Goal: Communication & Community: Answer question/provide support

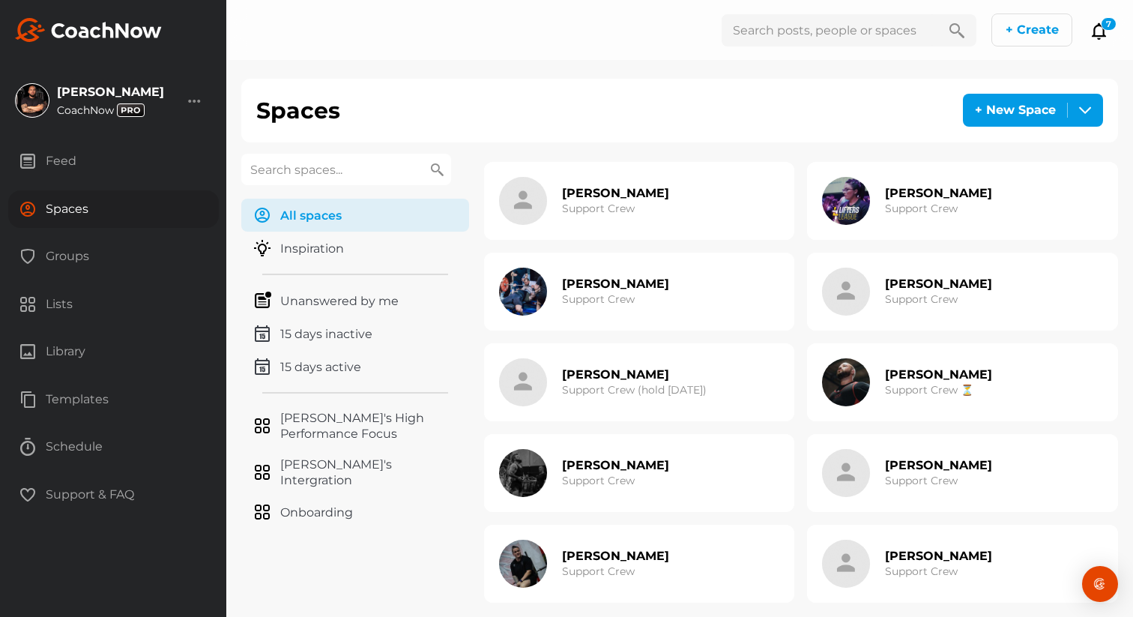
scroll to position [919, 0]
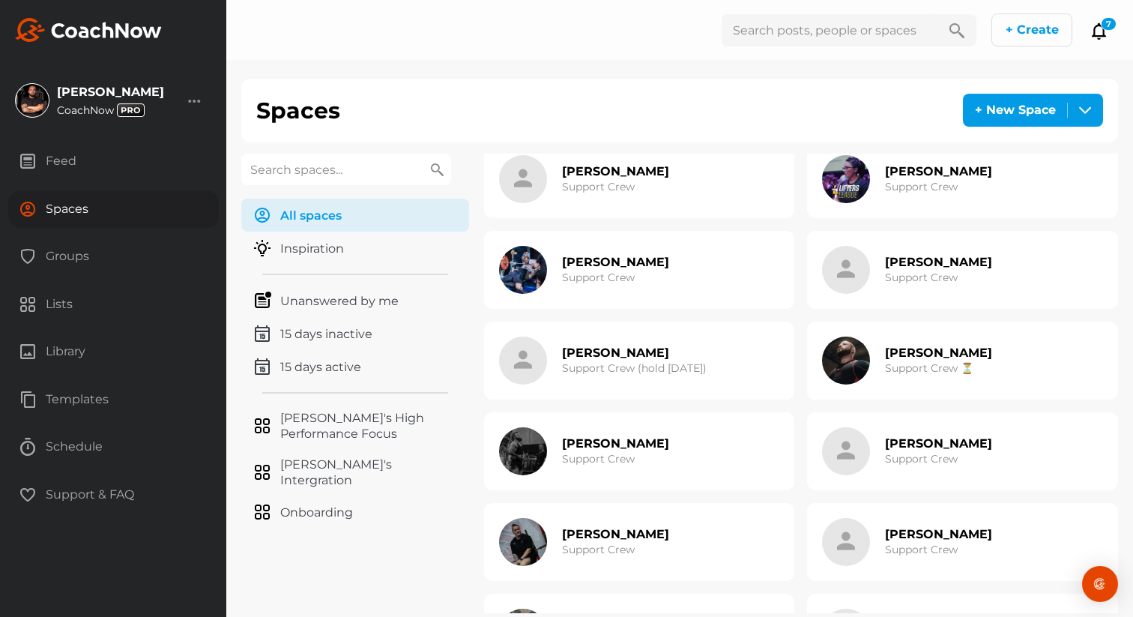
click at [850, 262] on img at bounding box center [846, 270] width 48 height 48
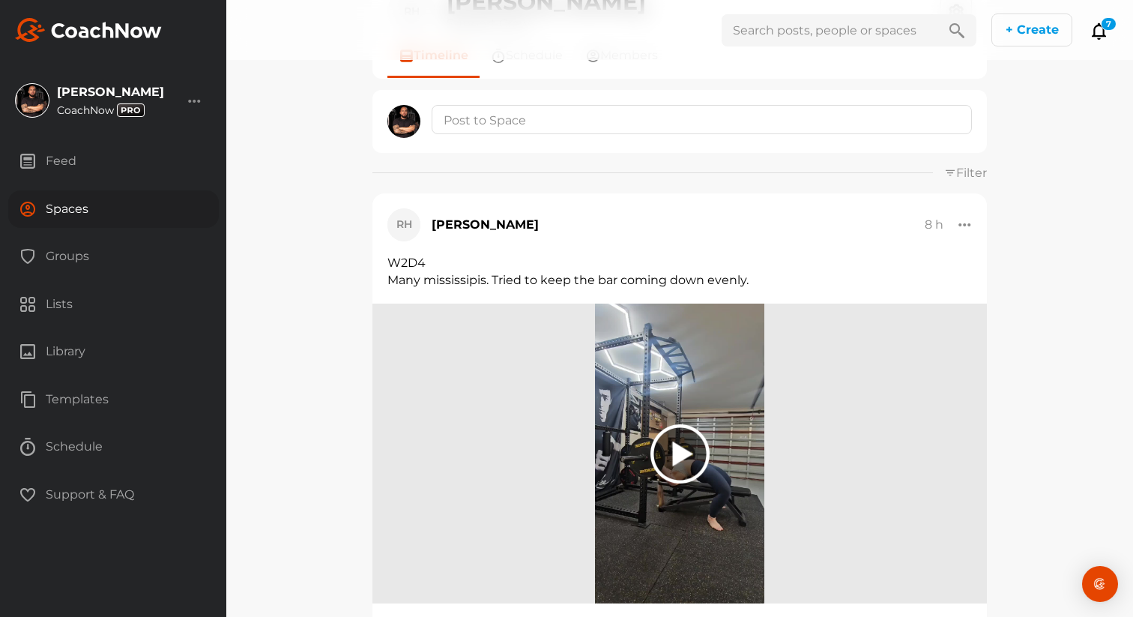
scroll to position [161, 0]
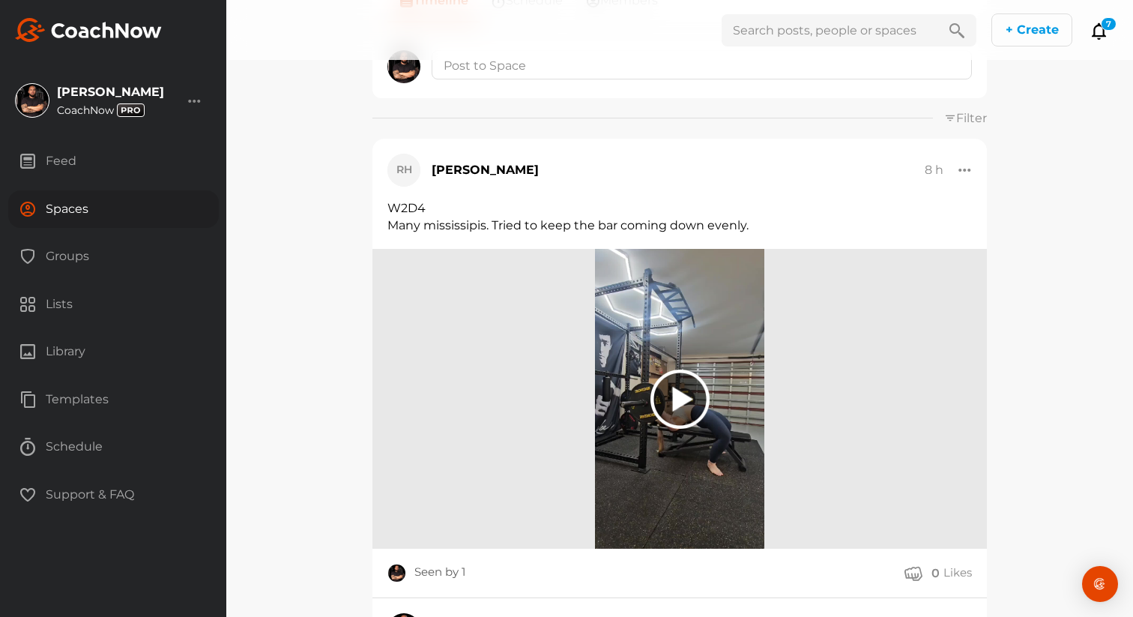
click at [709, 391] on img at bounding box center [679, 399] width 169 height 300
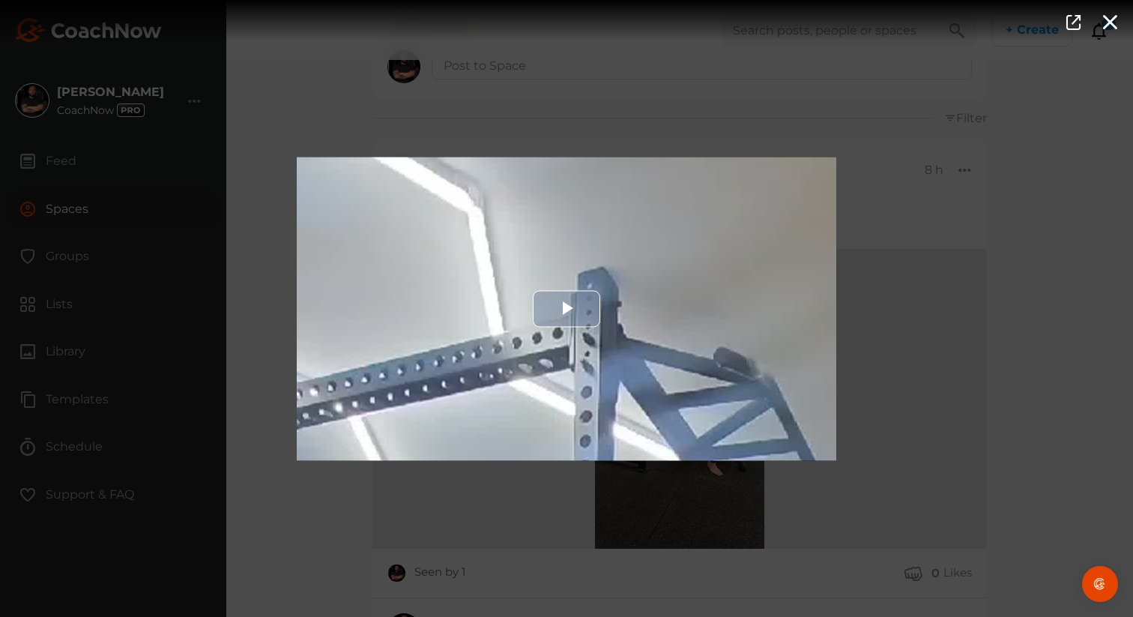
click at [691, 375] on div "Video Player" at bounding box center [566, 308] width 539 height 303
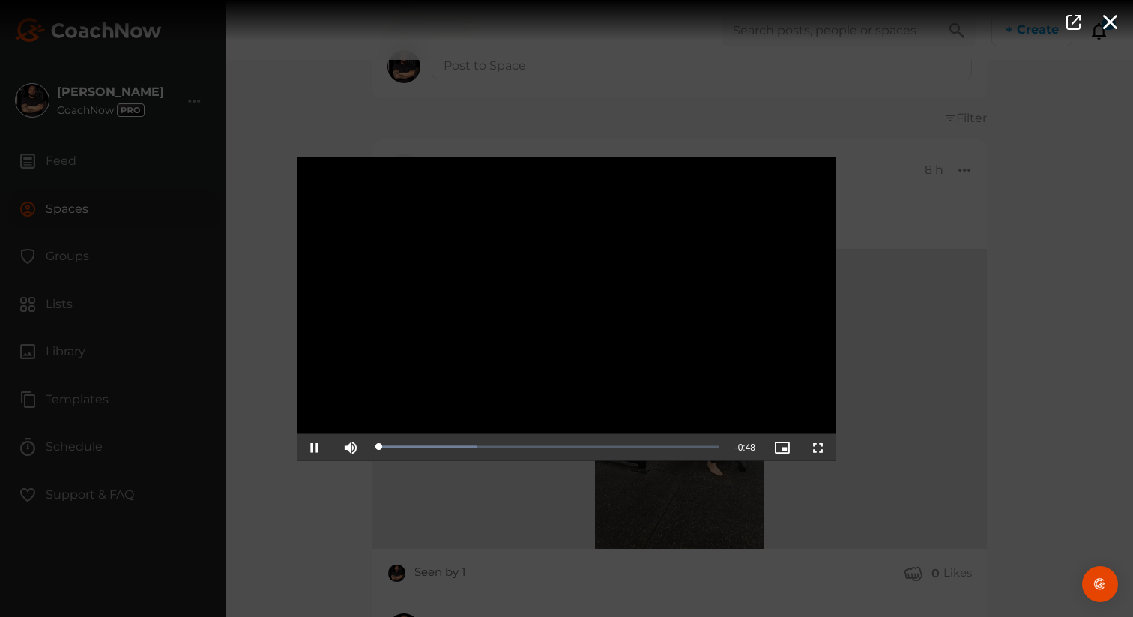
click at [691, 375] on video "Video Player" at bounding box center [566, 308] width 539 height 303
click at [551, 321] on video "Video Player" at bounding box center [566, 308] width 539 height 303
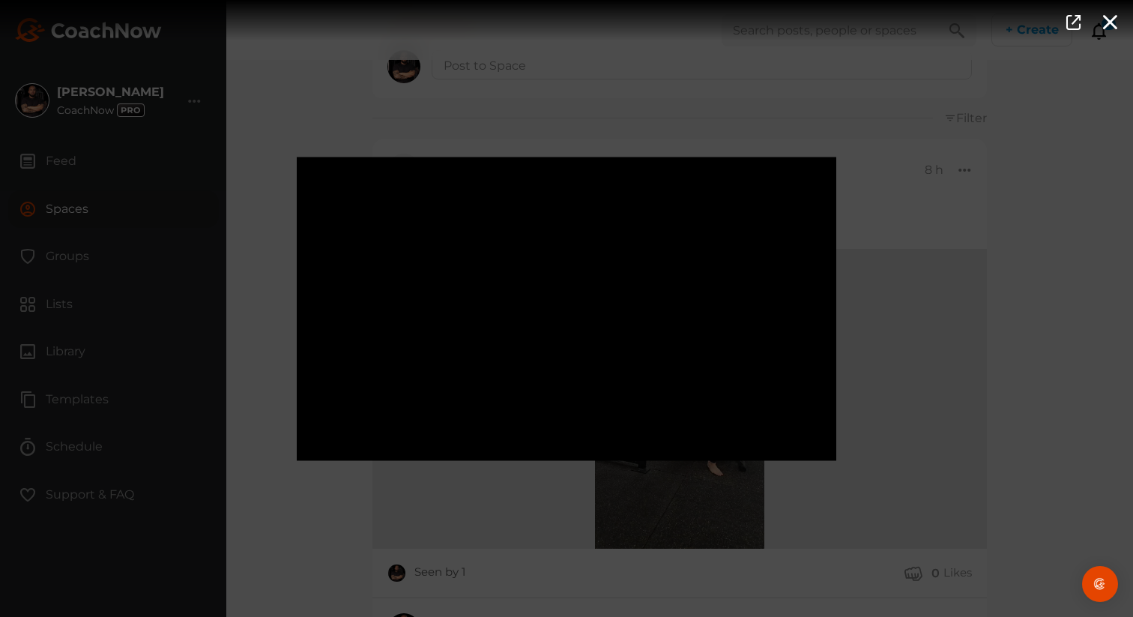
click at [898, 267] on div "Video Player is loading. Play Video Pause Mute Current Time 0:11 / Duration 0:4…" at bounding box center [566, 308] width 1133 height 617
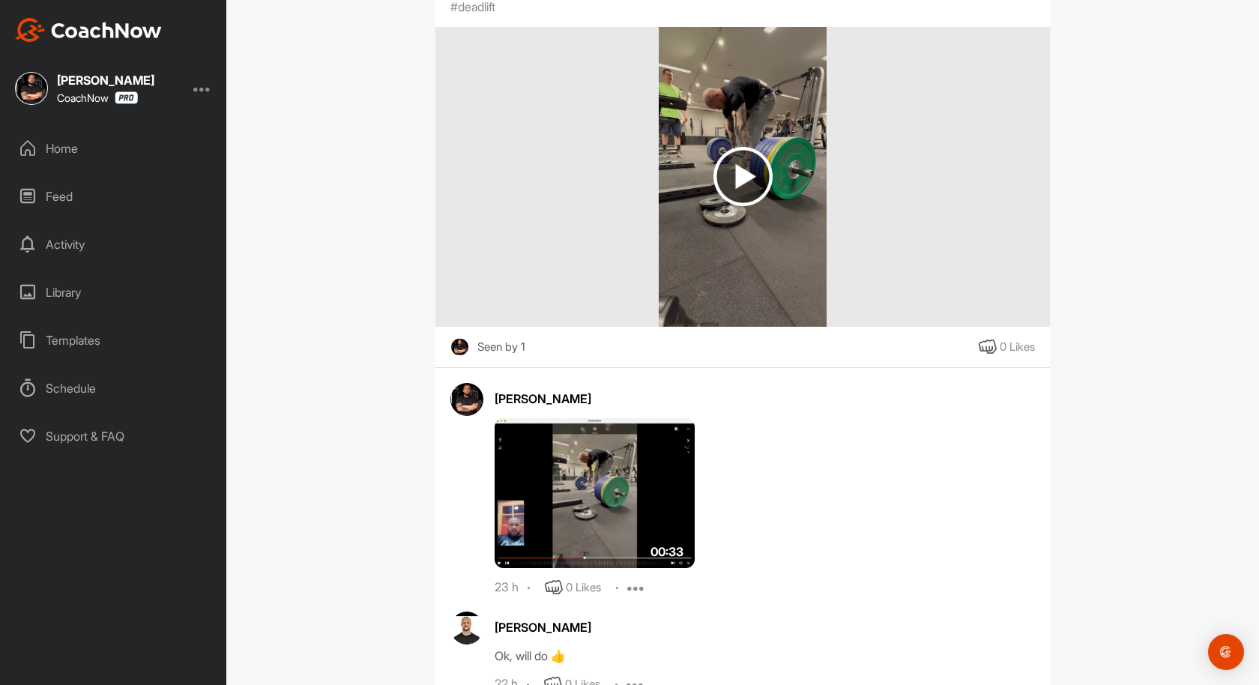
scroll to position [229, 0]
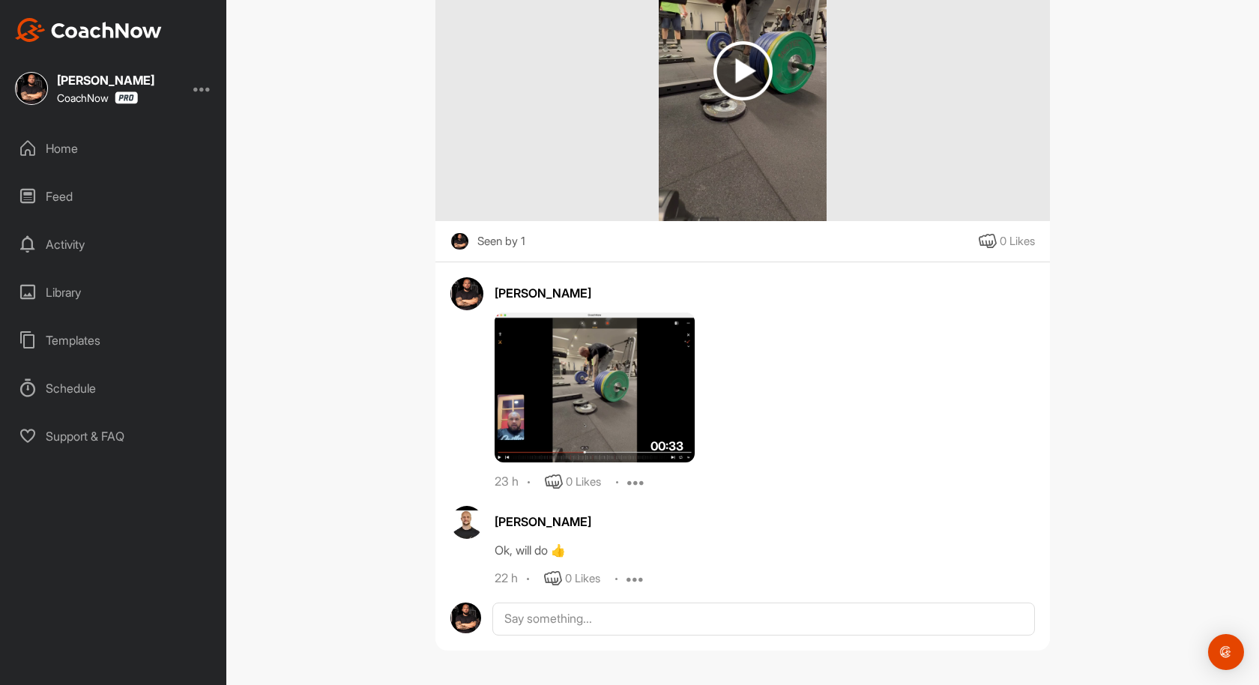
scroll to position [351, 0]
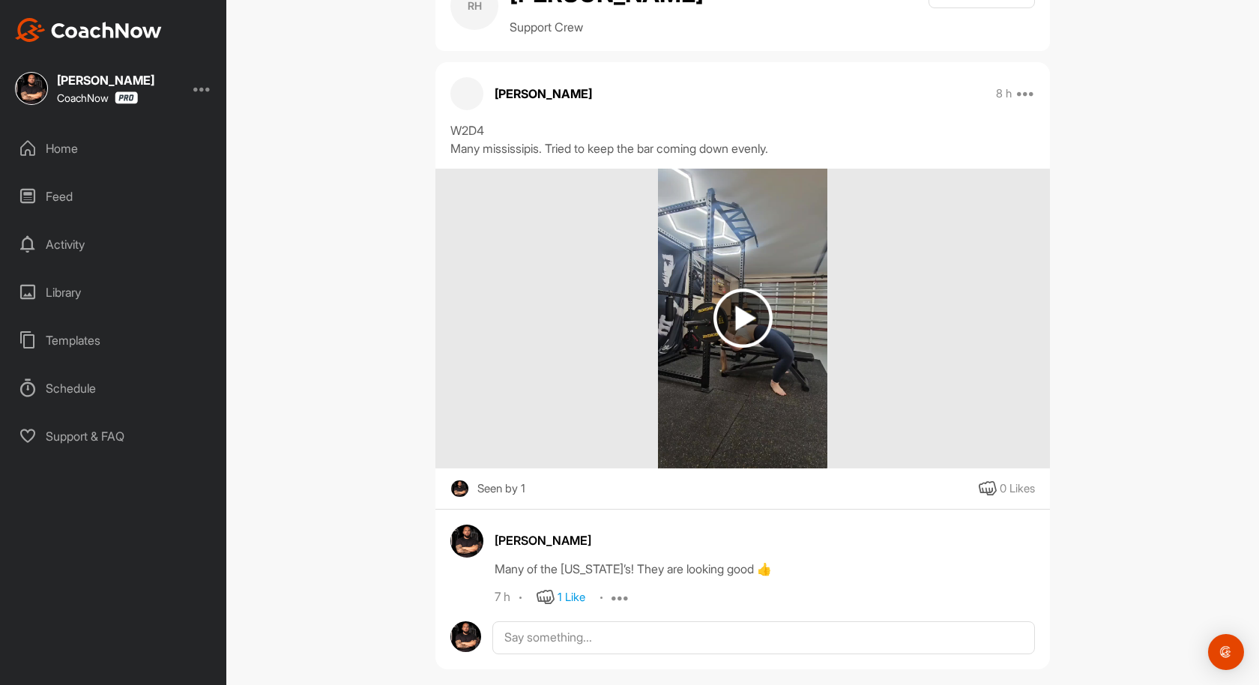
scroll to position [86, 0]
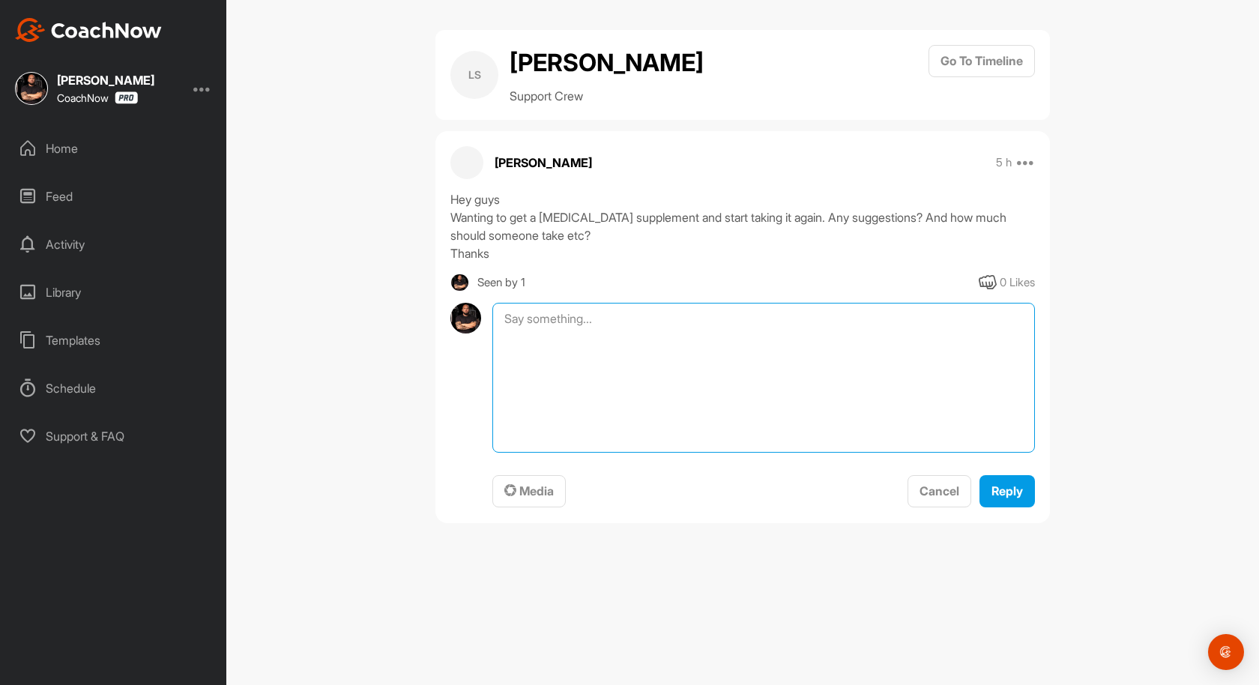
click at [684, 316] on textarea at bounding box center [763, 378] width 542 height 150
type textarea "If there is no specific reason but just the recommended is fine."
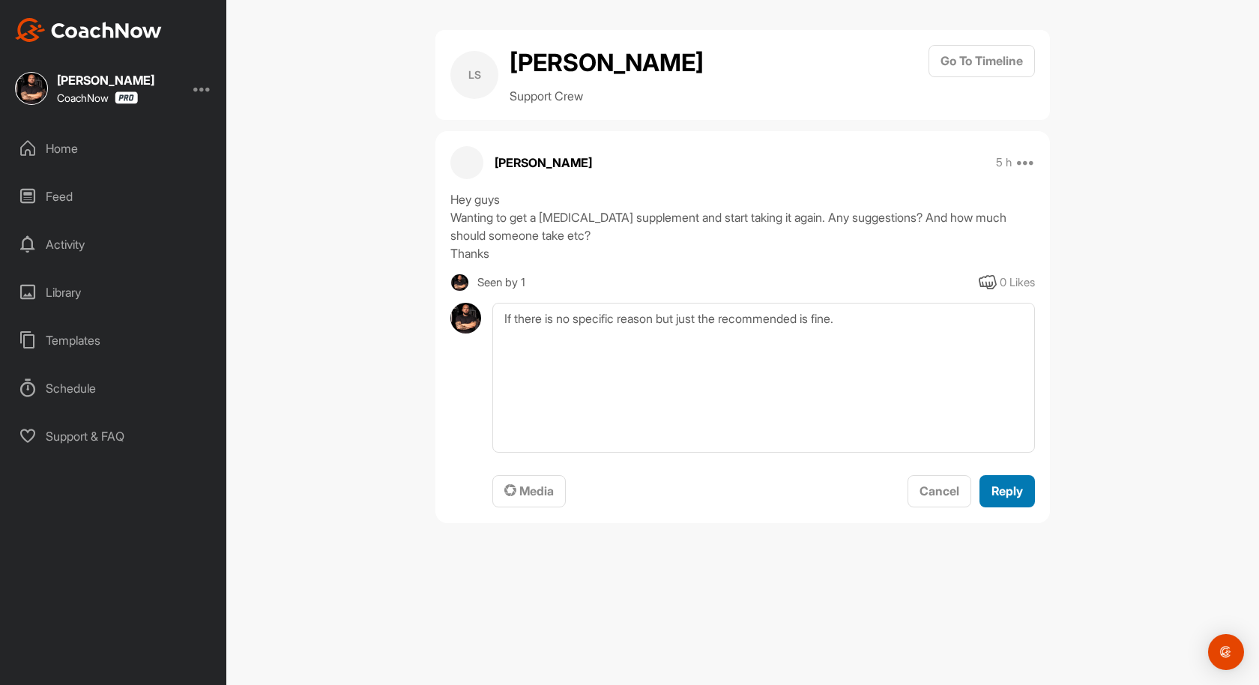
click at [1005, 490] on span "Reply" at bounding box center [1006, 490] width 31 height 15
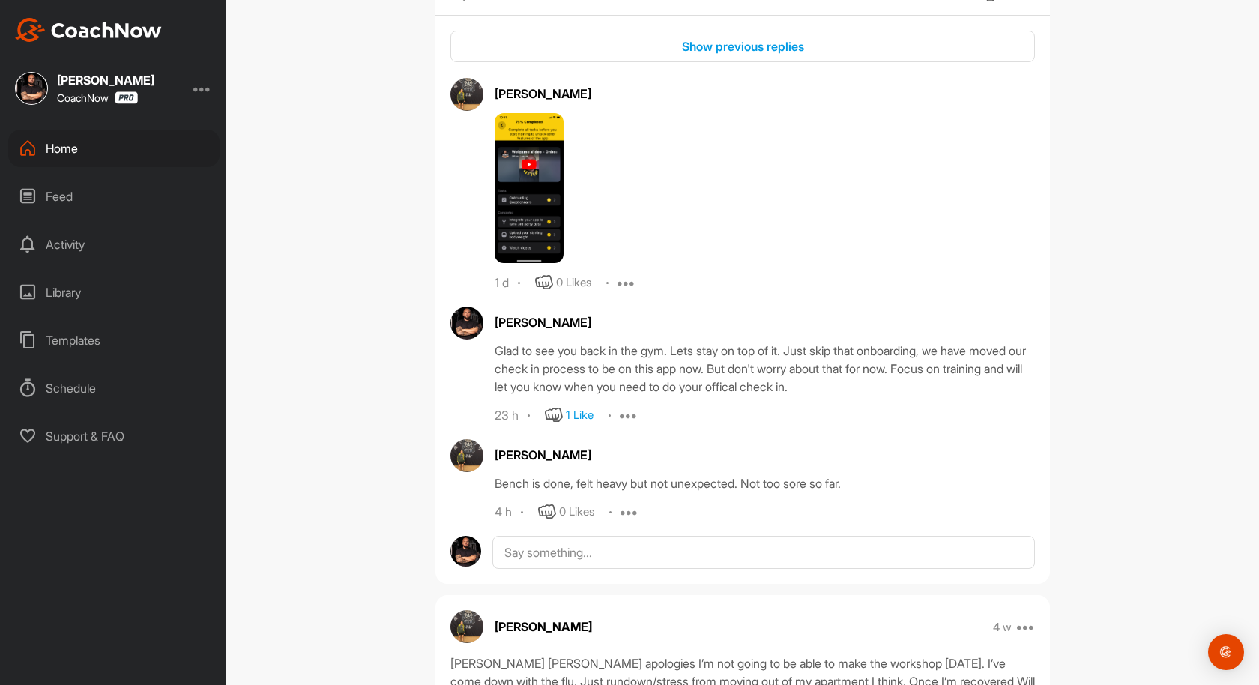
scroll to position [411, 0]
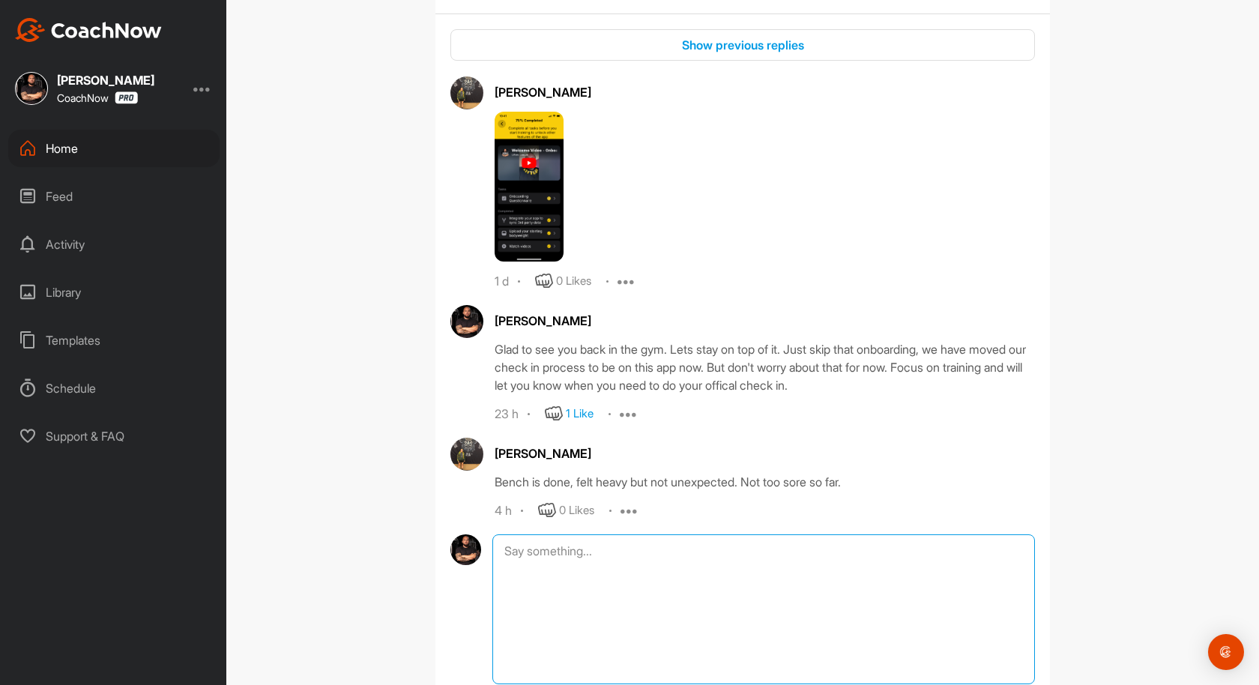
click at [760, 548] on textarea at bounding box center [763, 609] width 542 height 150
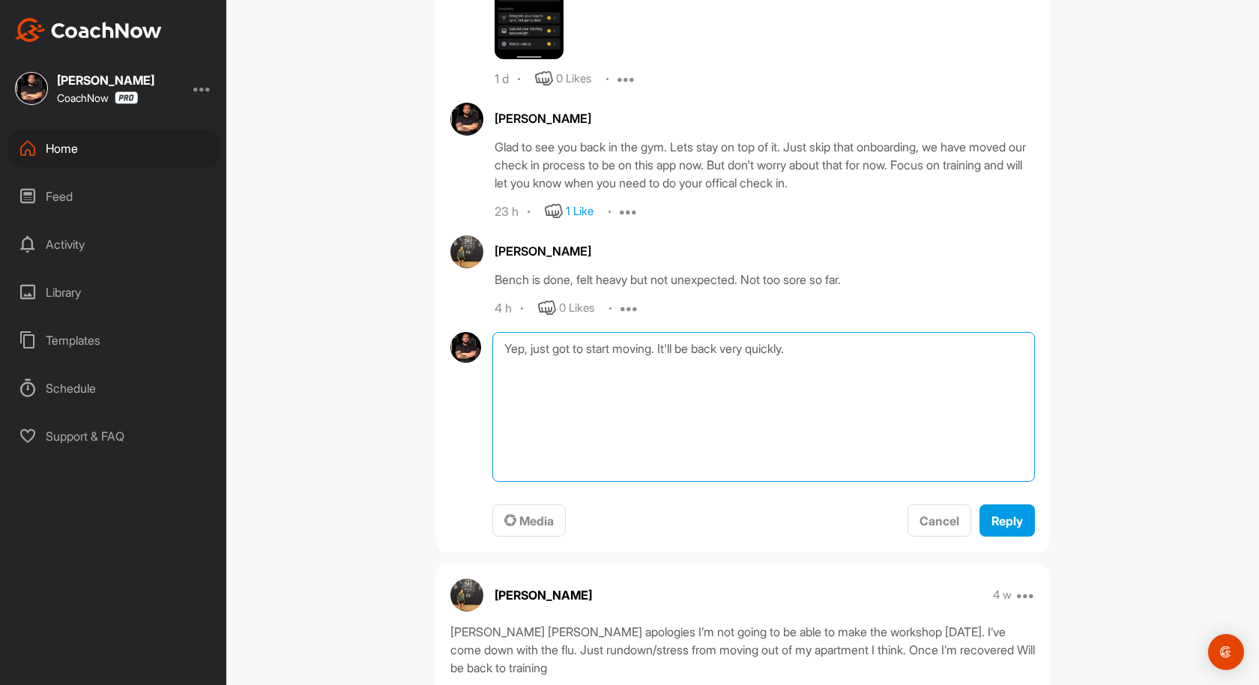
scroll to position [800, 0]
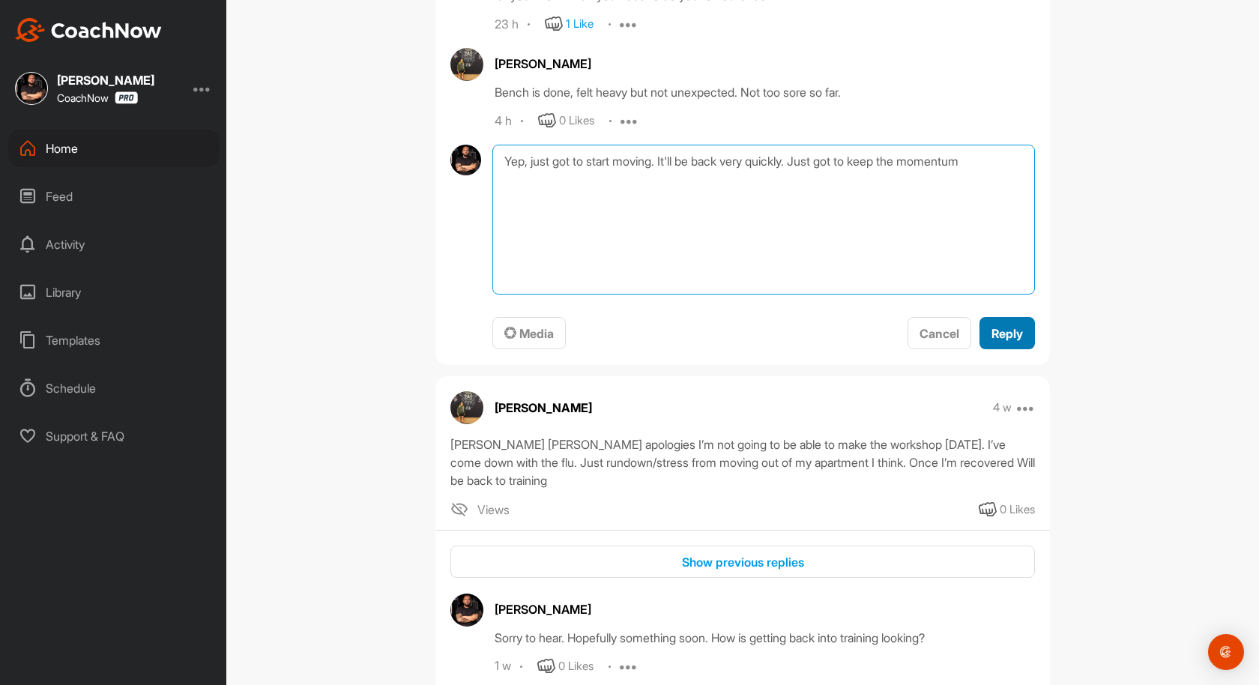
type textarea "Yep, just got to start moving. It'll be back very quickly. Just got to keep the…"
click at [1014, 338] on div "Reply" at bounding box center [1006, 333] width 31 height 18
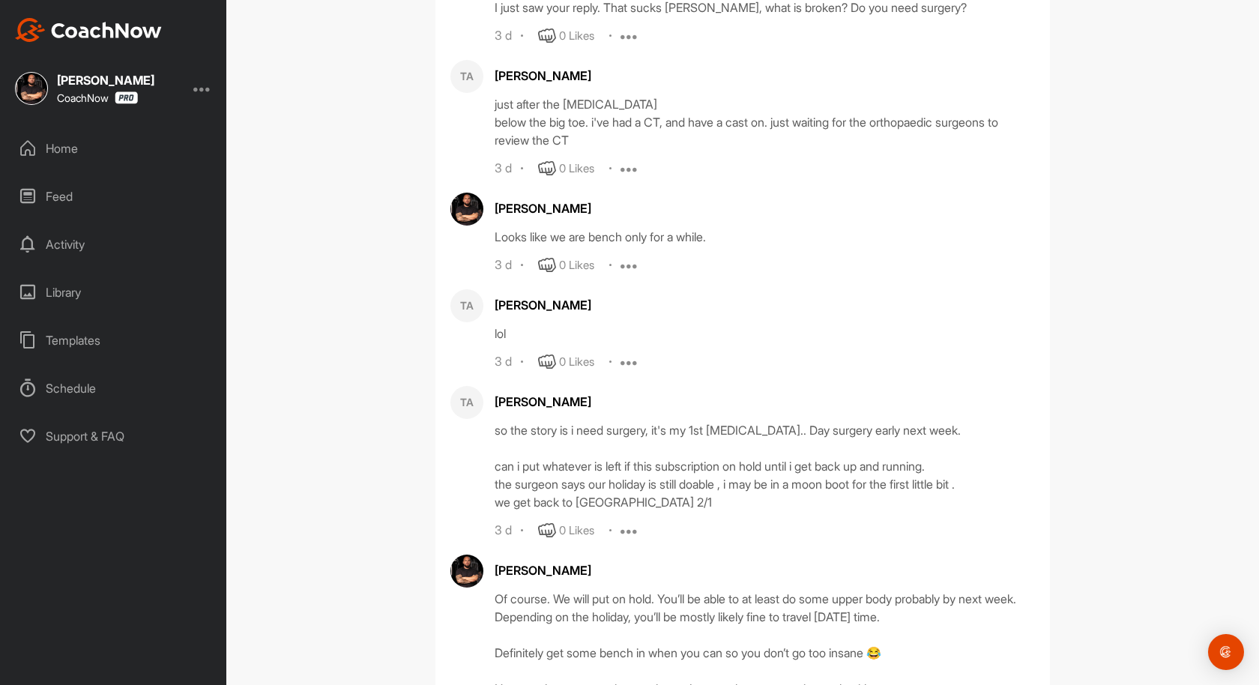
scroll to position [1933, 0]
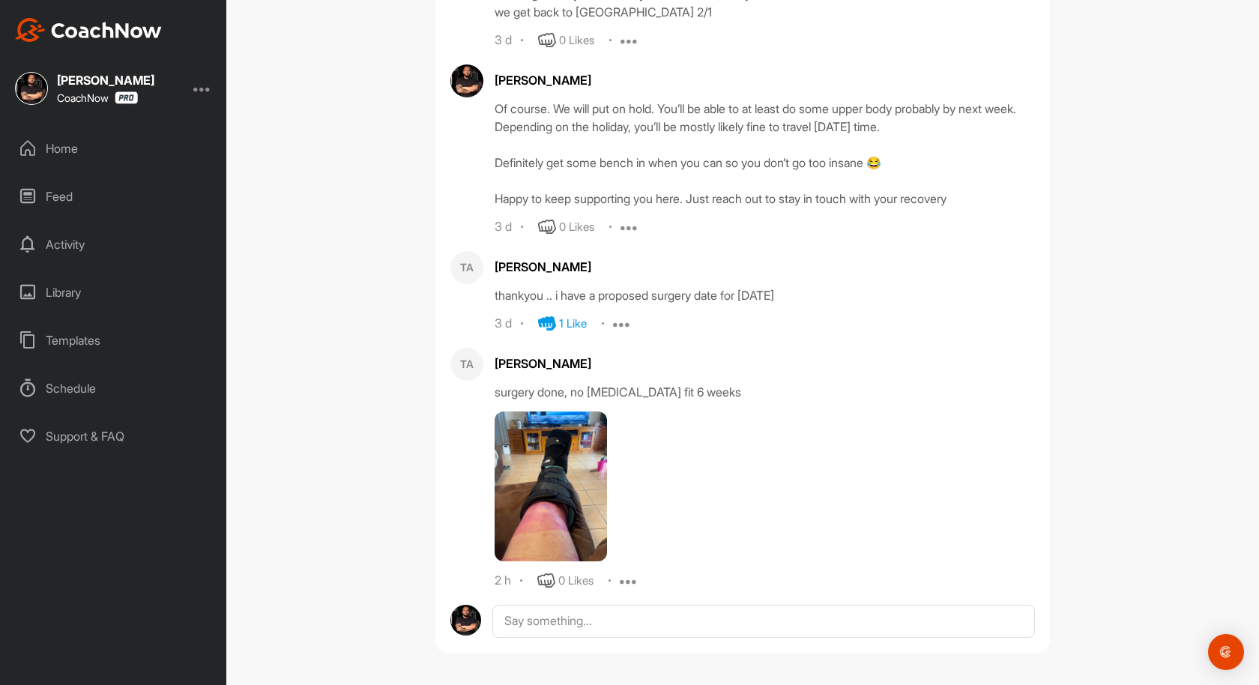
click at [594, 439] on img at bounding box center [550, 486] width 112 height 150
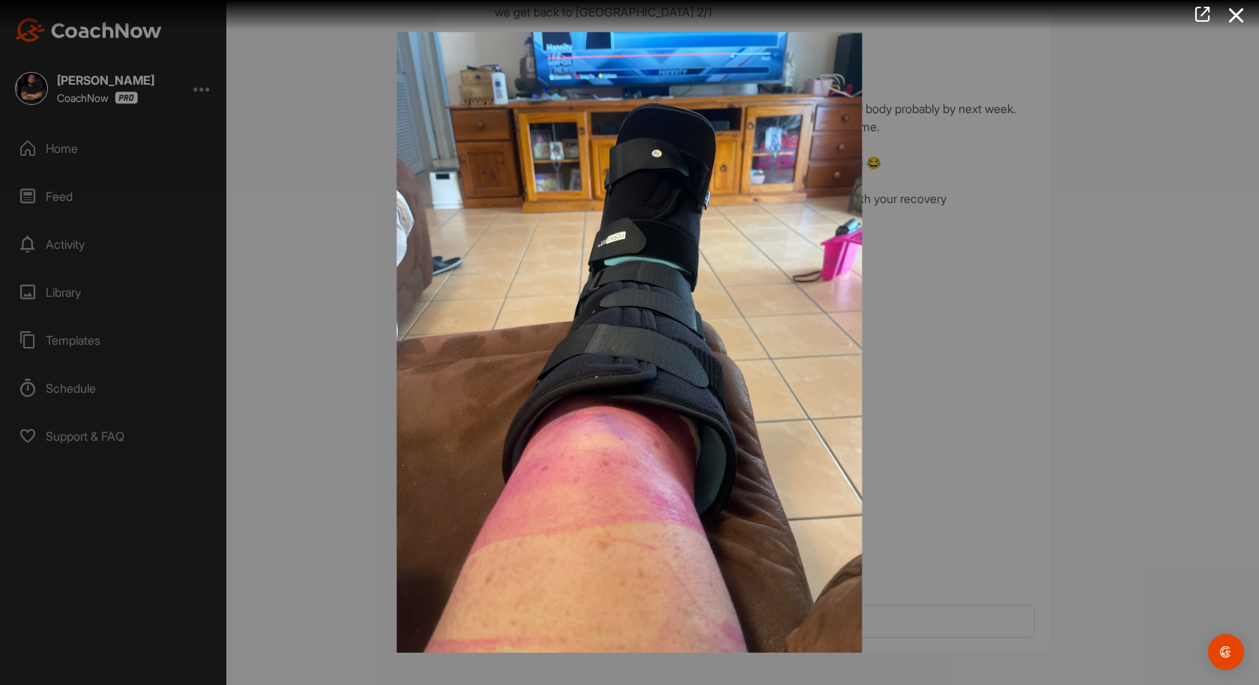
click at [280, 306] on div at bounding box center [629, 342] width 1259 height 685
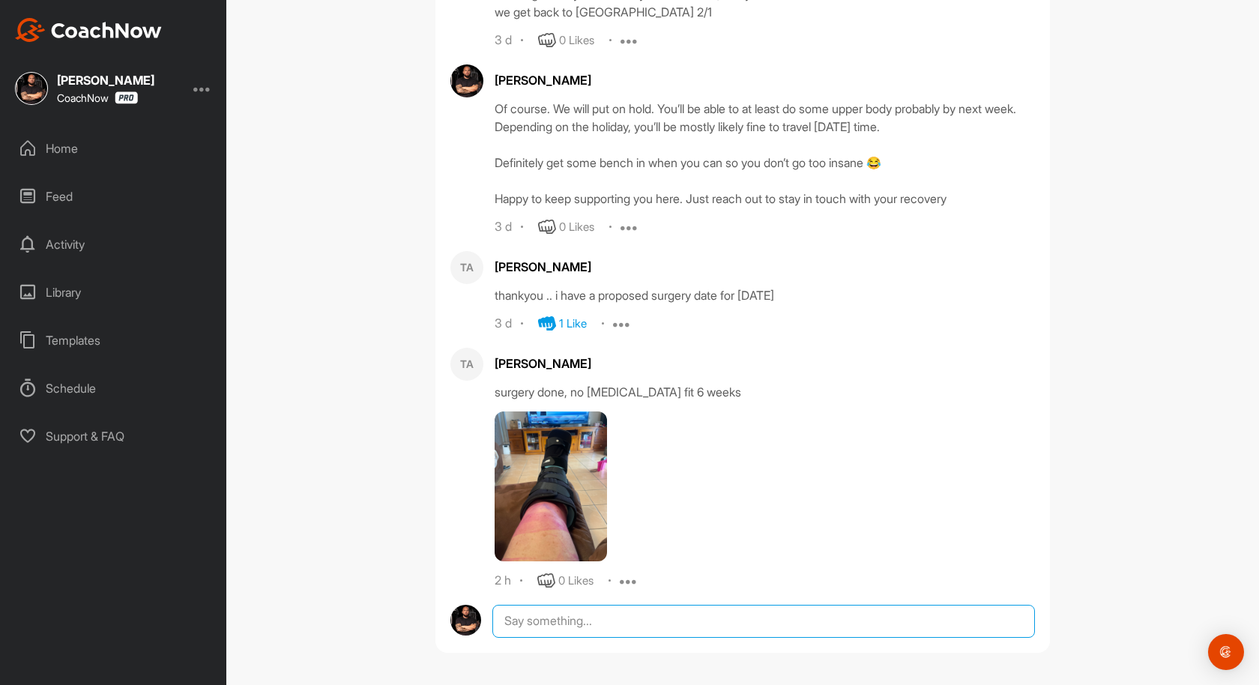
click at [566, 623] on textarea at bounding box center [763, 621] width 542 height 33
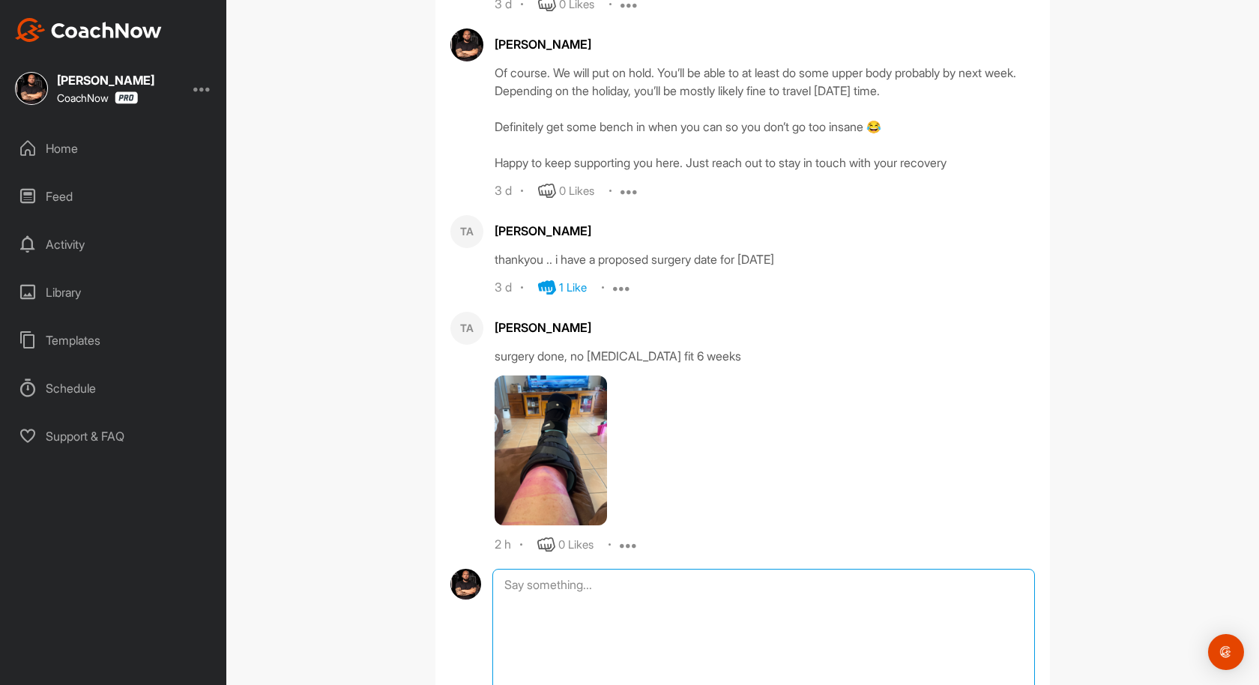
scroll to position [1971, 0]
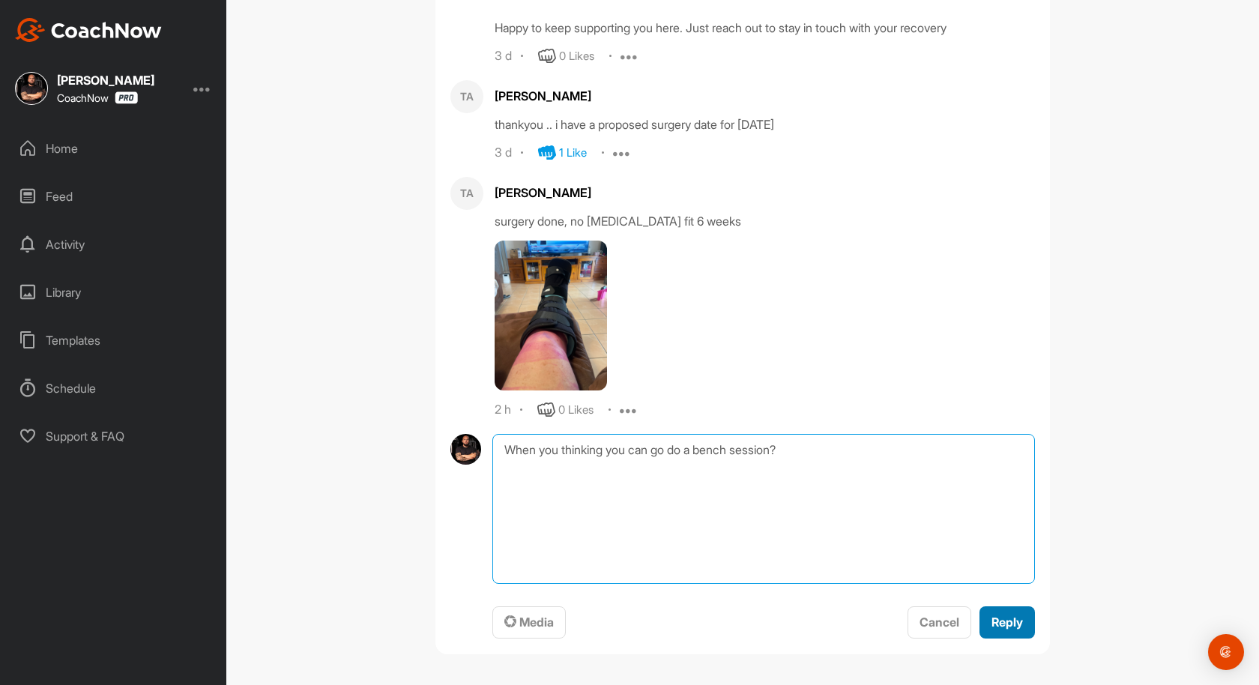
type textarea "When you thinking you can go do a bench session?"
click at [1013, 625] on span "Reply" at bounding box center [1006, 621] width 31 height 15
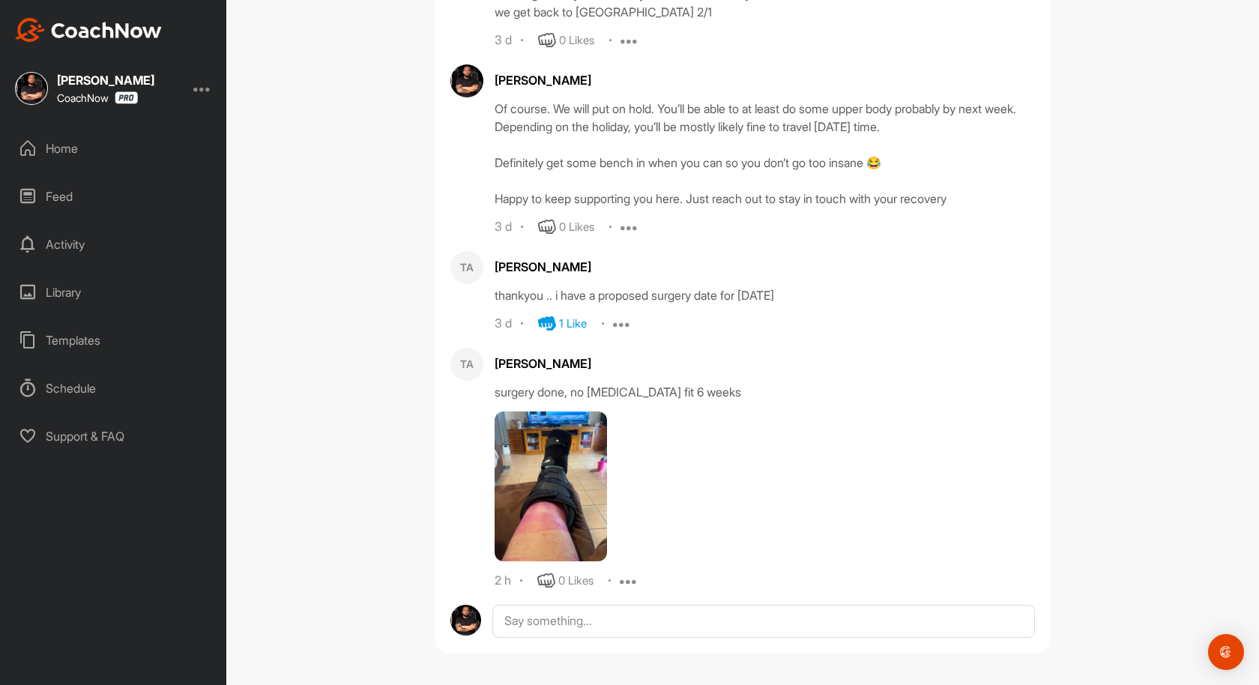
scroll to position [2029, 0]
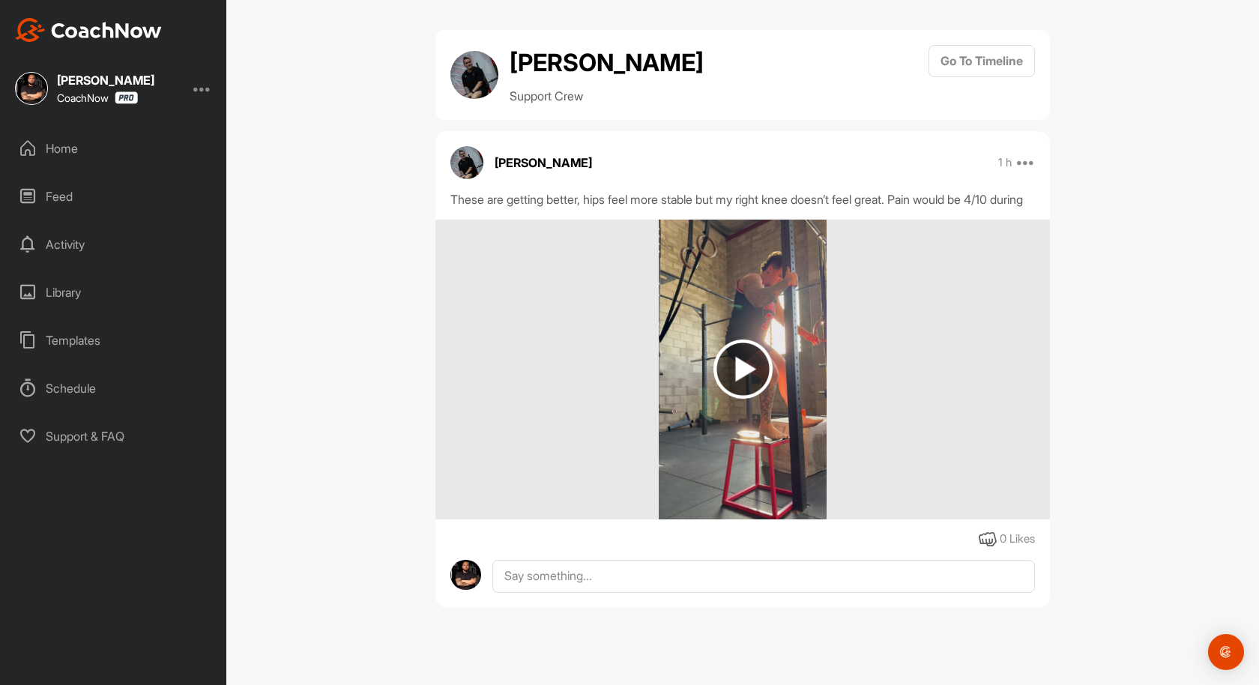
click at [740, 395] on img at bounding box center [742, 368] width 59 height 59
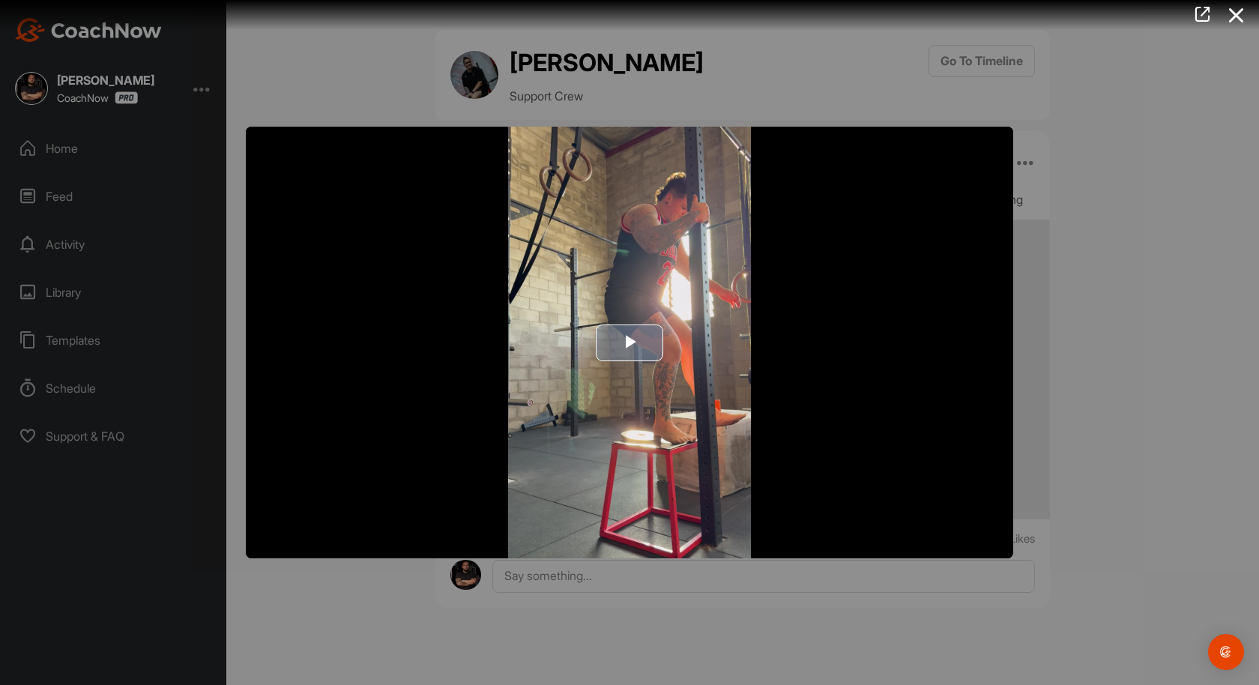
click at [629, 342] on span "Video Player" at bounding box center [629, 342] width 0 height 0
click at [1082, 273] on div at bounding box center [629, 342] width 1259 height 685
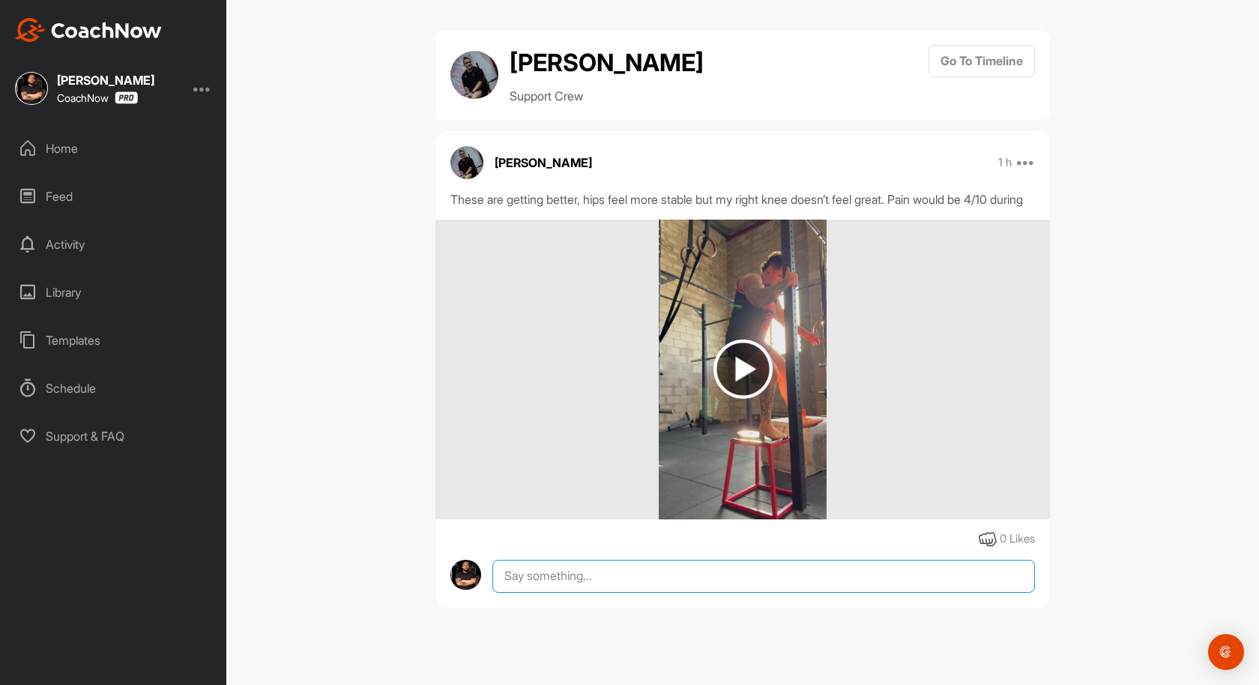
click at [564, 593] on textarea at bounding box center [763, 576] width 542 height 33
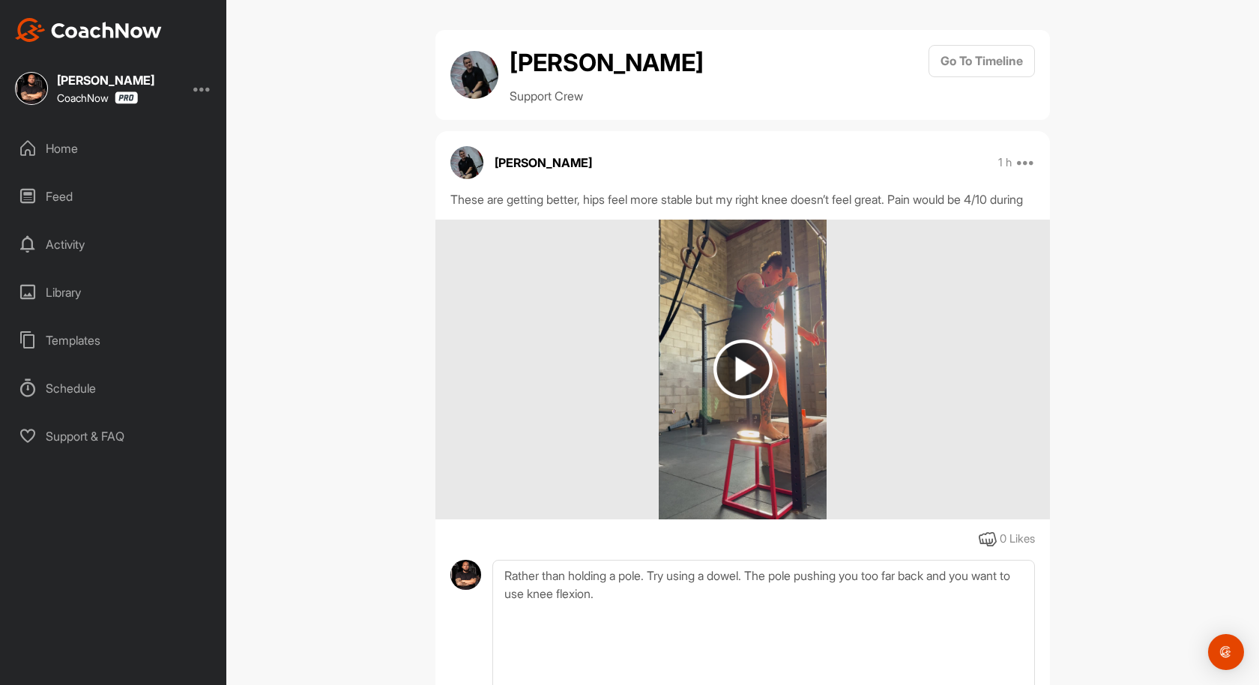
click at [724, 378] on img at bounding box center [742, 368] width 59 height 59
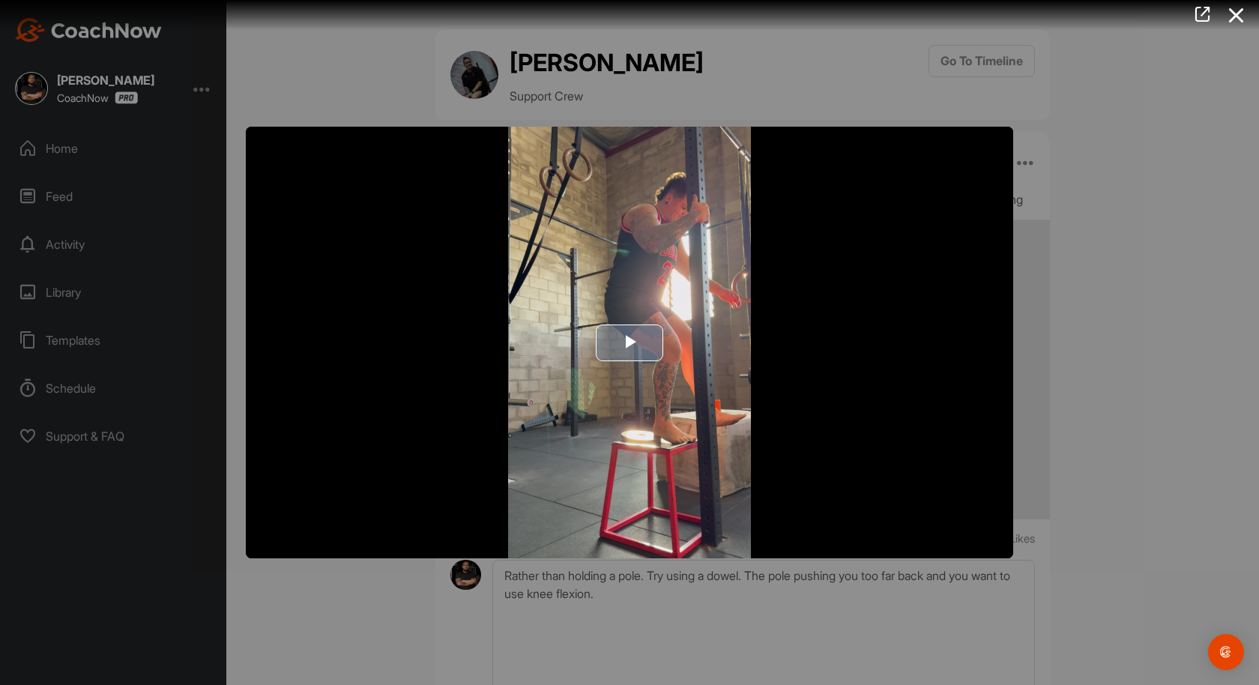
click at [629, 342] on span "Video Player" at bounding box center [629, 342] width 0 height 0
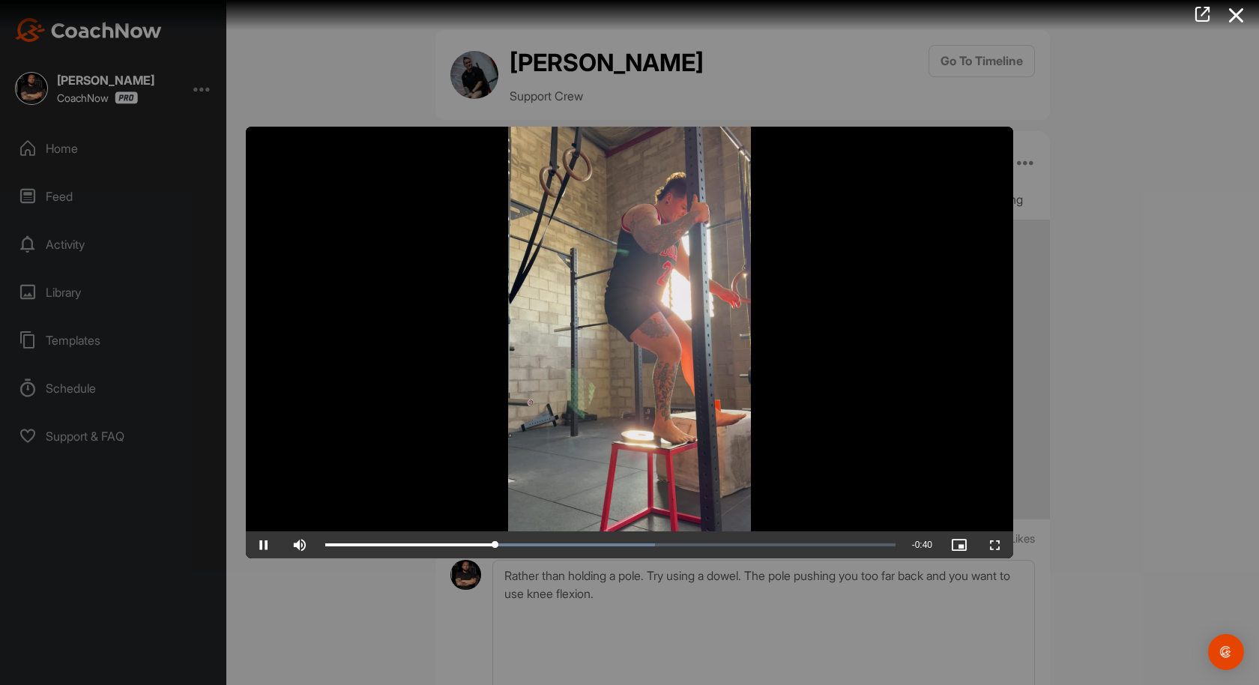
click at [1116, 205] on div at bounding box center [629, 342] width 1259 height 685
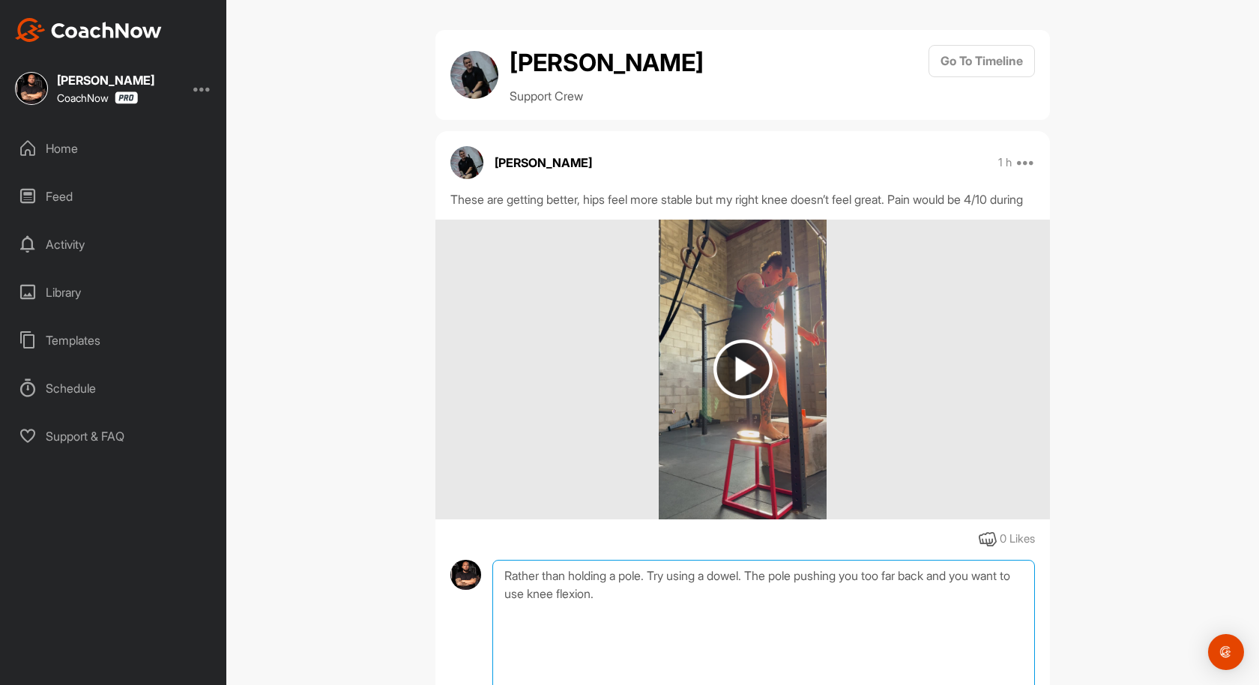
click at [678, 613] on textarea "Rather than holding a pole. Try using a dowel. The pole pushing you too far bac…" at bounding box center [763, 635] width 542 height 150
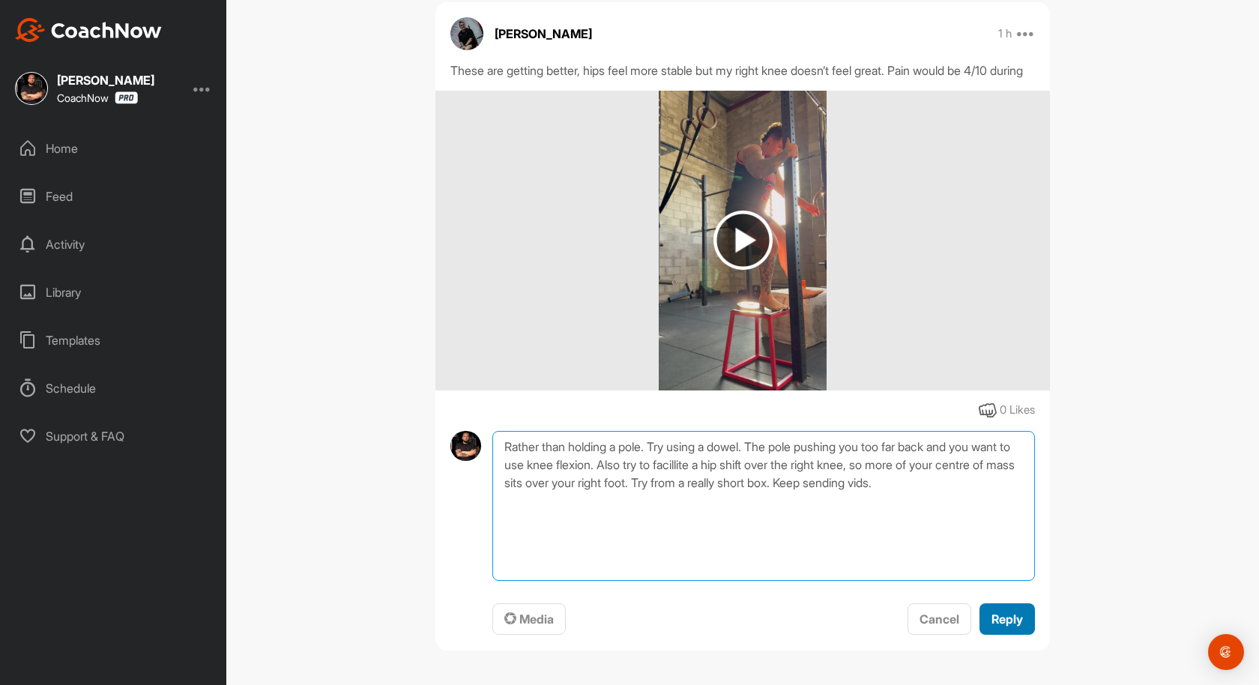
type textarea "Rather than holding a pole. Try using a dowel. The pole pushing you too far bac…"
click at [1021, 611] on span "Reply" at bounding box center [1006, 618] width 31 height 15
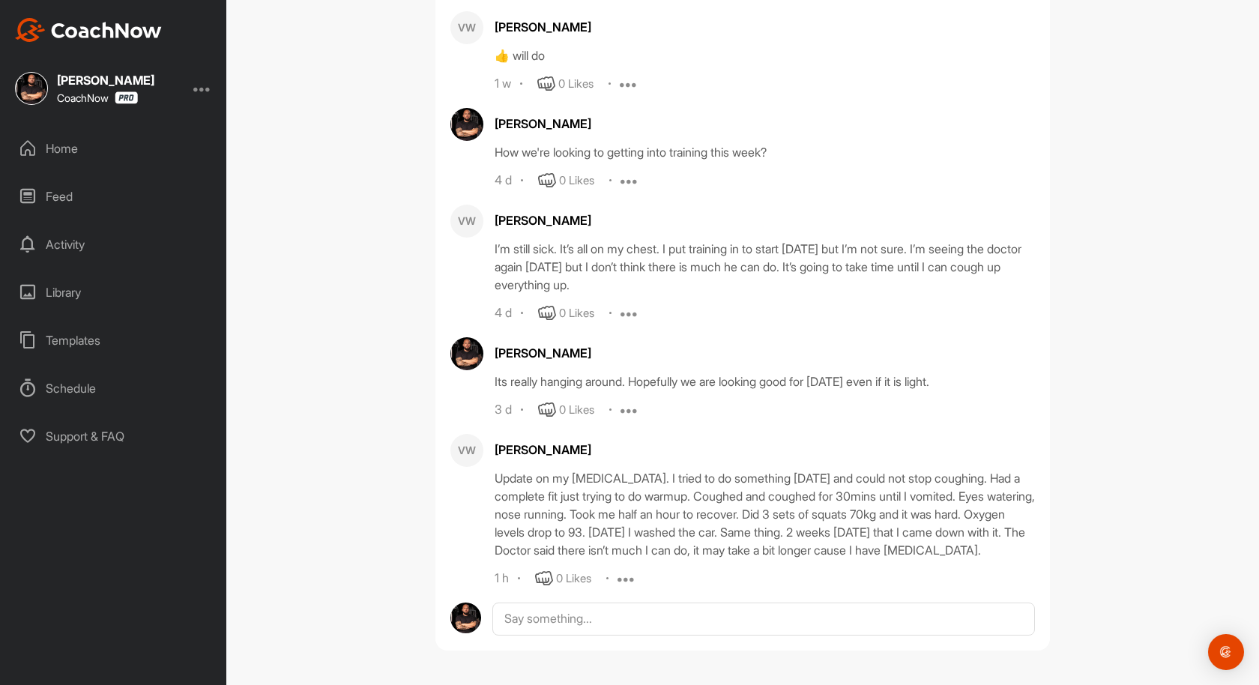
scroll to position [950, 0]
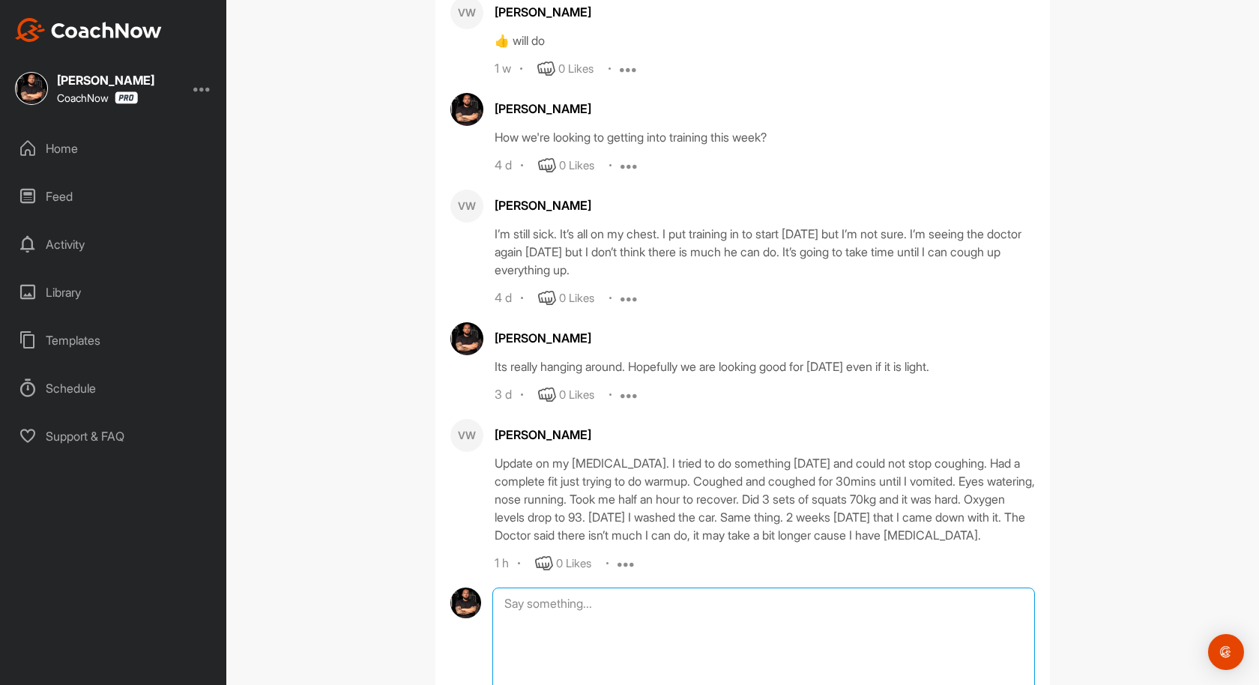
click at [610, 620] on textarea at bounding box center [763, 662] width 542 height 150
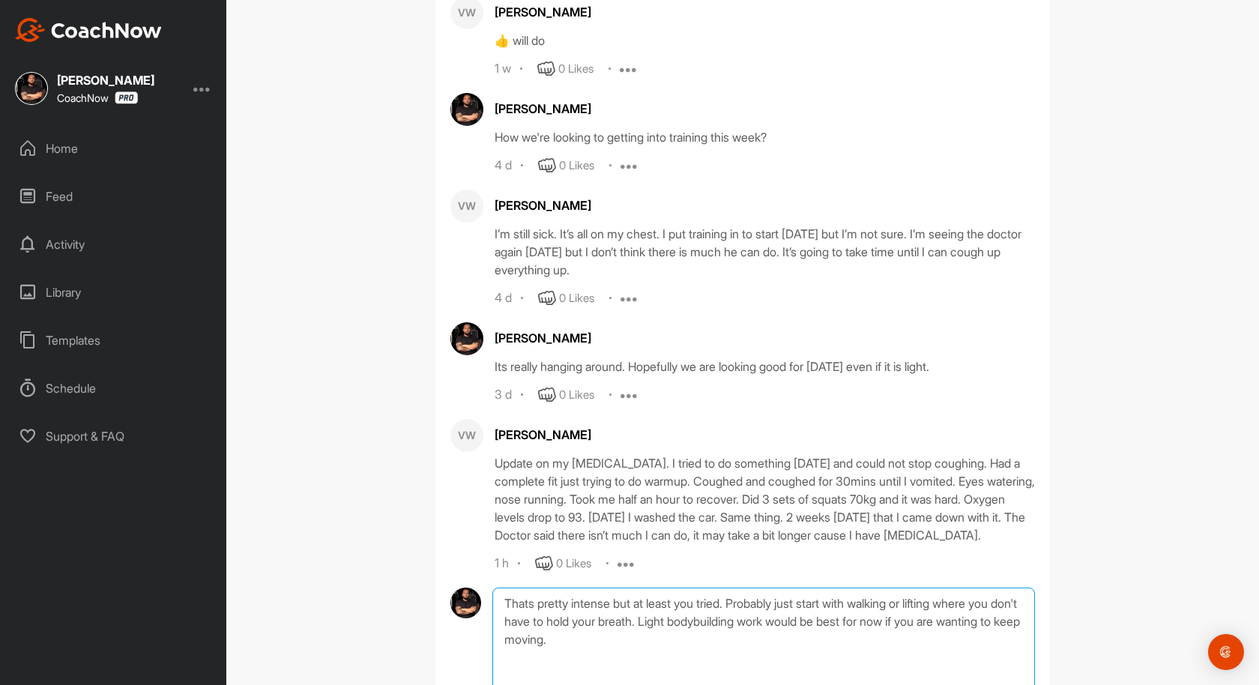
scroll to position [1122, 0]
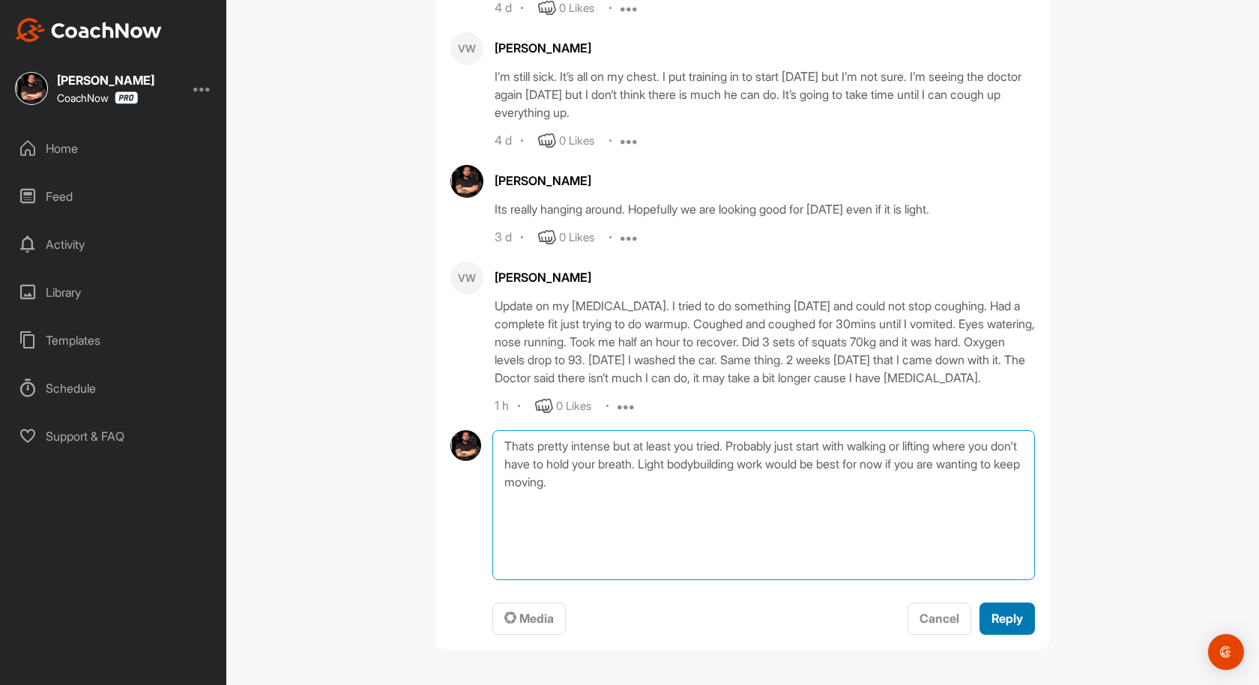
type textarea "Thats pretty intense but at least you tried. Probably just start with walking o…"
click at [1014, 626] on div "Reply" at bounding box center [1006, 618] width 31 height 18
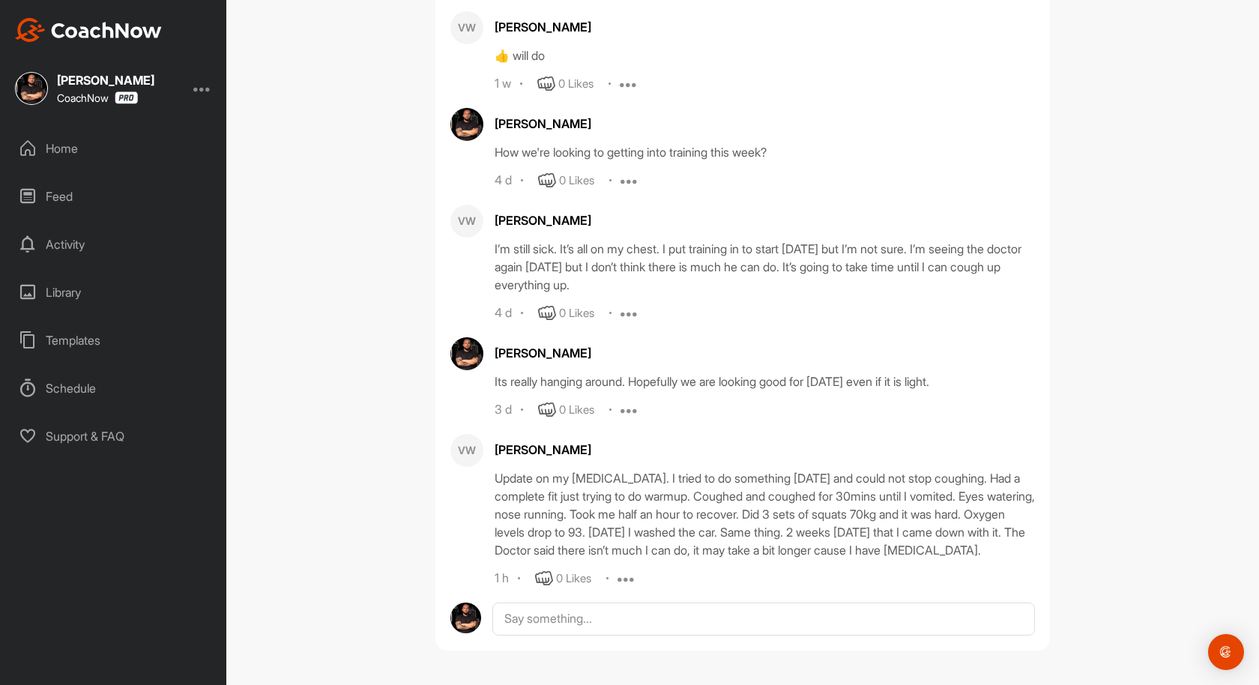
scroll to position [1083, 0]
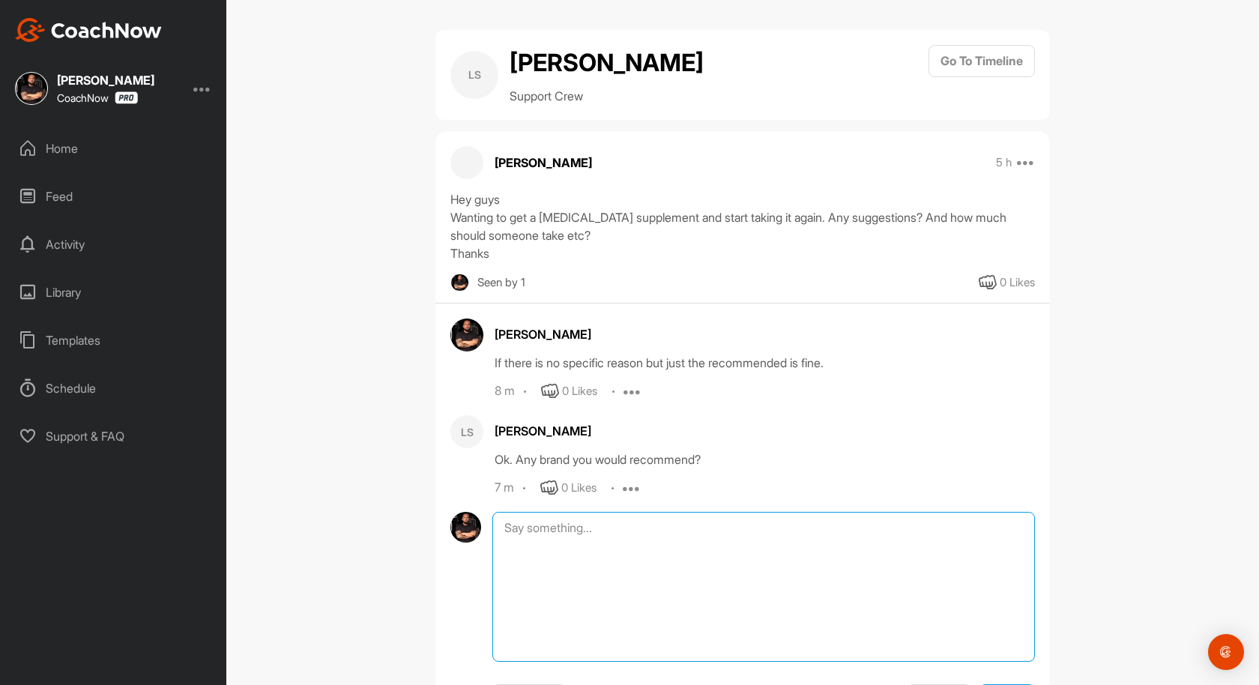
click at [548, 522] on textarea at bounding box center [763, 587] width 542 height 150
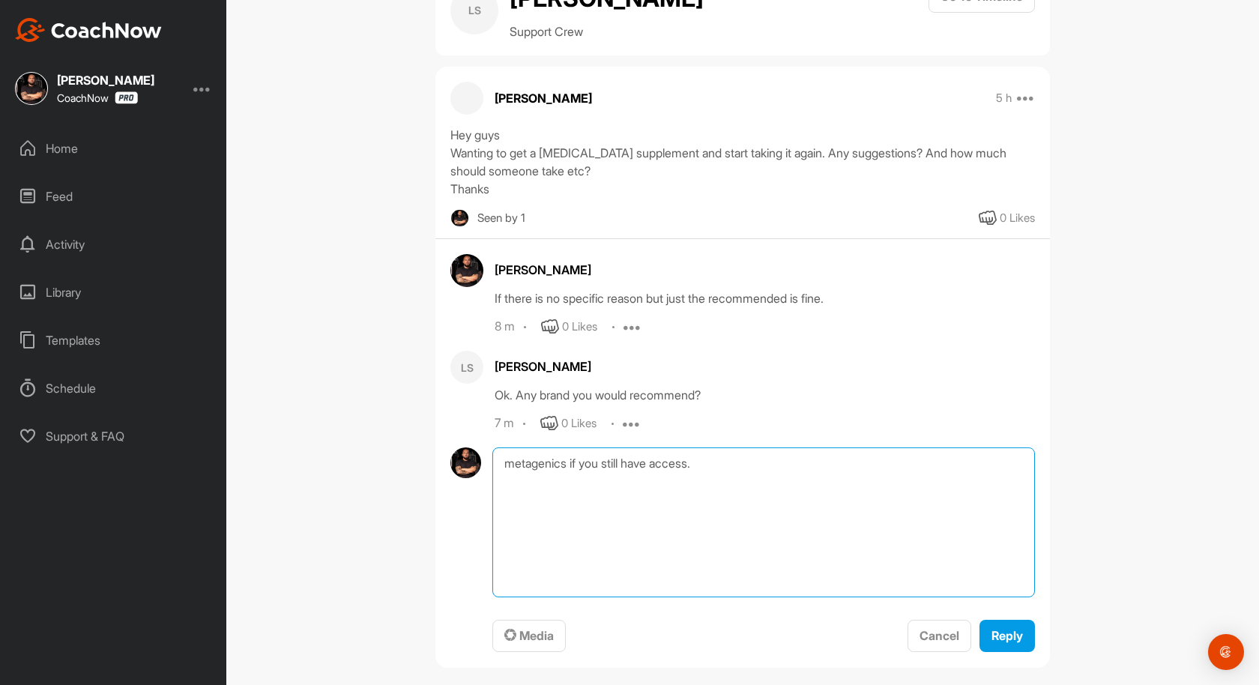
scroll to position [79, 0]
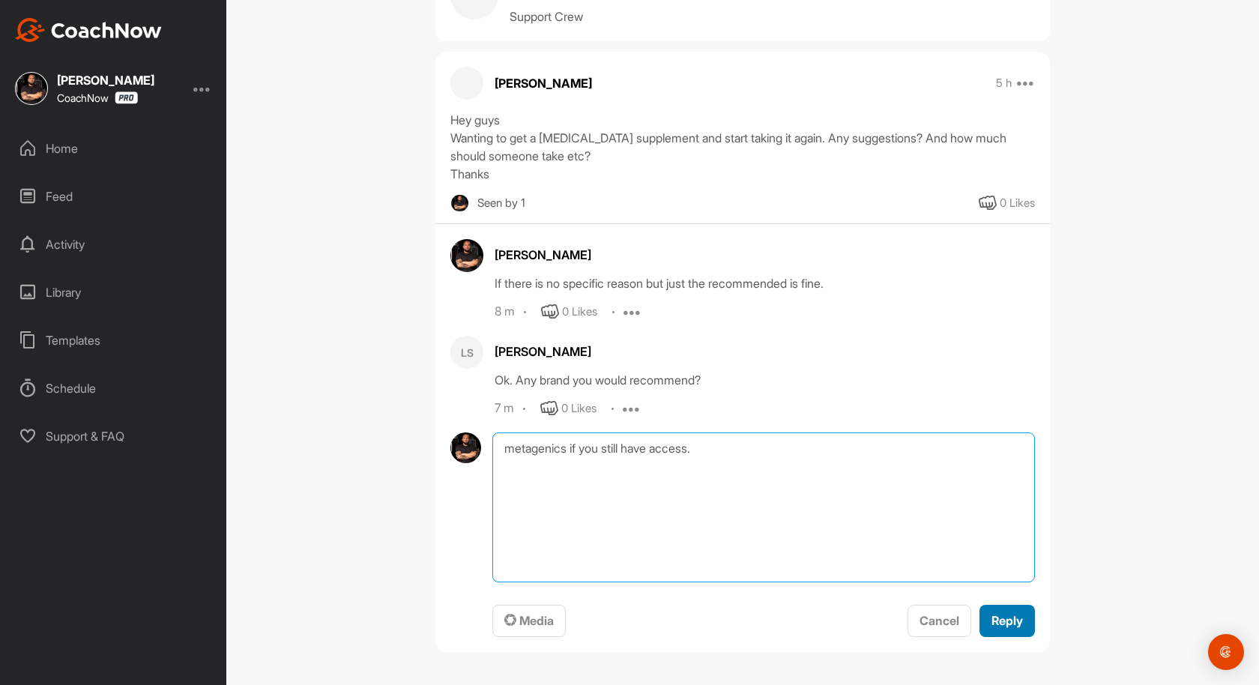
type textarea "metagenics if you still have access."
click at [1006, 614] on span "Reply" at bounding box center [1006, 620] width 31 height 15
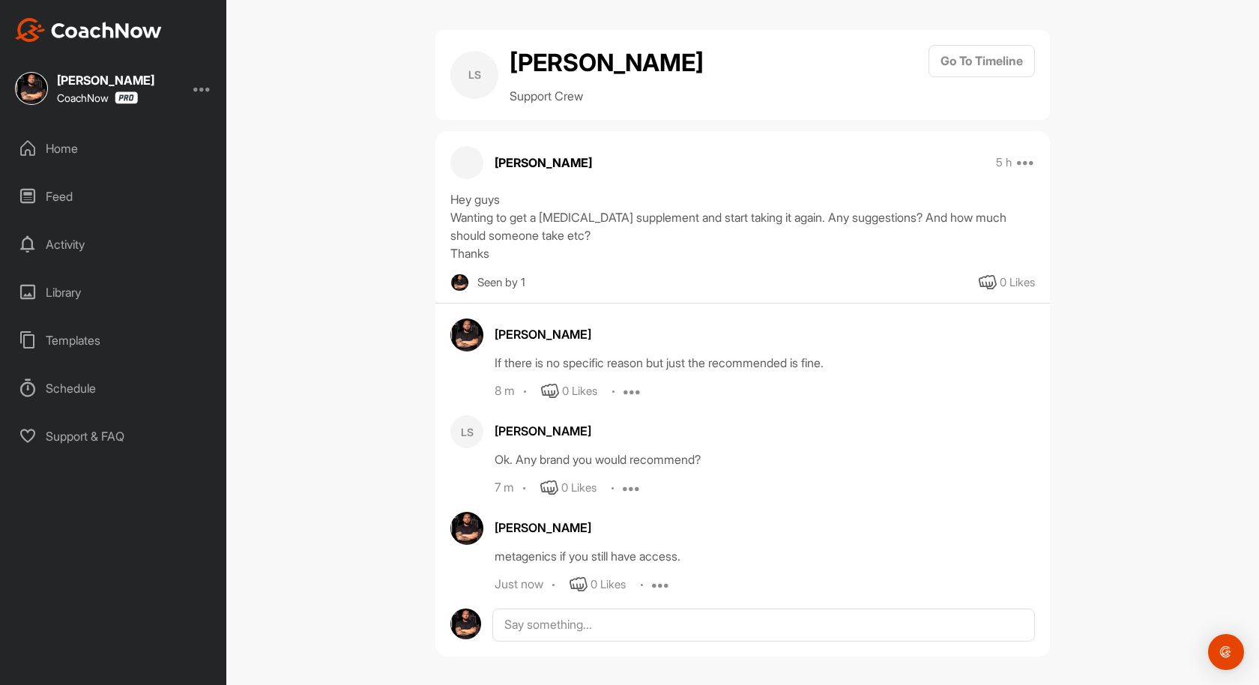
scroll to position [4, 0]
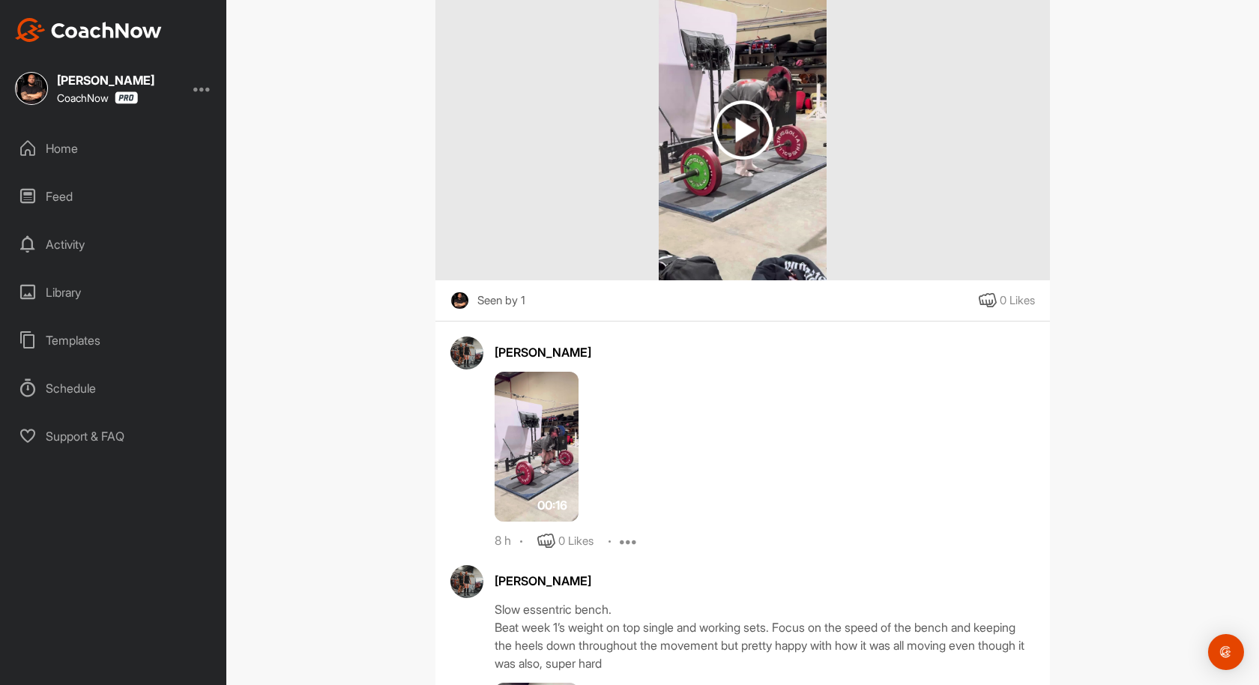
scroll to position [225, 0]
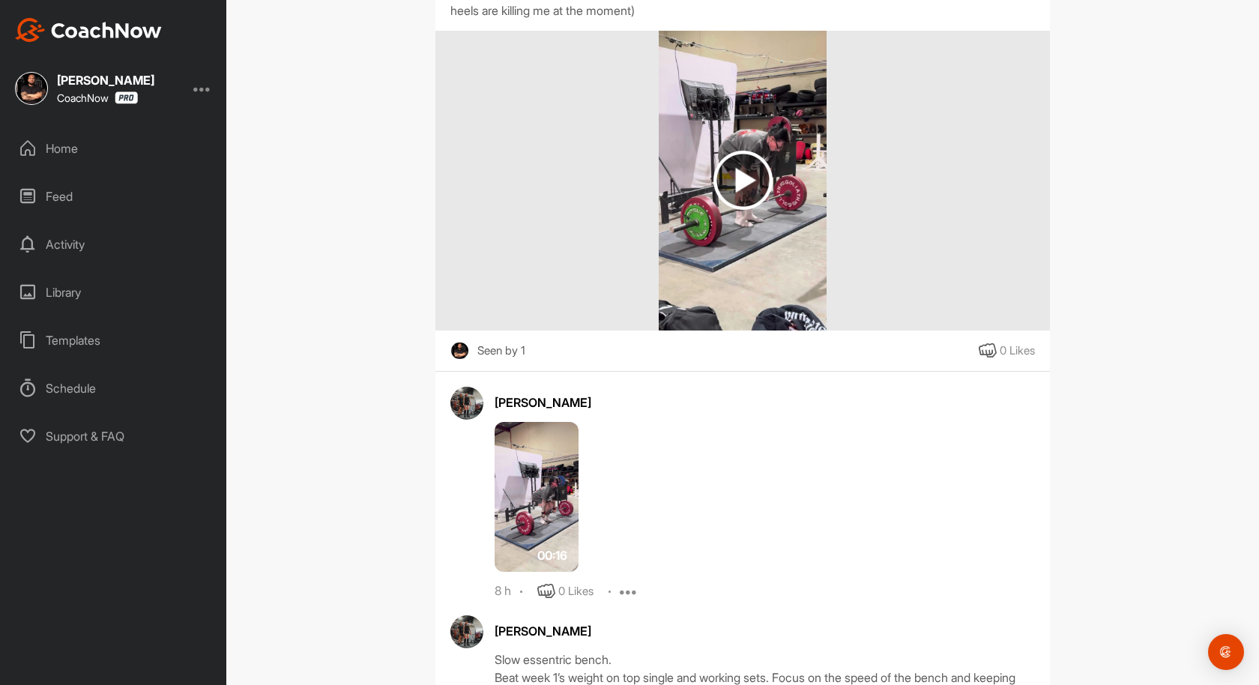
click at [745, 179] on img at bounding box center [742, 180] width 59 height 59
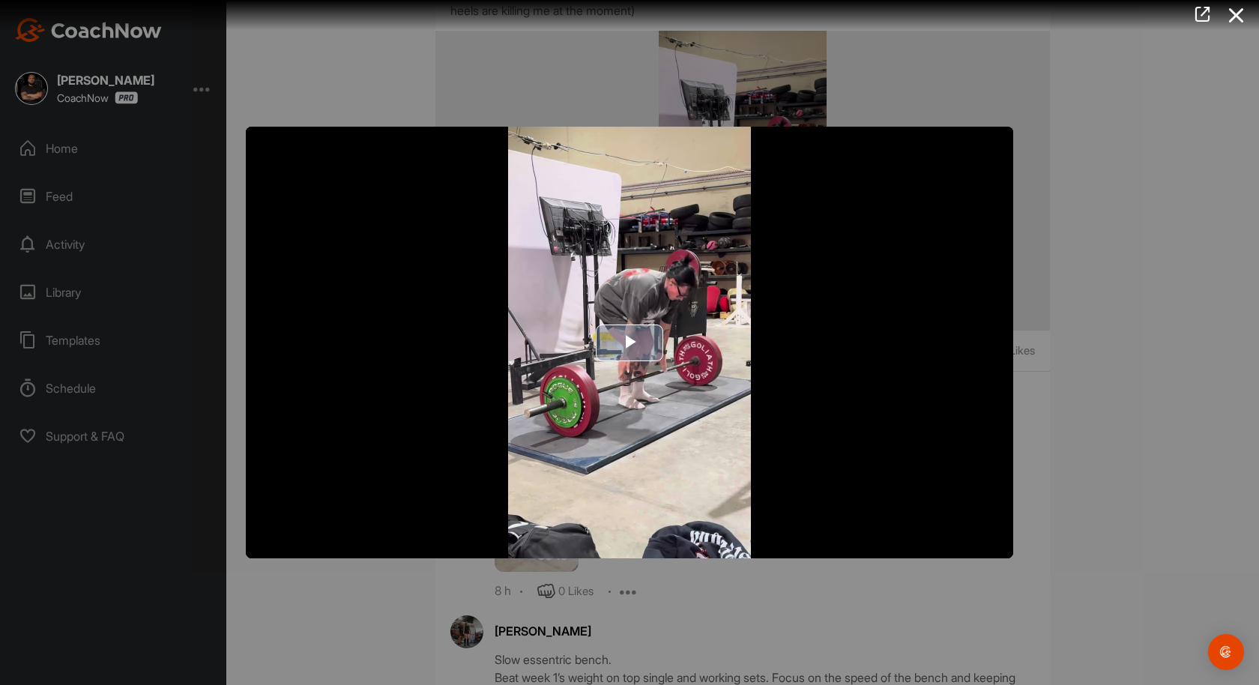
click at [647, 310] on img "Video Player" at bounding box center [629, 343] width 767 height 432
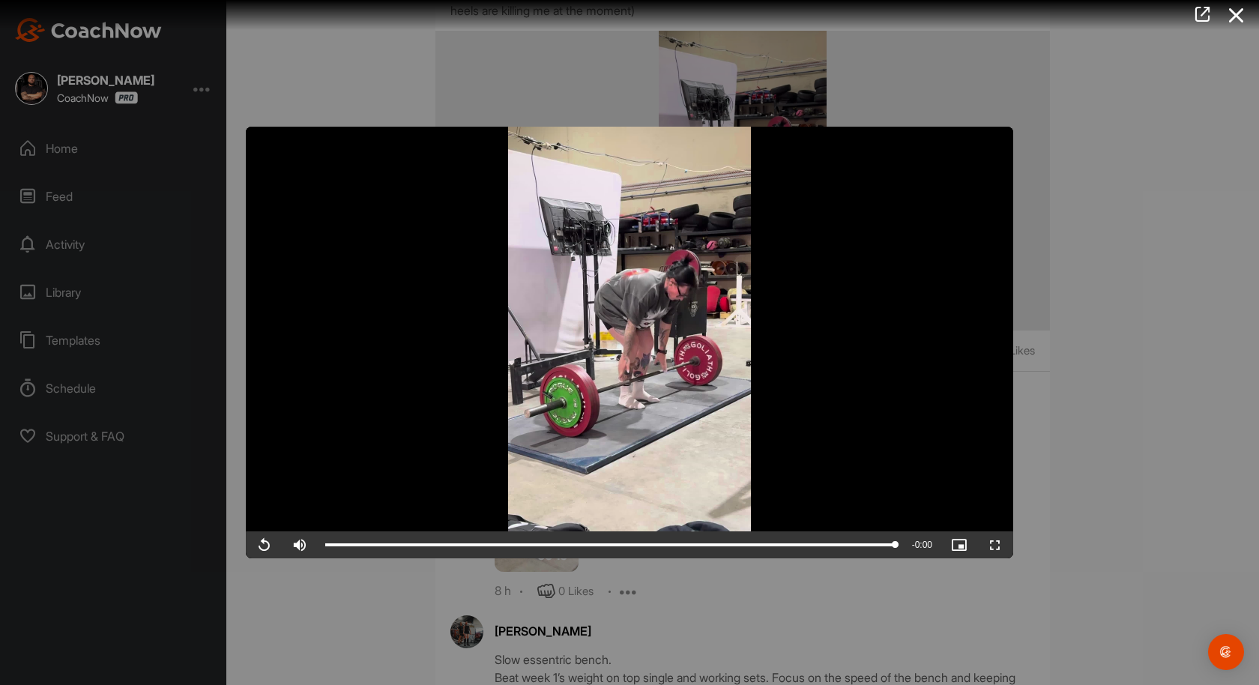
click at [1092, 190] on div at bounding box center [629, 342] width 1259 height 685
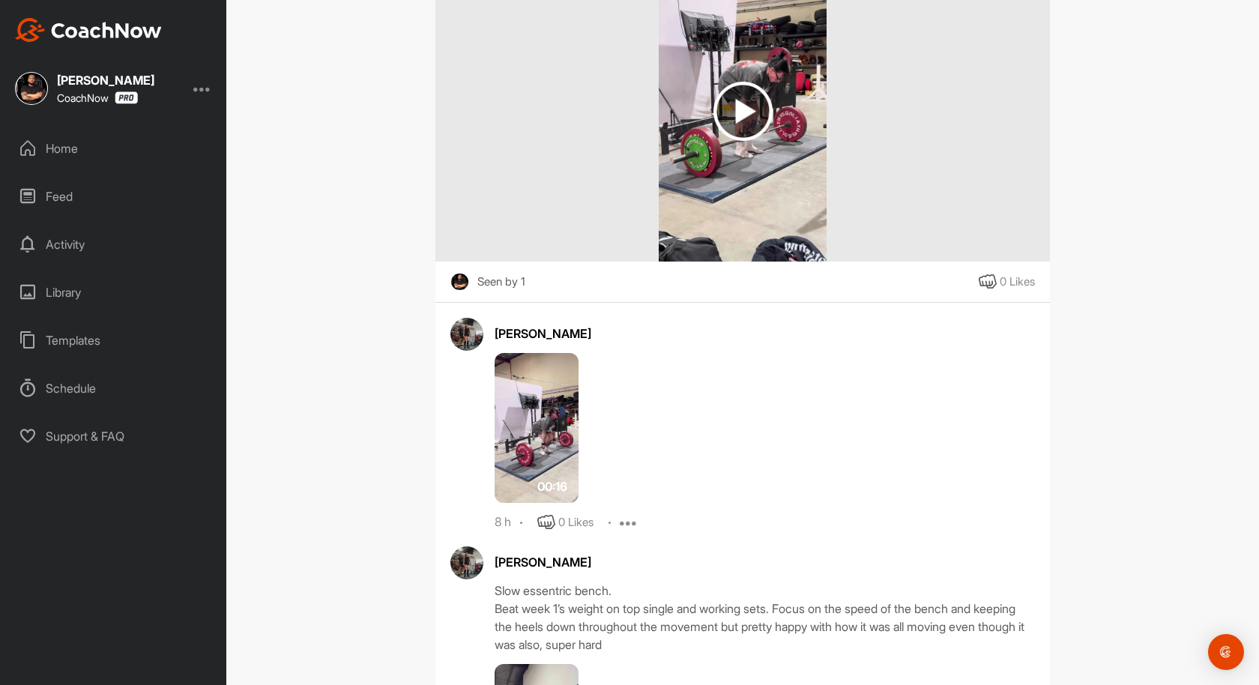
scroll to position [328, 0]
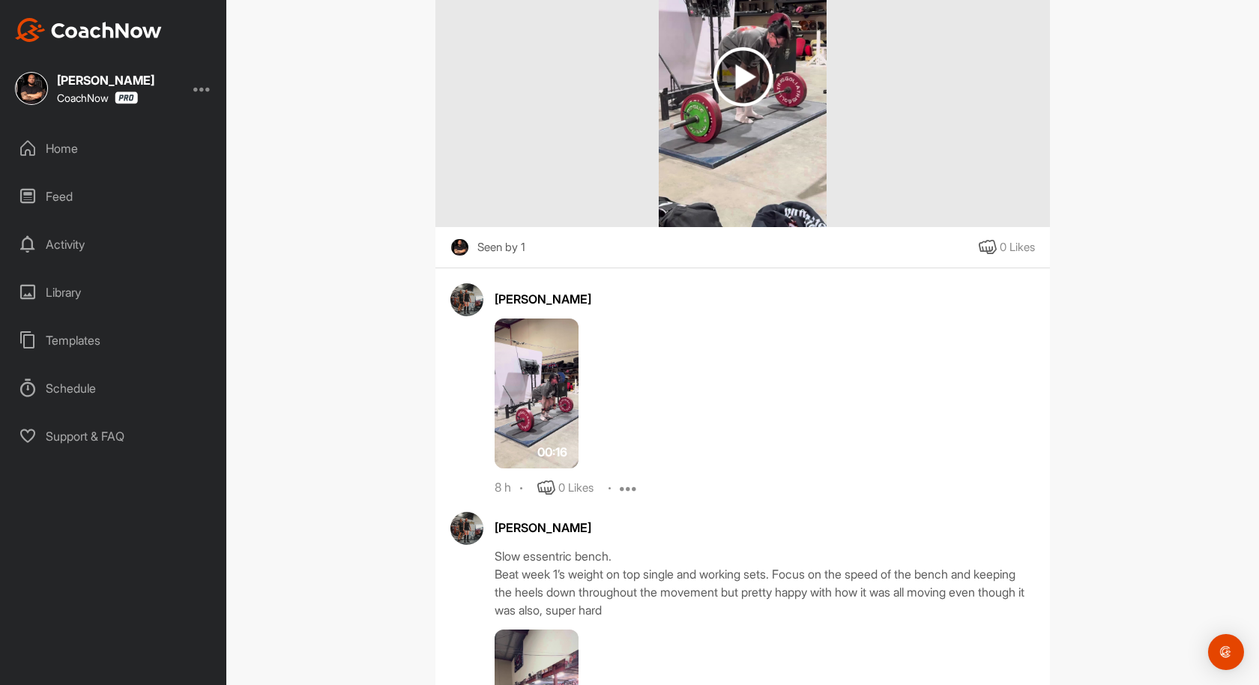
click at [441, 372] on div "[PERSON_NAME] 00:16 8 h 0 Likes Report Delete [PERSON_NAME] Slow essentric benc…" at bounding box center [742, 545] width 614 height 524
click at [518, 376] on img at bounding box center [536, 393] width 84 height 150
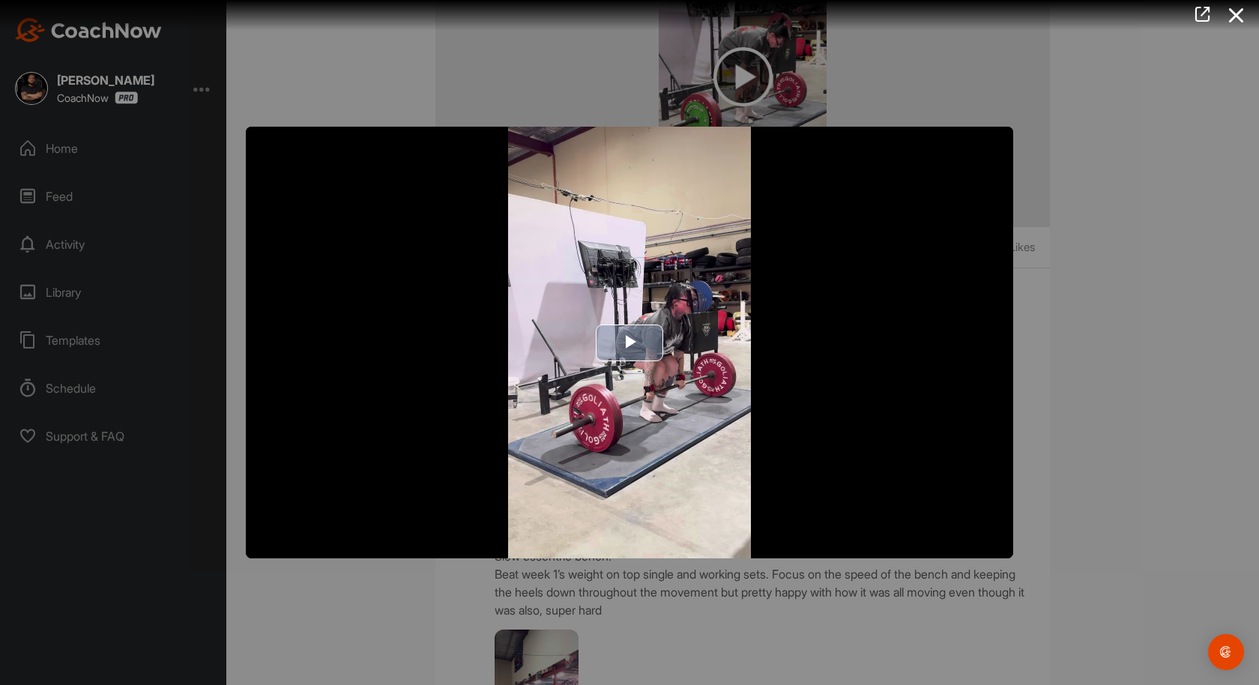
click at [597, 366] on img "Video Player" at bounding box center [629, 343] width 767 height 432
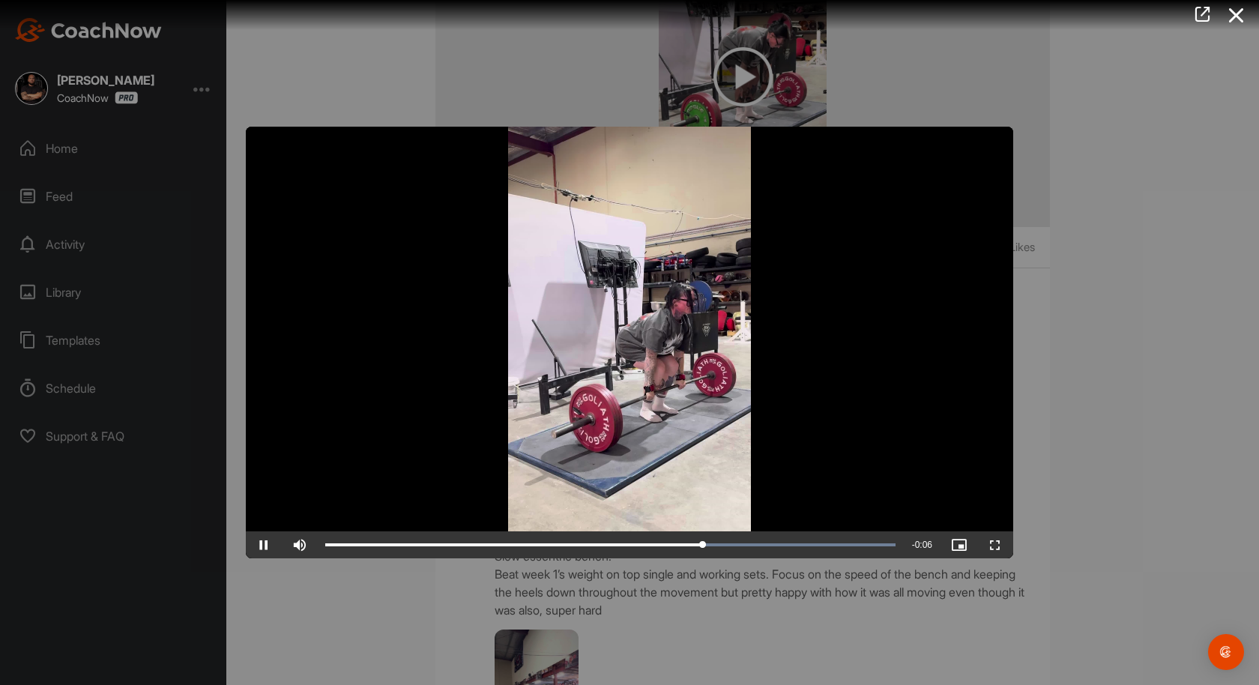
click at [1145, 237] on div at bounding box center [629, 342] width 1259 height 685
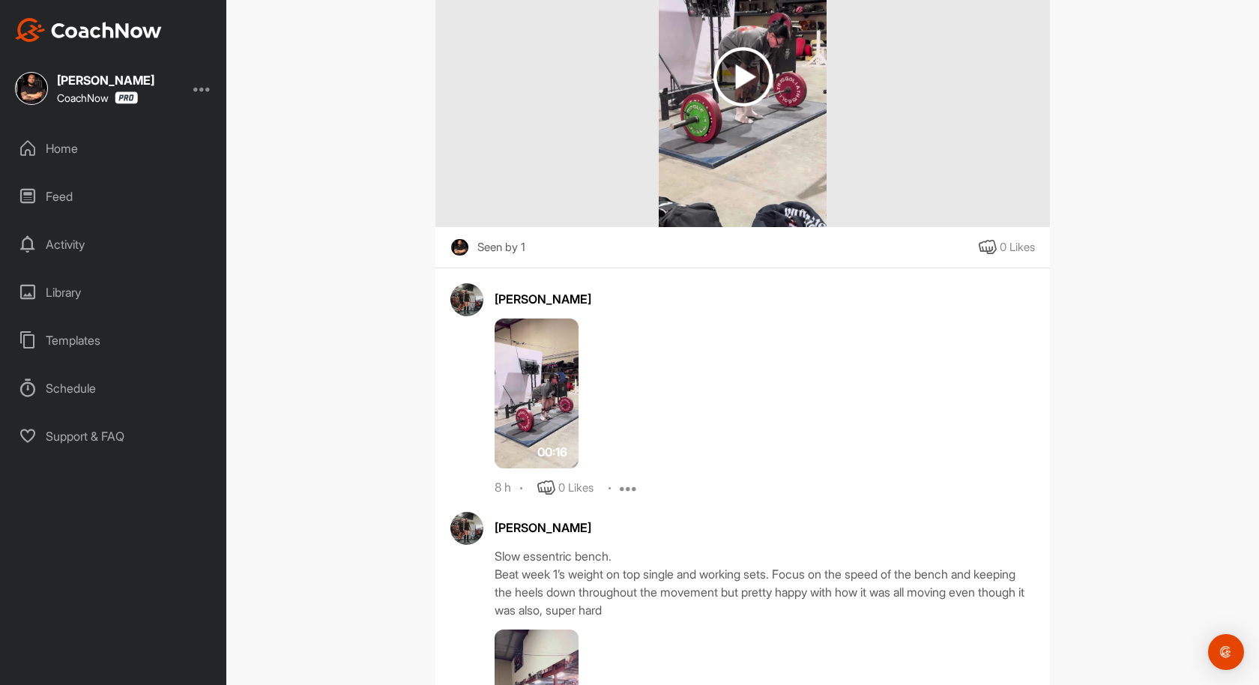
click at [550, 365] on img at bounding box center [536, 393] width 84 height 150
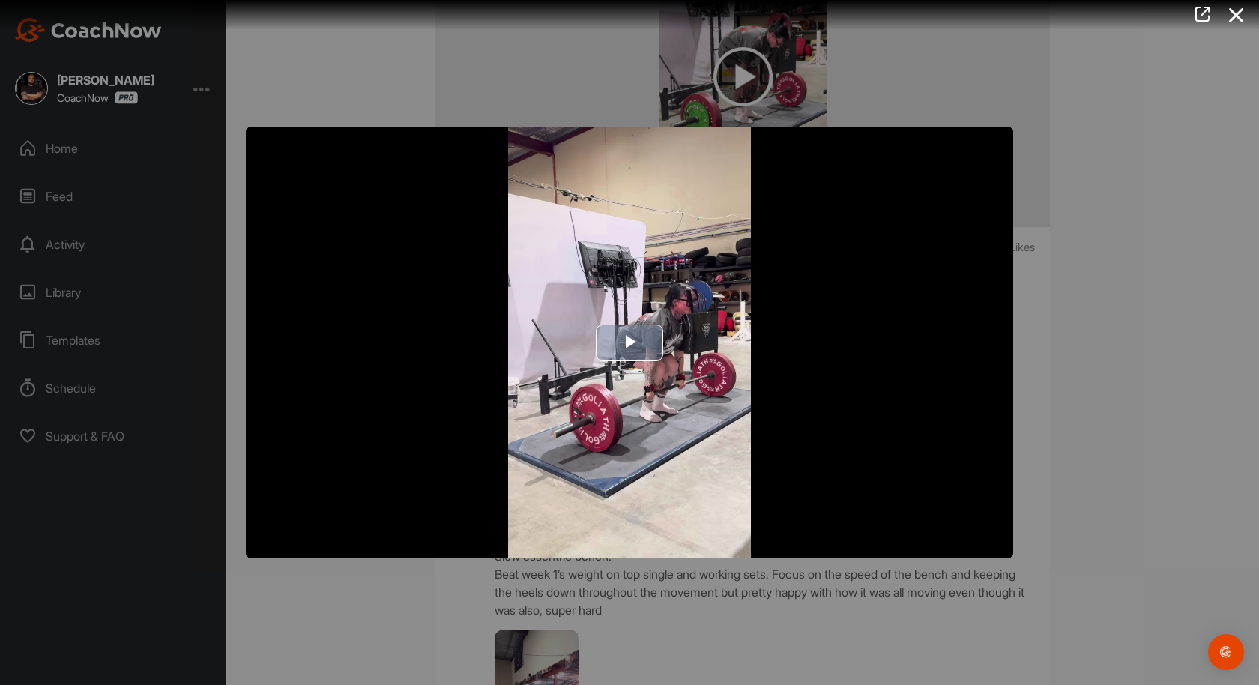
click at [674, 353] on img "Video Player" at bounding box center [629, 343] width 767 height 432
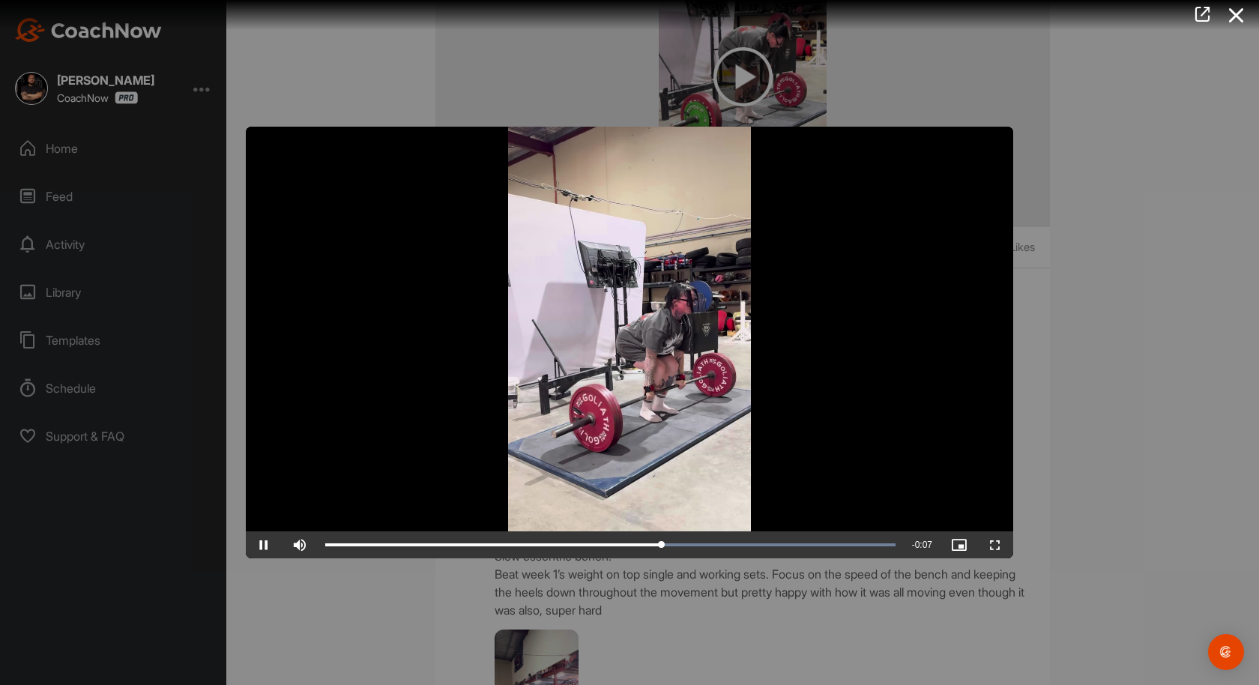
click at [1119, 220] on div at bounding box center [629, 342] width 1259 height 685
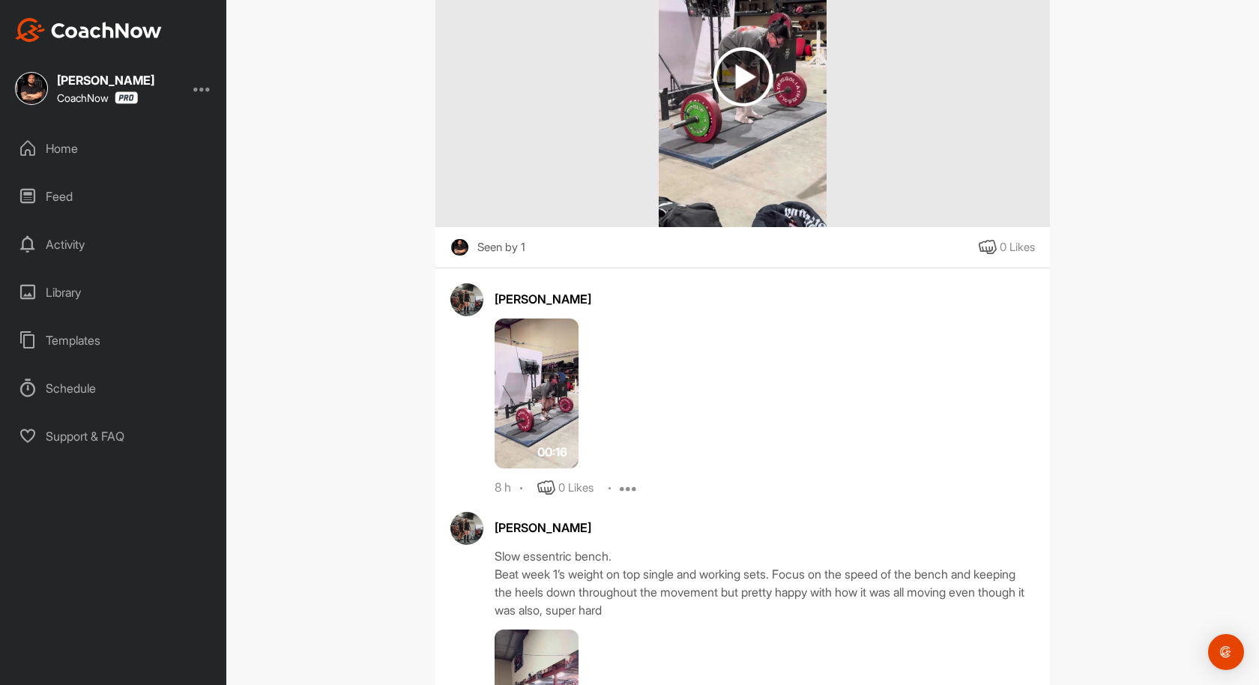
scroll to position [547, 0]
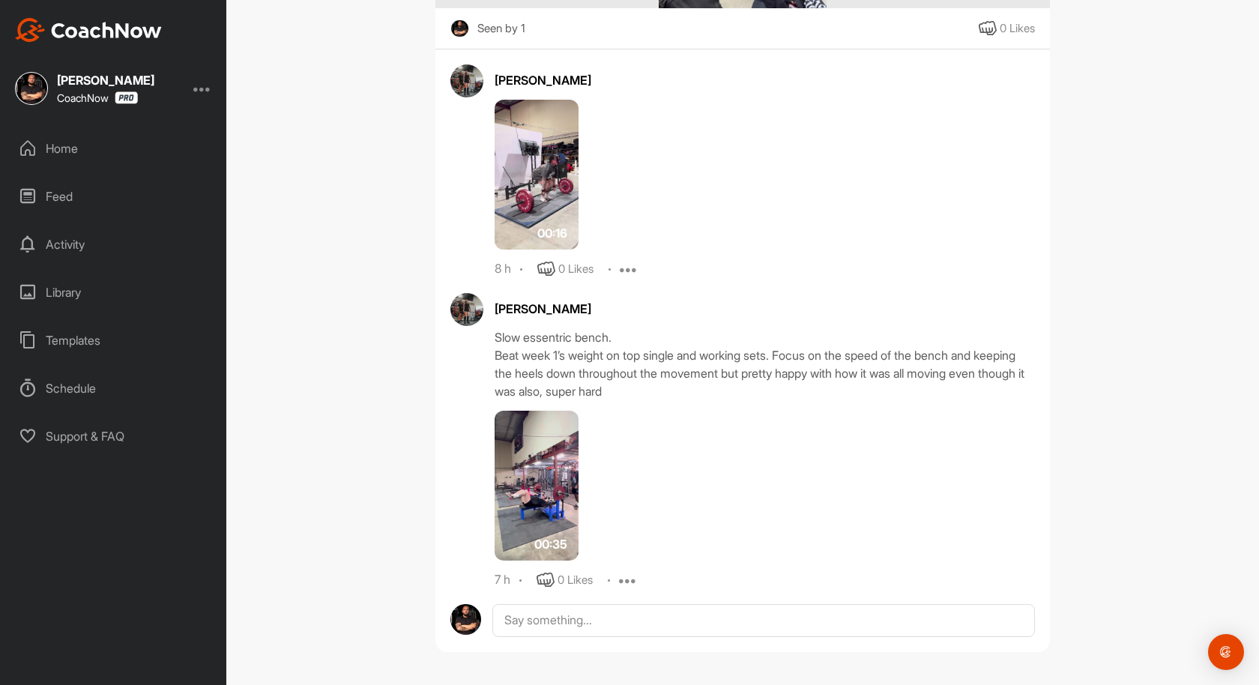
click at [67, 145] on div "Home" at bounding box center [113, 148] width 211 height 37
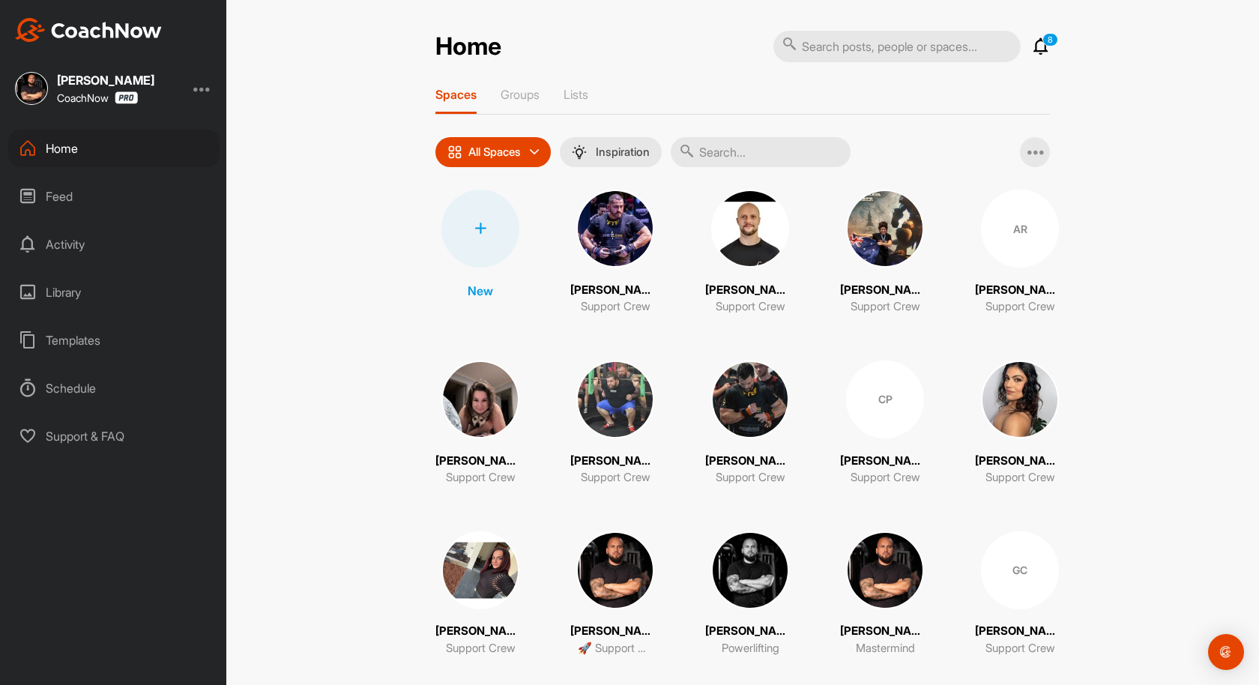
click at [733, 217] on img at bounding box center [750, 229] width 78 height 78
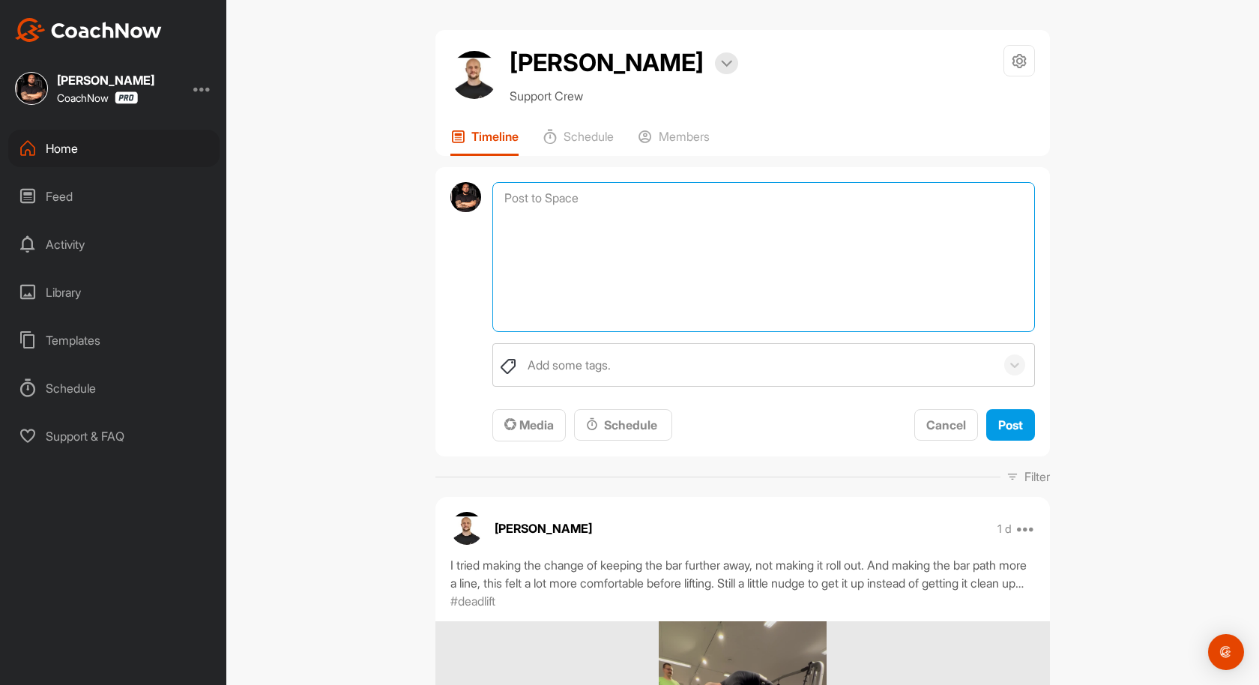
click at [719, 207] on textarea at bounding box center [763, 257] width 542 height 150
paste textarea "[URL][DOMAIN_NAME][EMAIL_ADDRESS][DOMAIN_NAME][PERSON_NAME][MEDICAL_DATA]"
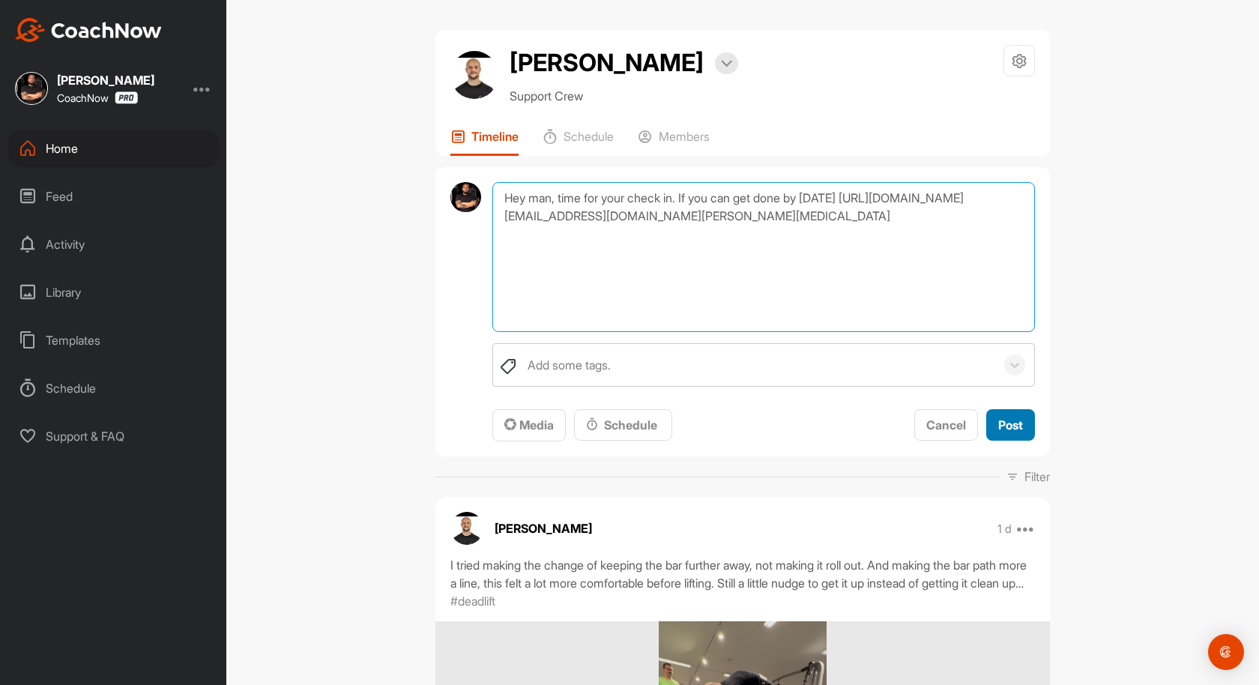
type textarea "Hey man, time for your check in. If you can get done by [DATE] [URL][DOMAIN_NAM…"
click at [1016, 422] on span "Post" at bounding box center [1010, 424] width 25 height 15
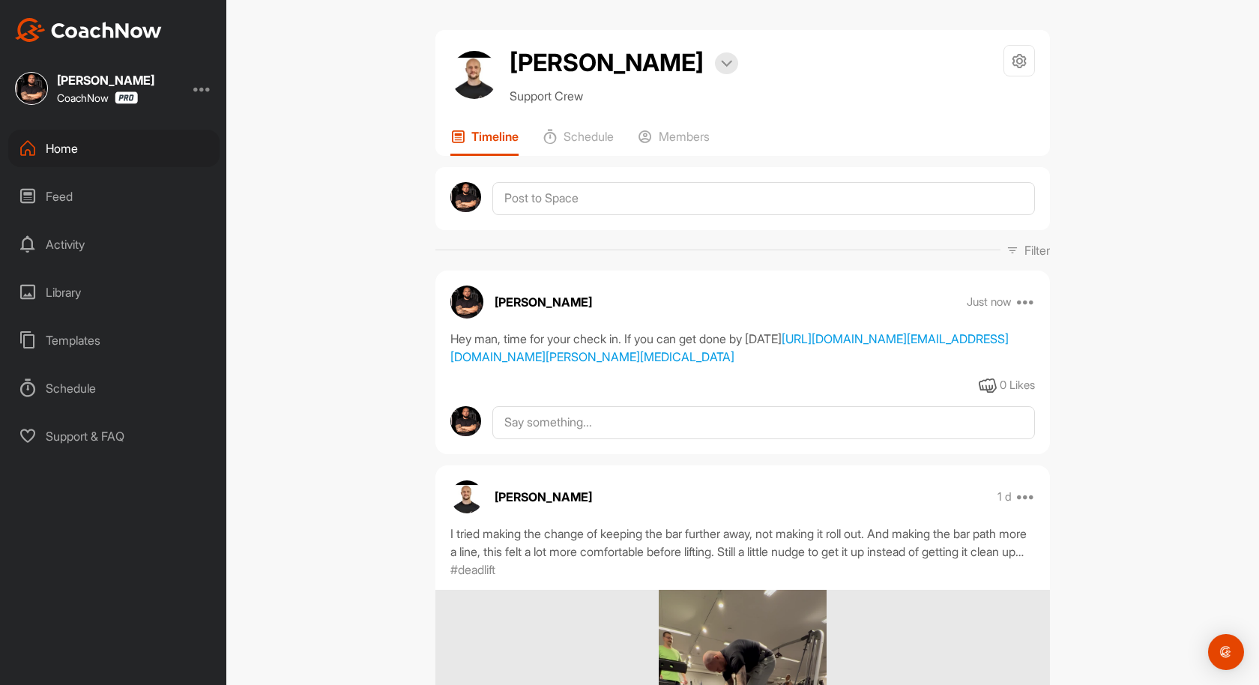
click at [63, 151] on div "Home" at bounding box center [113, 148] width 211 height 37
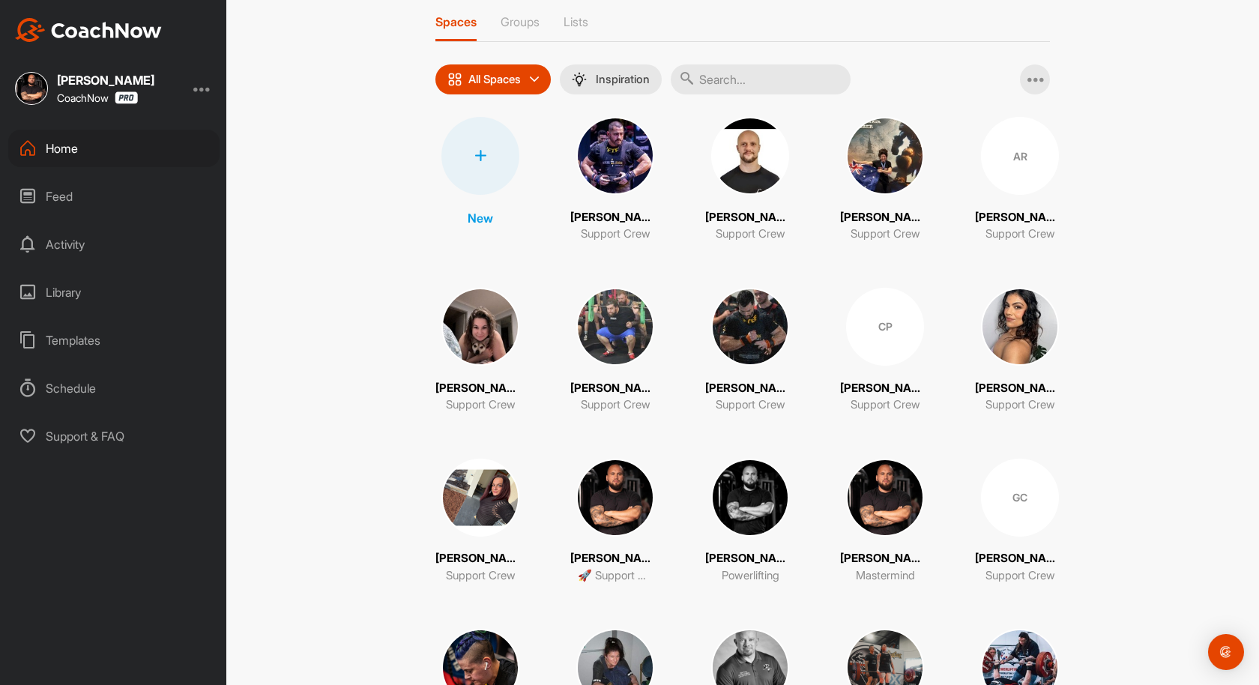
scroll to position [88, 0]
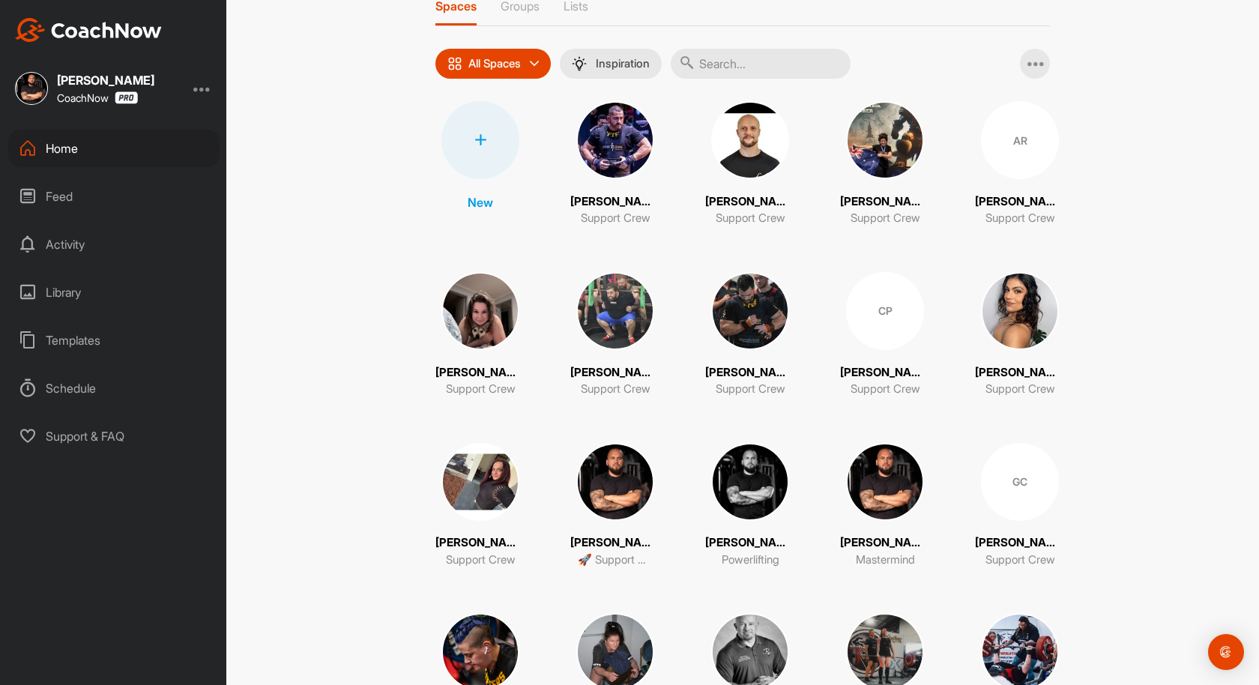
click at [763, 280] on img at bounding box center [750, 311] width 78 height 78
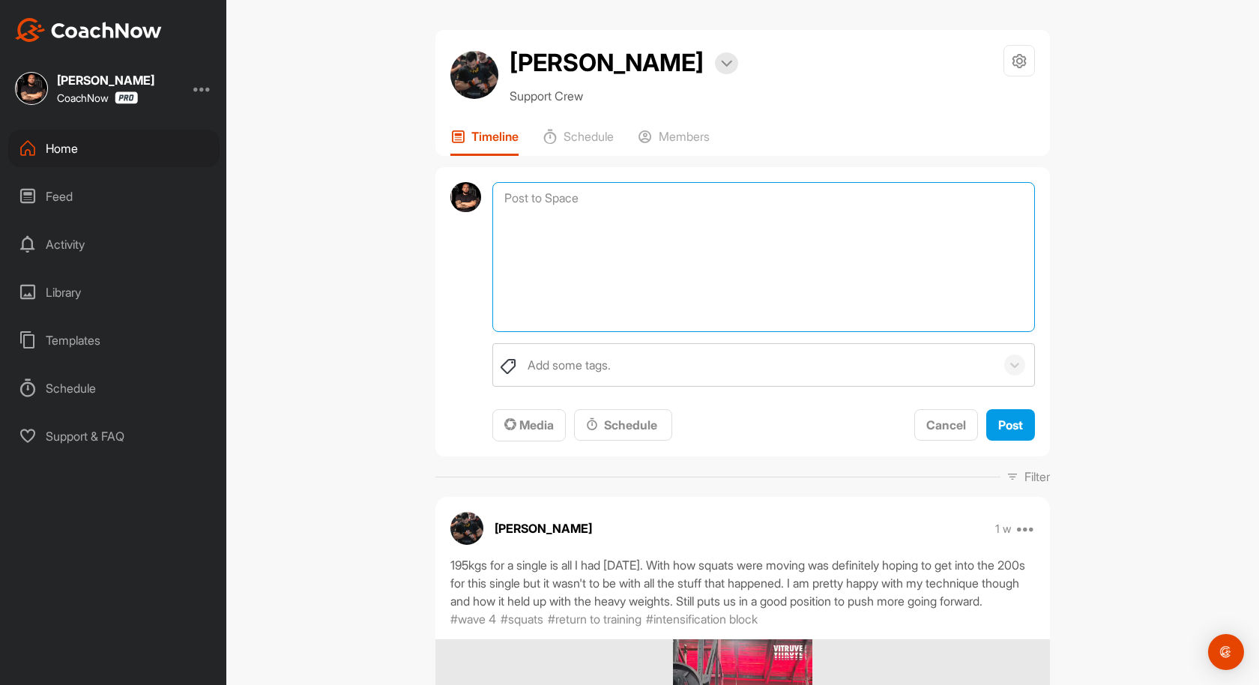
click at [566, 199] on textarea at bounding box center [763, 257] width 542 height 150
paste textarea "[URL][DOMAIN_NAME][EMAIL_ADDRESS][DOMAIN_NAME][PERSON_NAME][MEDICAL_DATA]"
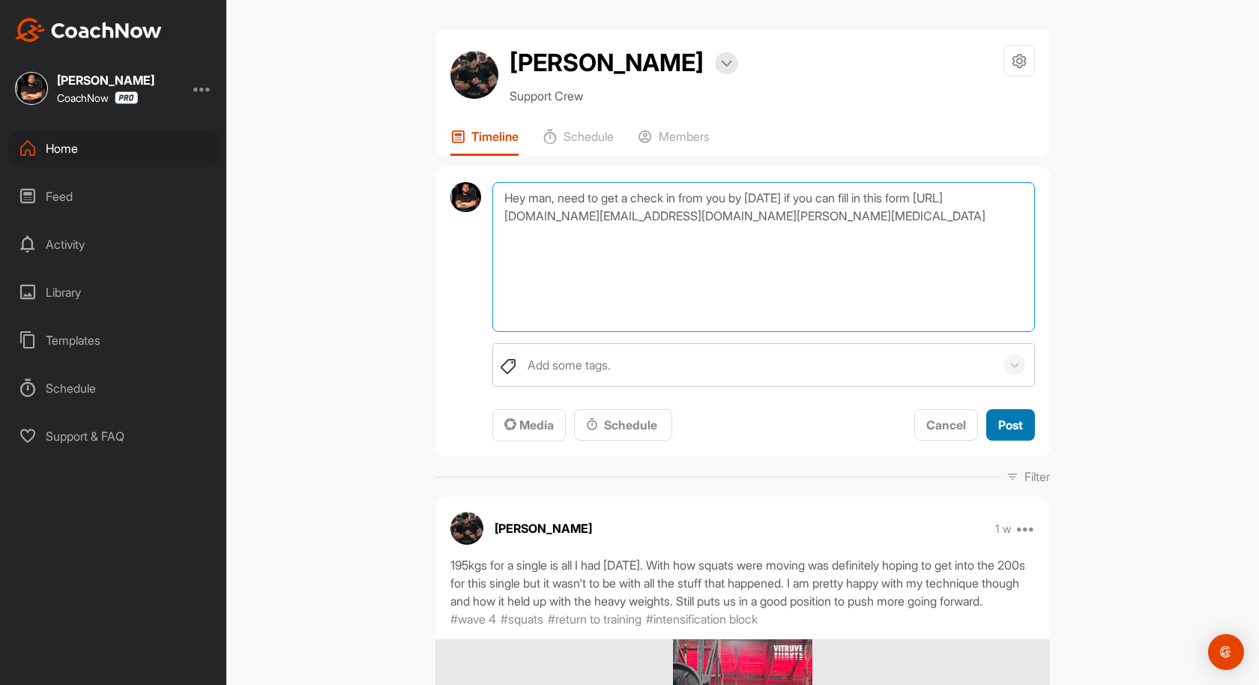
type textarea "Hey man, need to get a check in from you by [DATE] if you can fill in this form…"
click at [1004, 418] on span "Post" at bounding box center [1010, 424] width 25 height 15
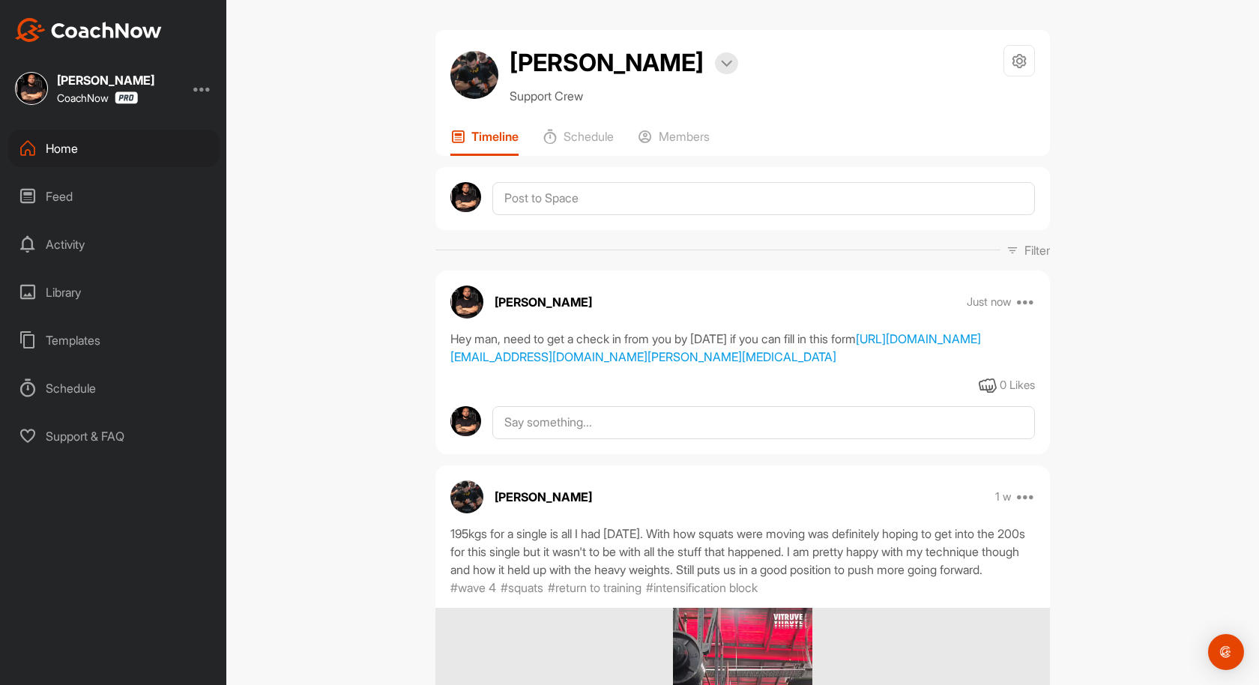
click at [79, 150] on div "Home" at bounding box center [113, 148] width 211 height 37
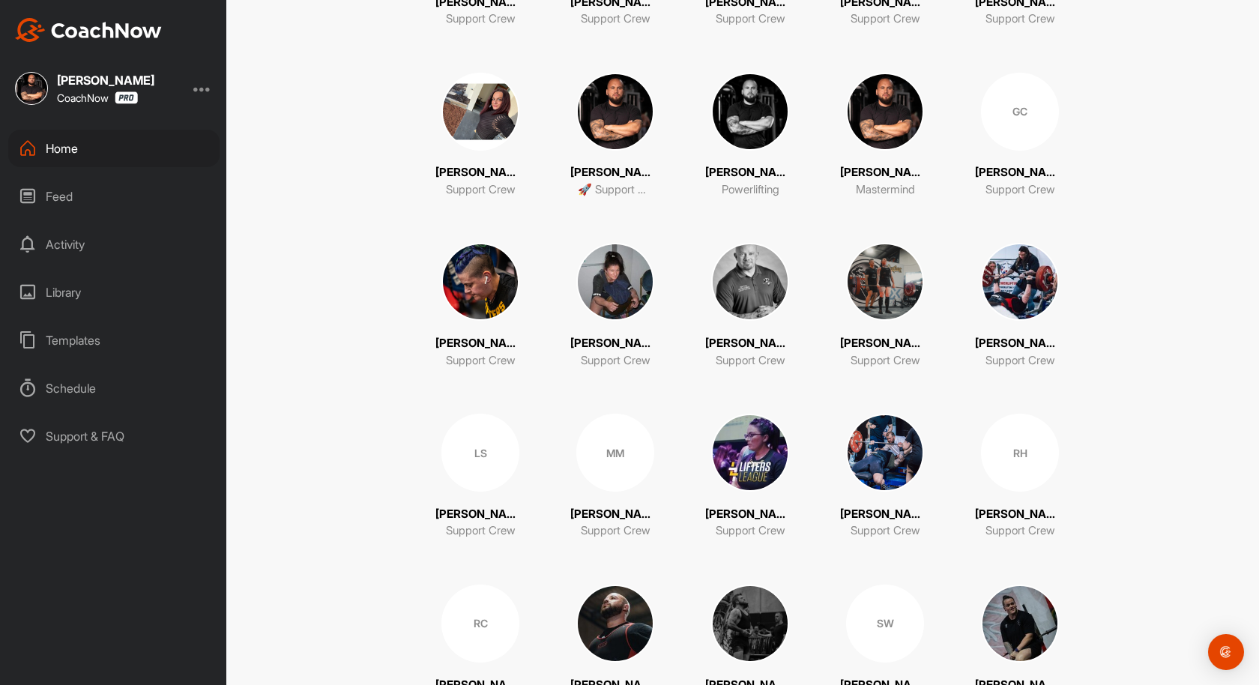
scroll to position [459, 0]
click at [883, 448] on img at bounding box center [885, 452] width 78 height 78
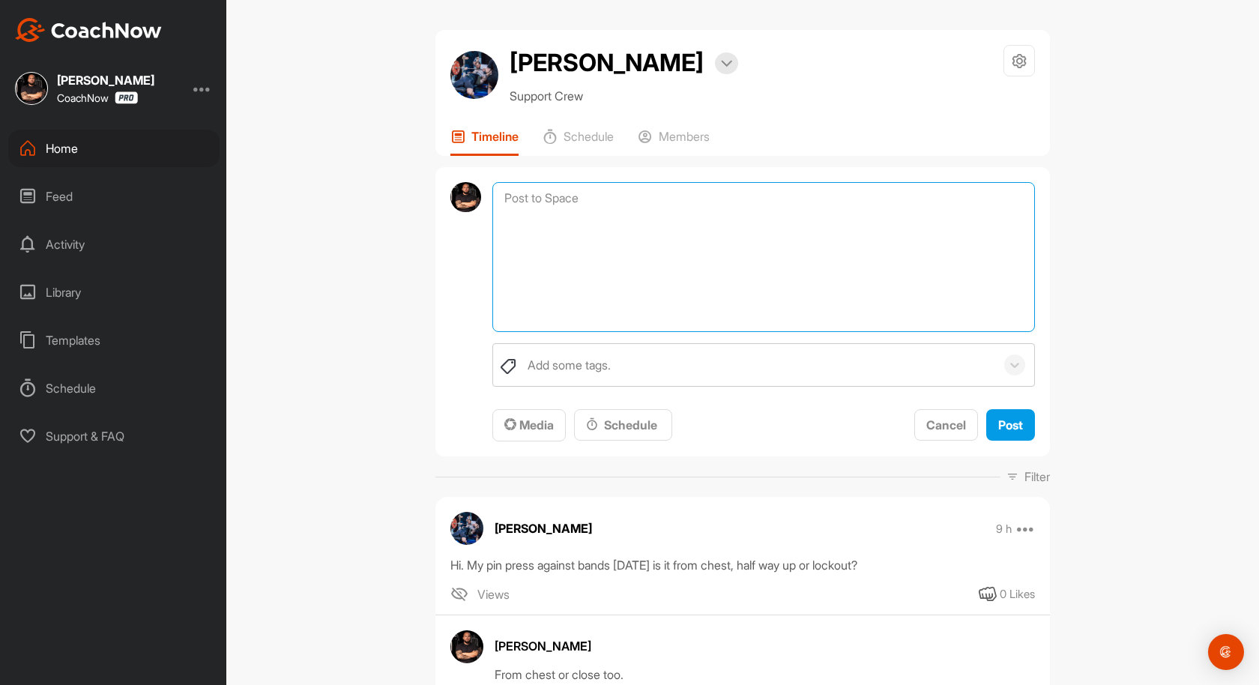
click at [576, 182] on textarea at bounding box center [763, 257] width 542 height 150
paste textarea "[URL][DOMAIN_NAME]"
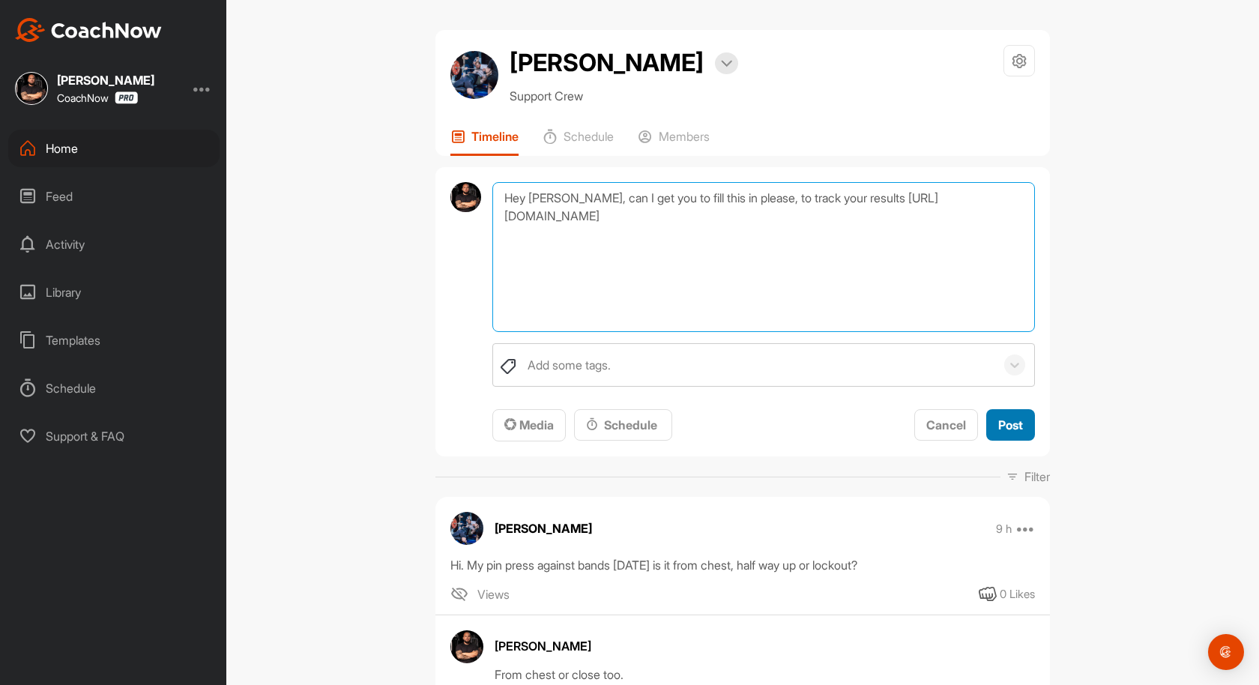
type textarea "Hey [PERSON_NAME], can I get you to fill this in please, to track your results …"
click at [1011, 420] on span "Post" at bounding box center [1010, 424] width 25 height 15
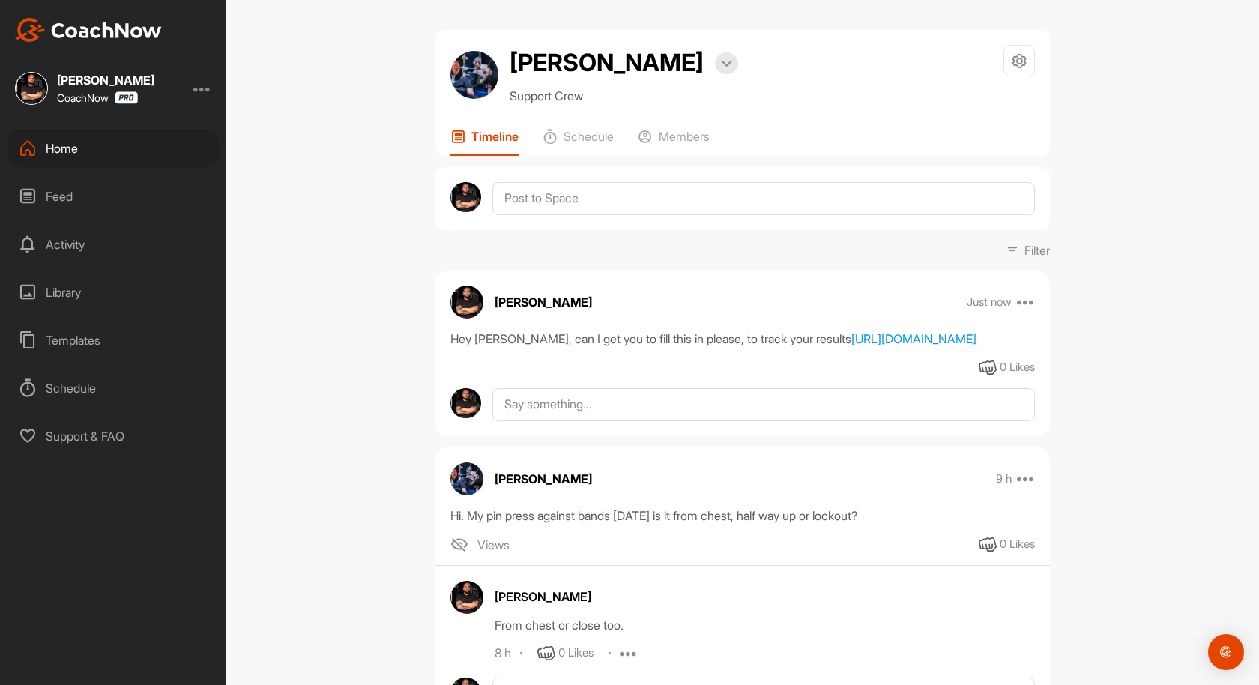
click at [63, 142] on div "Home" at bounding box center [113, 148] width 211 height 37
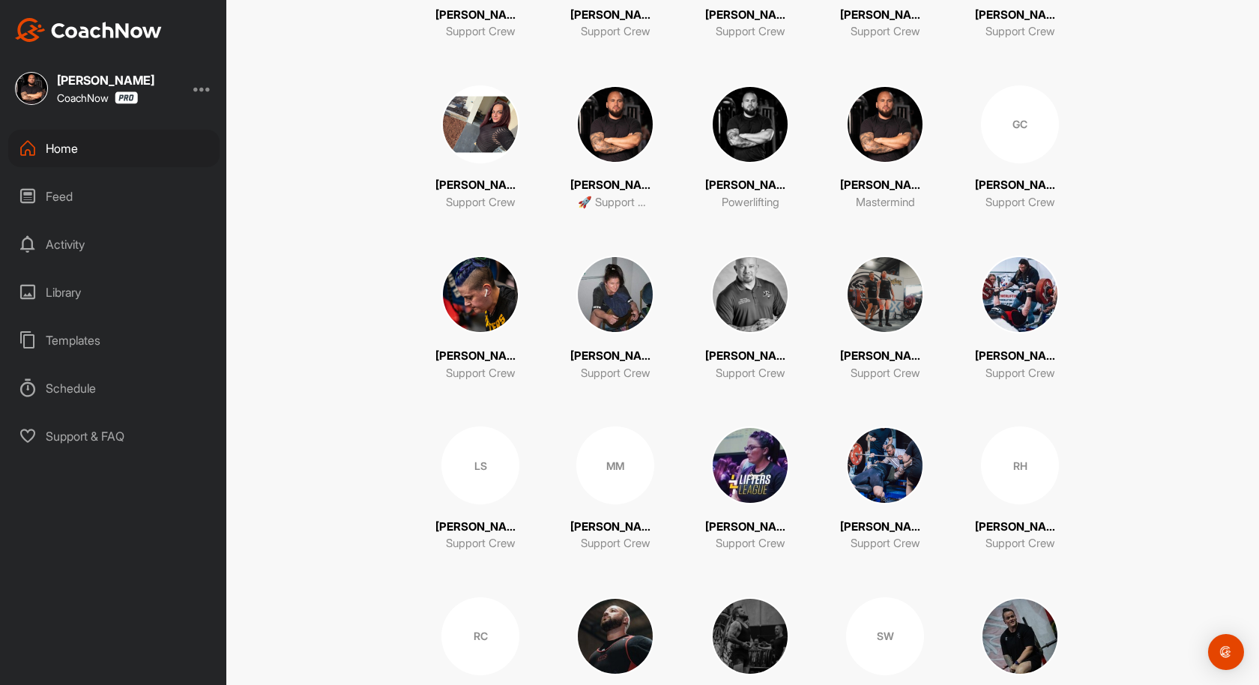
scroll to position [490, 0]
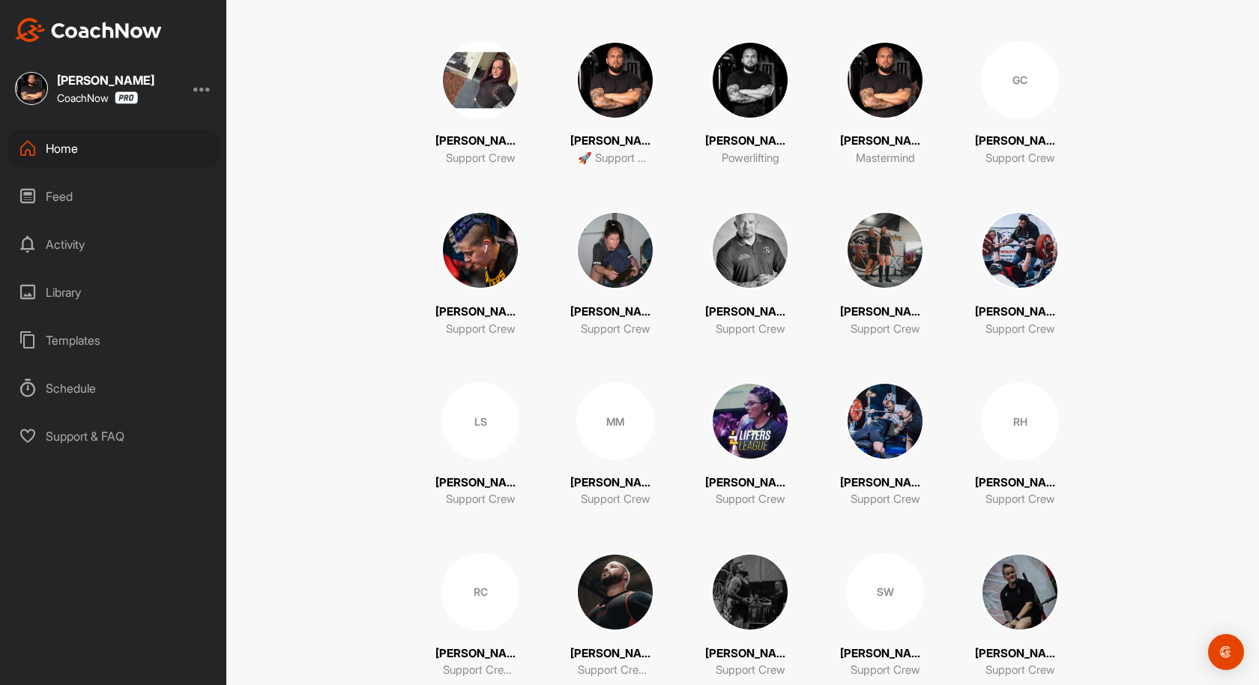
click at [997, 253] on img at bounding box center [1020, 250] width 78 height 78
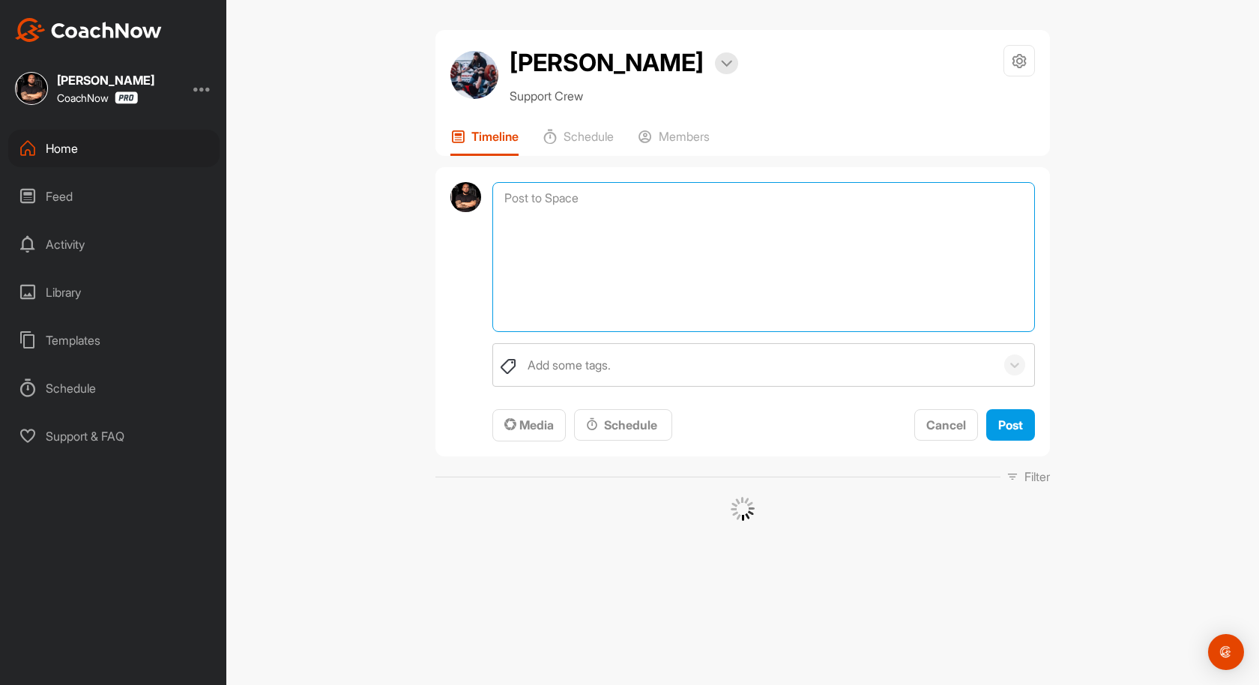
click at [589, 202] on textarea at bounding box center [763, 257] width 542 height 150
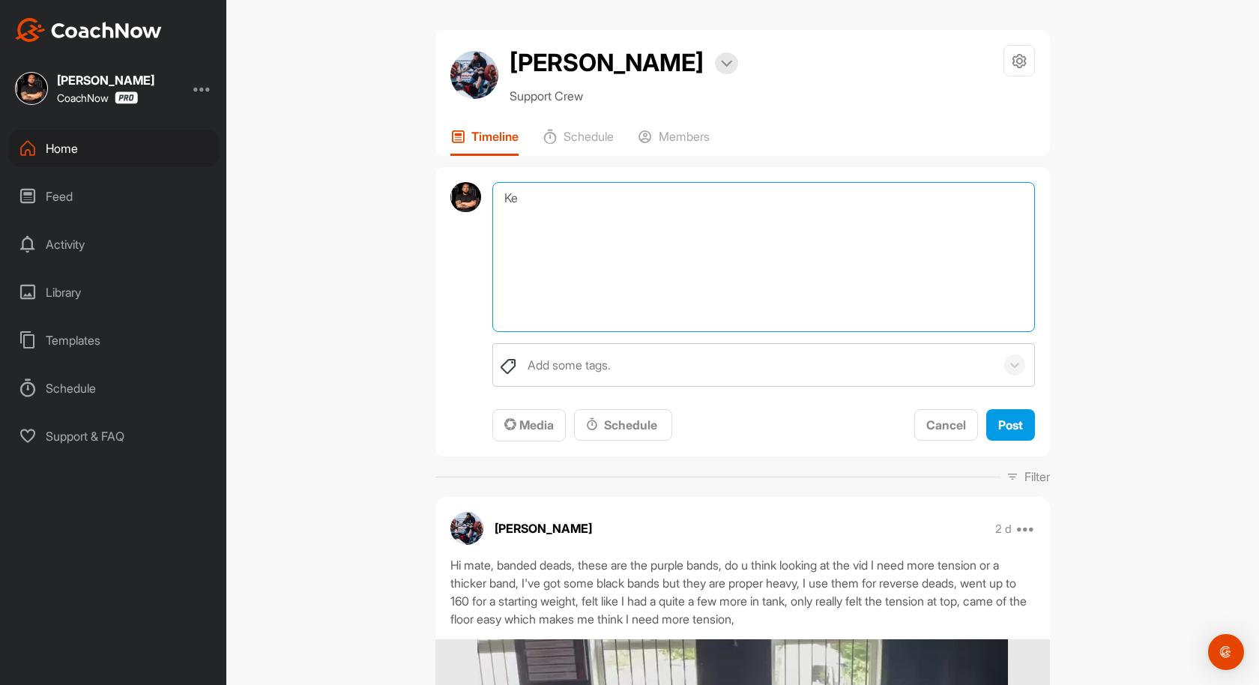
type textarea "K"
paste textarea "[URL][DOMAIN_NAME]"
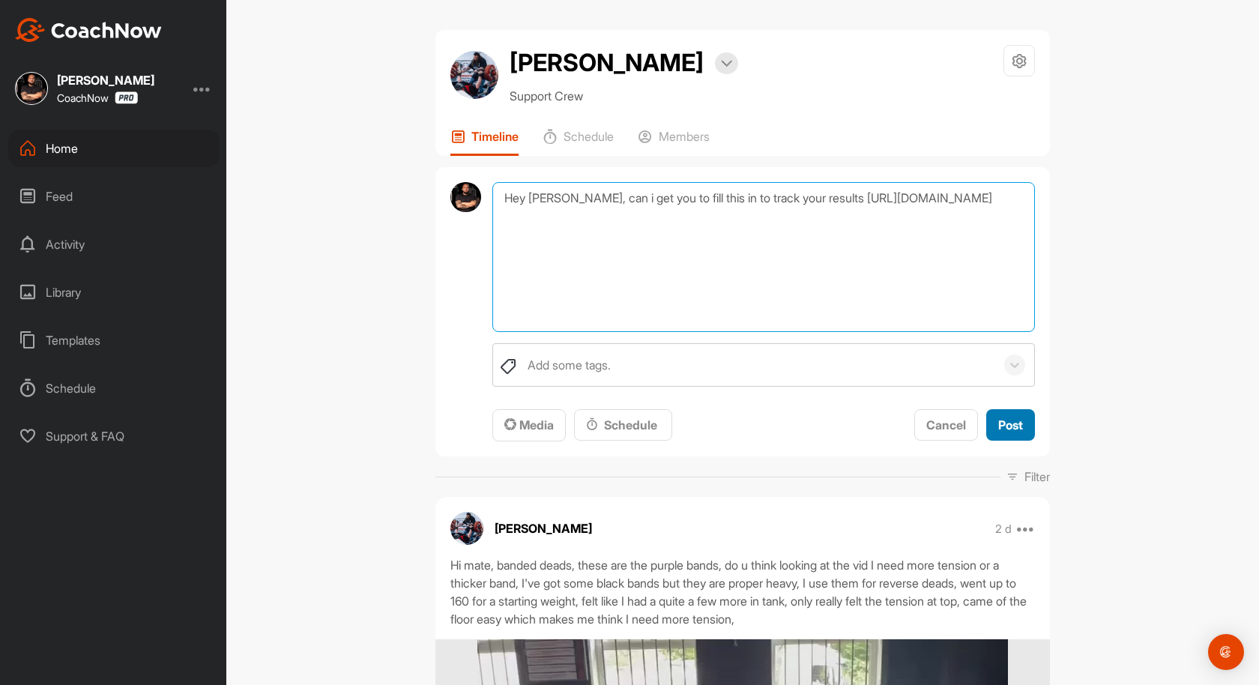
type textarea "Hey [PERSON_NAME], can i get you to fill this in to track your results [URL][DO…"
click at [1005, 424] on span "Post" at bounding box center [1010, 424] width 25 height 15
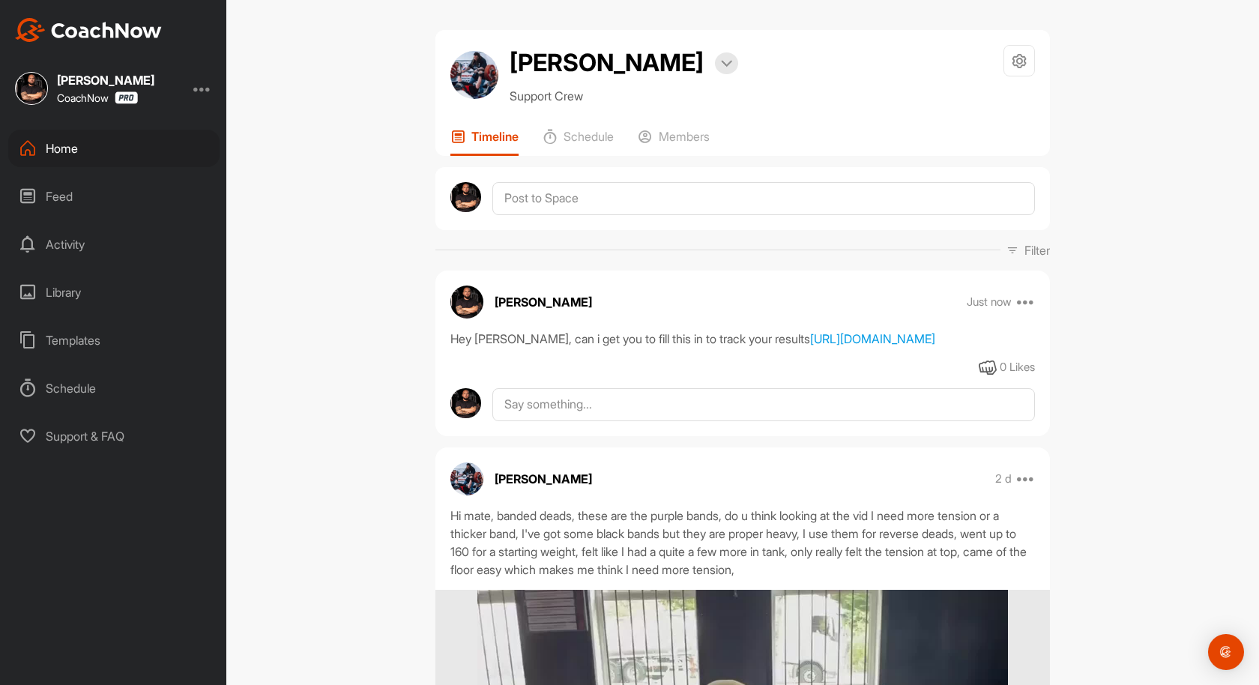
click at [58, 157] on div "Home" at bounding box center [113, 148] width 211 height 37
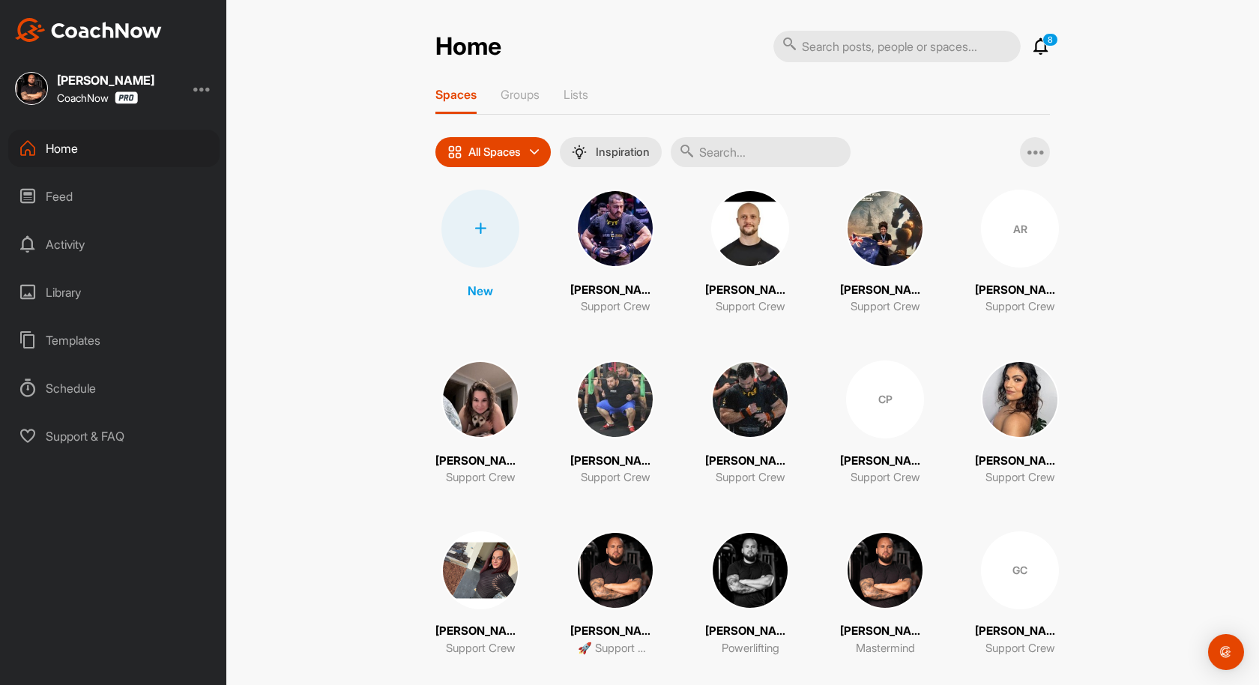
click at [862, 223] on img at bounding box center [885, 229] width 78 height 78
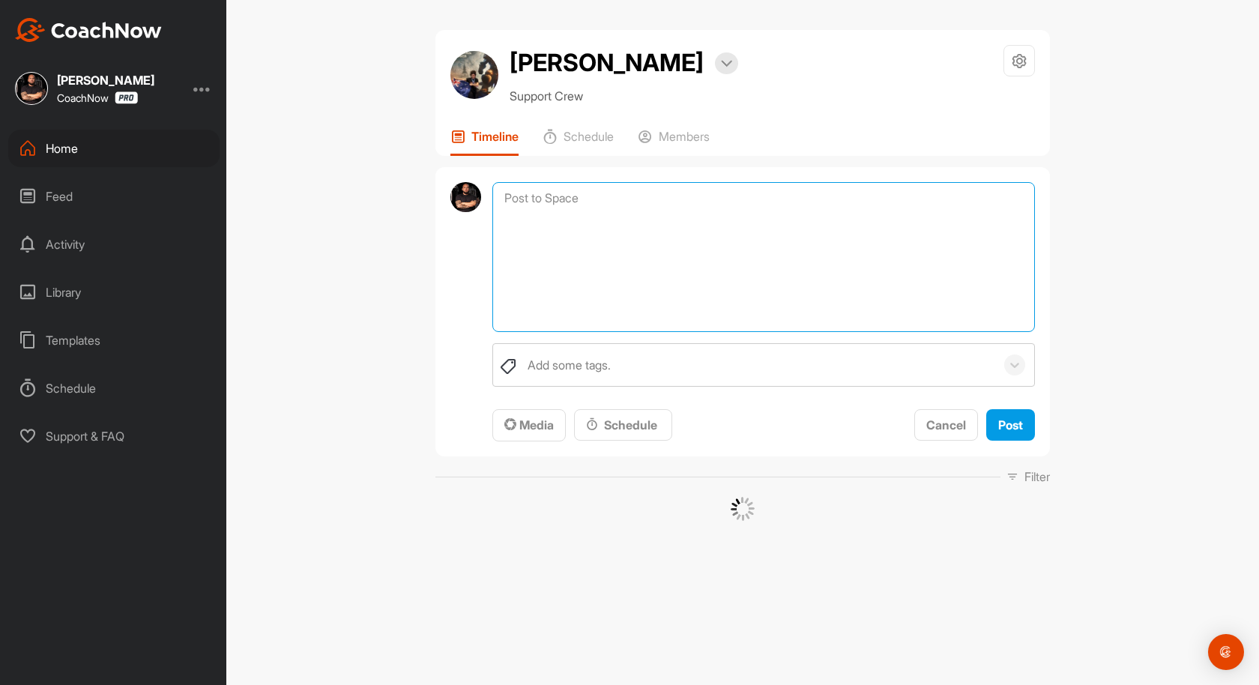
click at [677, 207] on textarea at bounding box center [763, 257] width 542 height 150
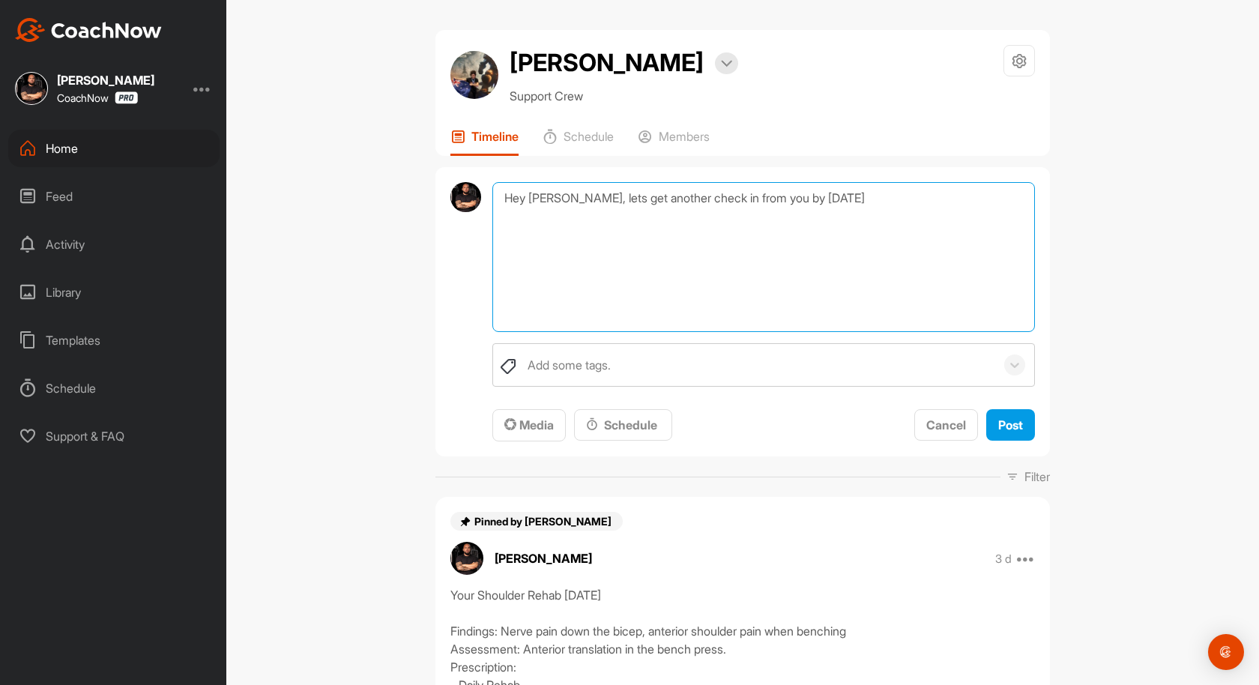
paste textarea "[URL][DOMAIN_NAME][EMAIL_ADDRESS][DOMAIN_NAME][PERSON_NAME][MEDICAL_DATA]"
type textarea "Hey [PERSON_NAME], lets get another check in from you by [DATE] [URL][DOMAIN_NA…"
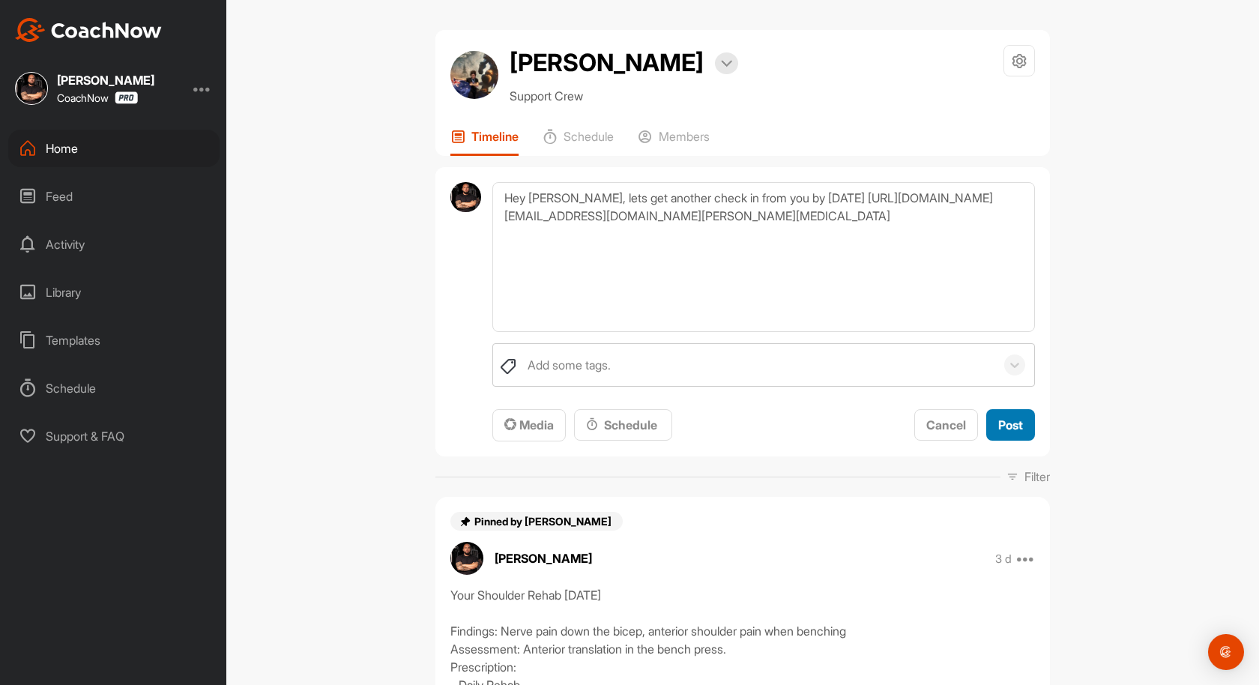
click at [1006, 424] on span "Post" at bounding box center [1010, 424] width 25 height 15
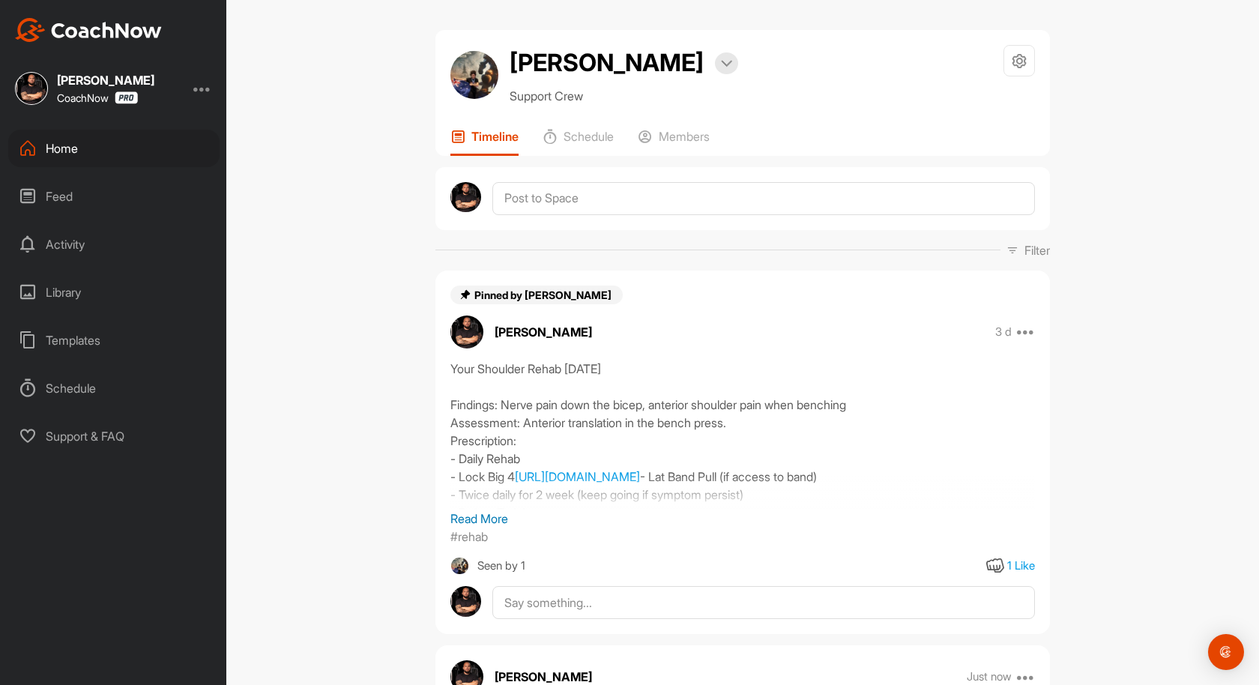
click at [130, 151] on div "Home" at bounding box center [113, 148] width 211 height 37
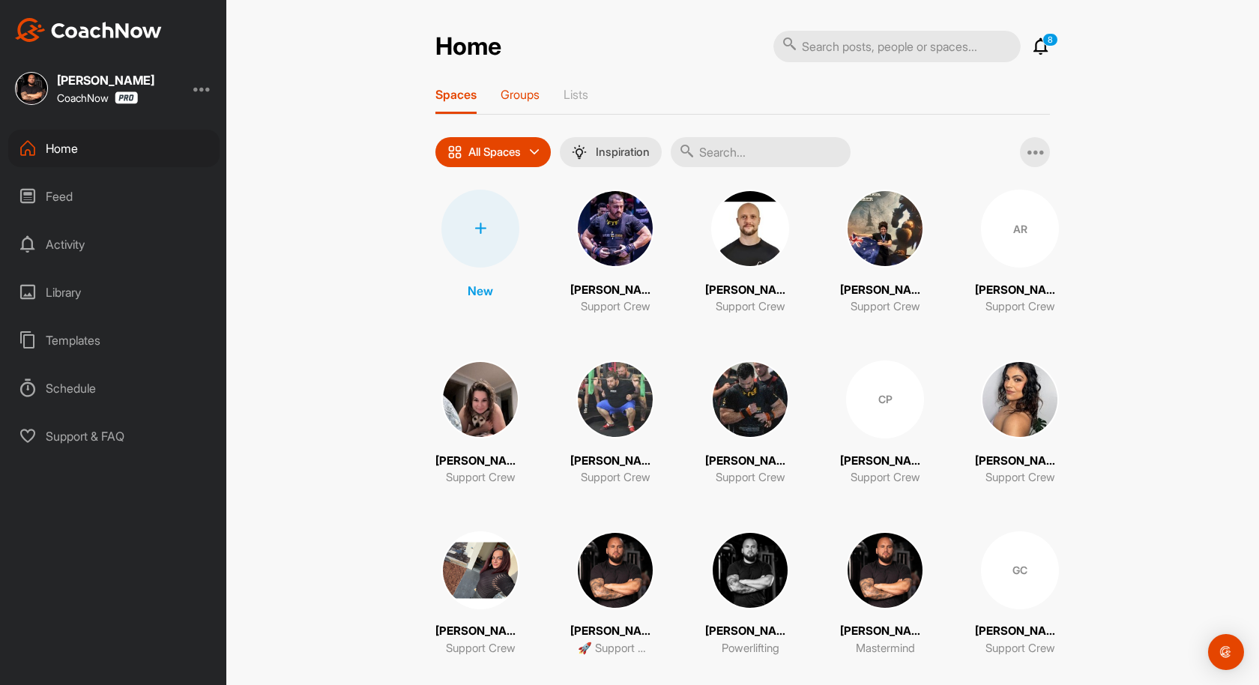
click at [526, 87] on p "Groups" at bounding box center [519, 94] width 39 height 15
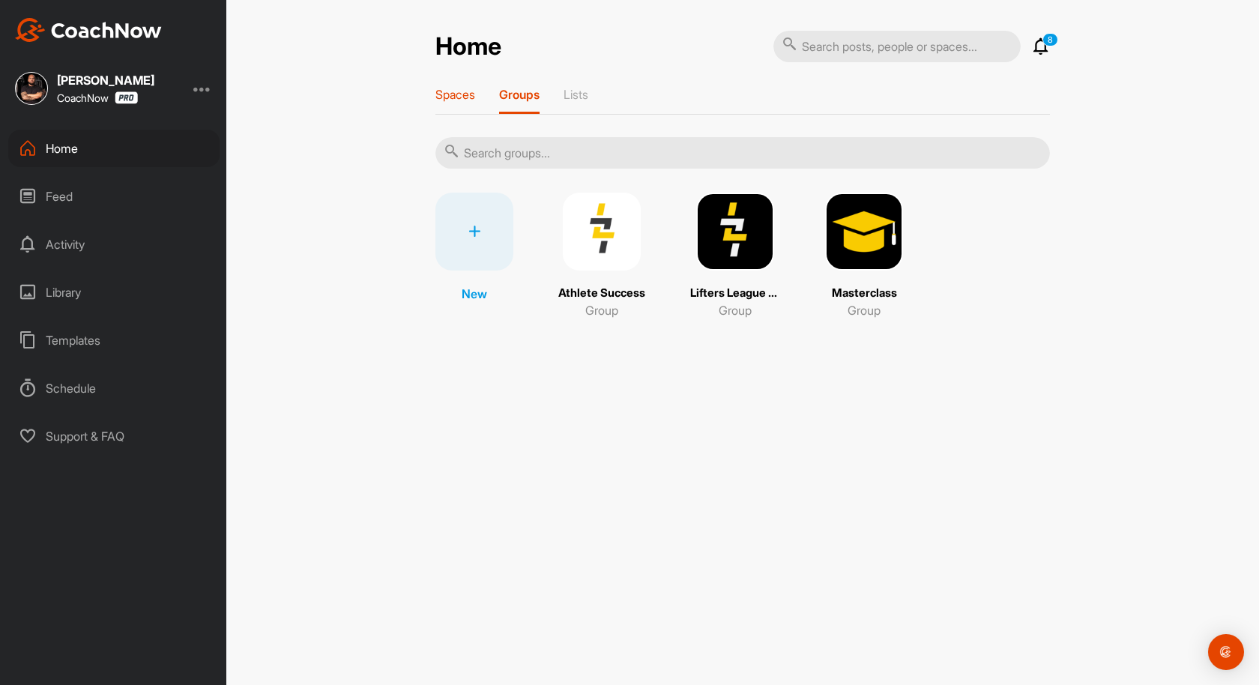
click at [461, 91] on p "Spaces" at bounding box center [455, 94] width 40 height 15
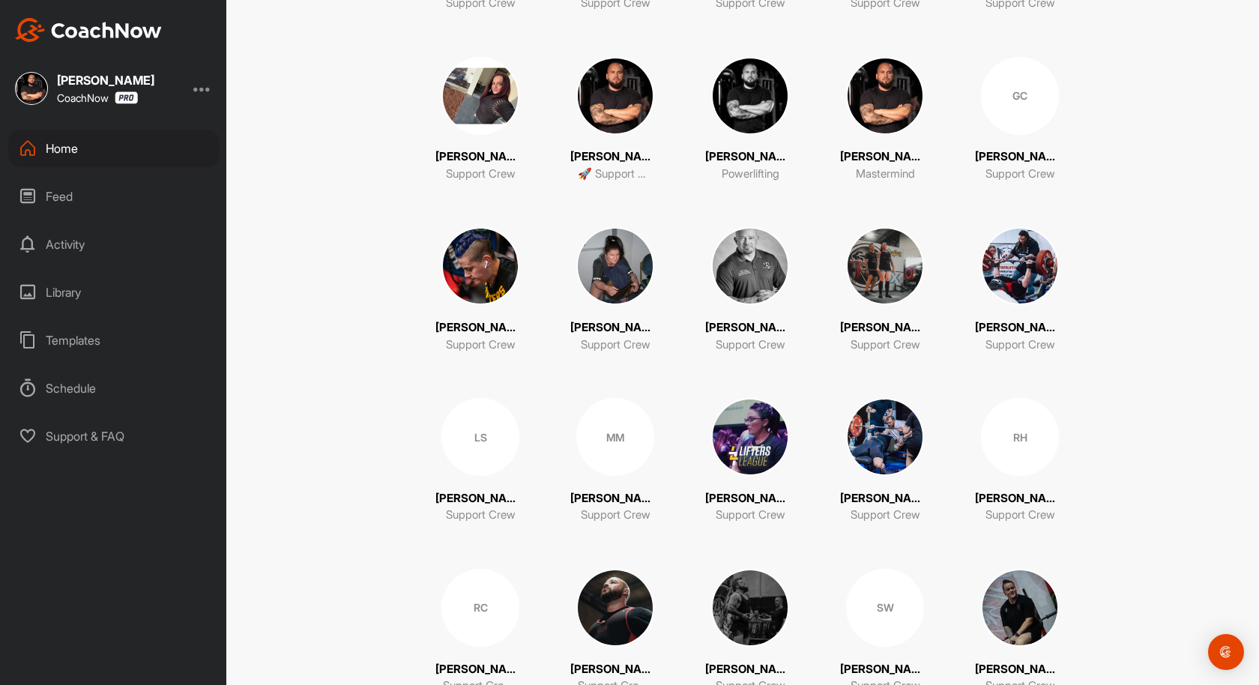
scroll to position [467, 0]
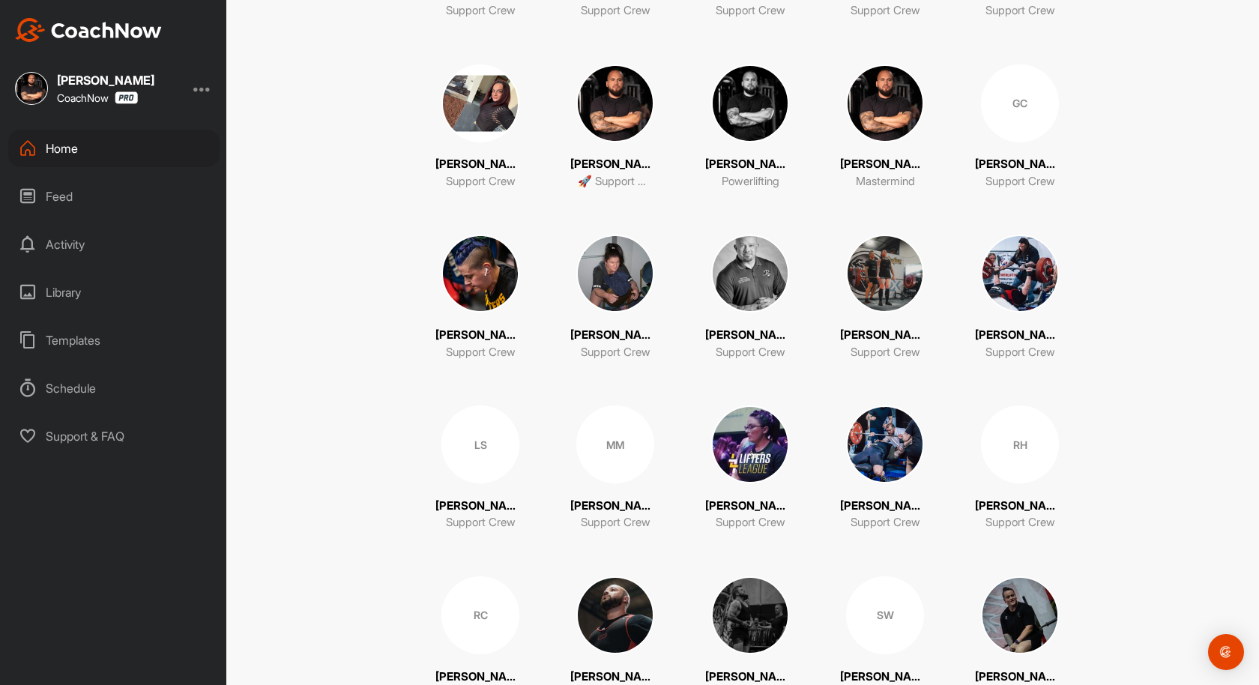
click at [488, 268] on img at bounding box center [480, 273] width 78 height 78
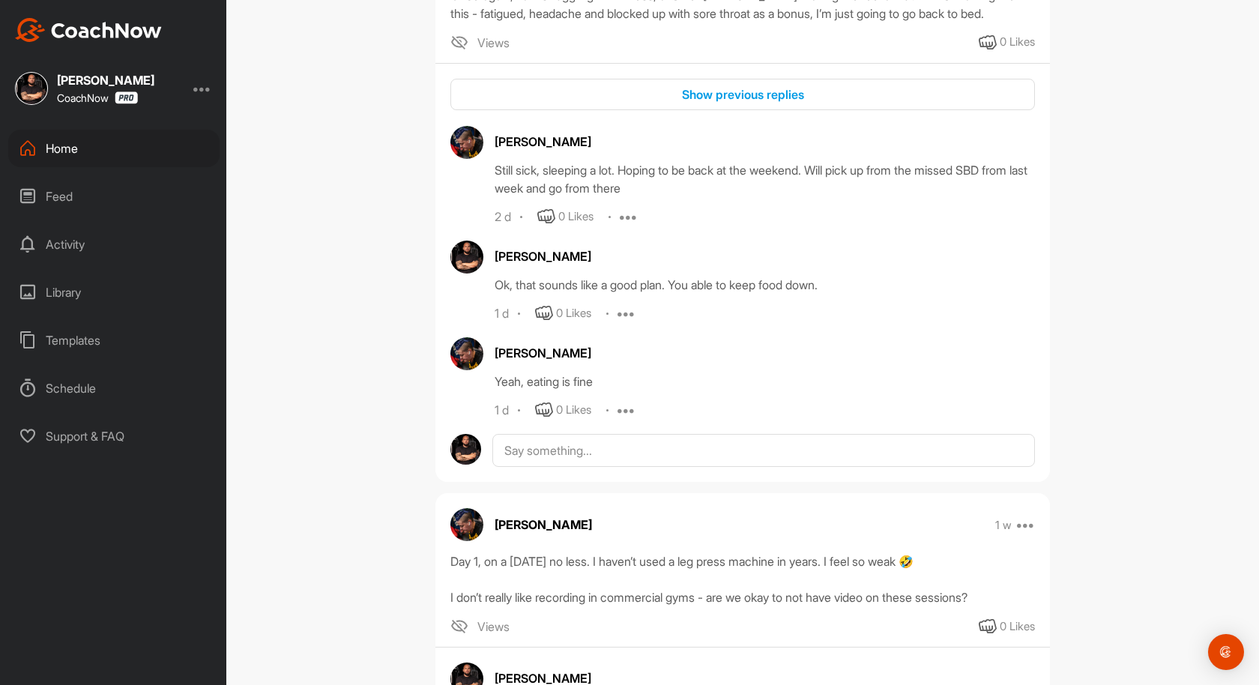
scroll to position [380, 0]
click at [742, 461] on textarea at bounding box center [763, 449] width 542 height 33
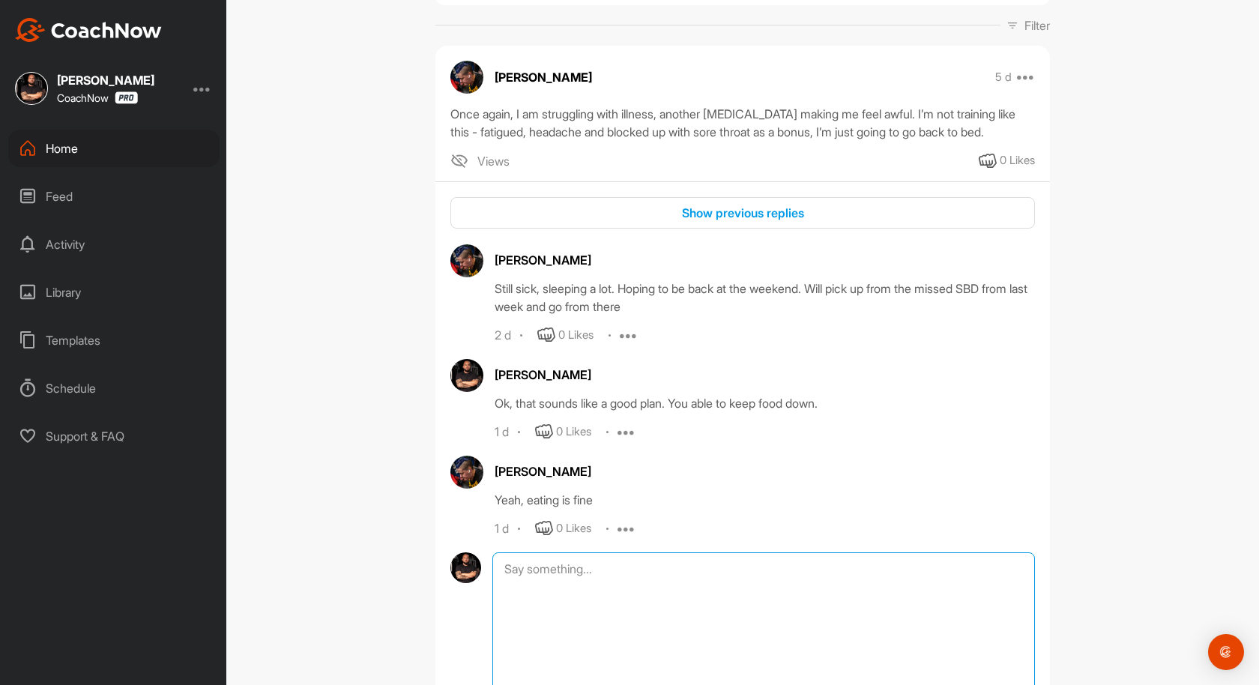
scroll to position [259, 0]
click at [734, 223] on div "Show previous replies" at bounding box center [742, 214] width 560 height 18
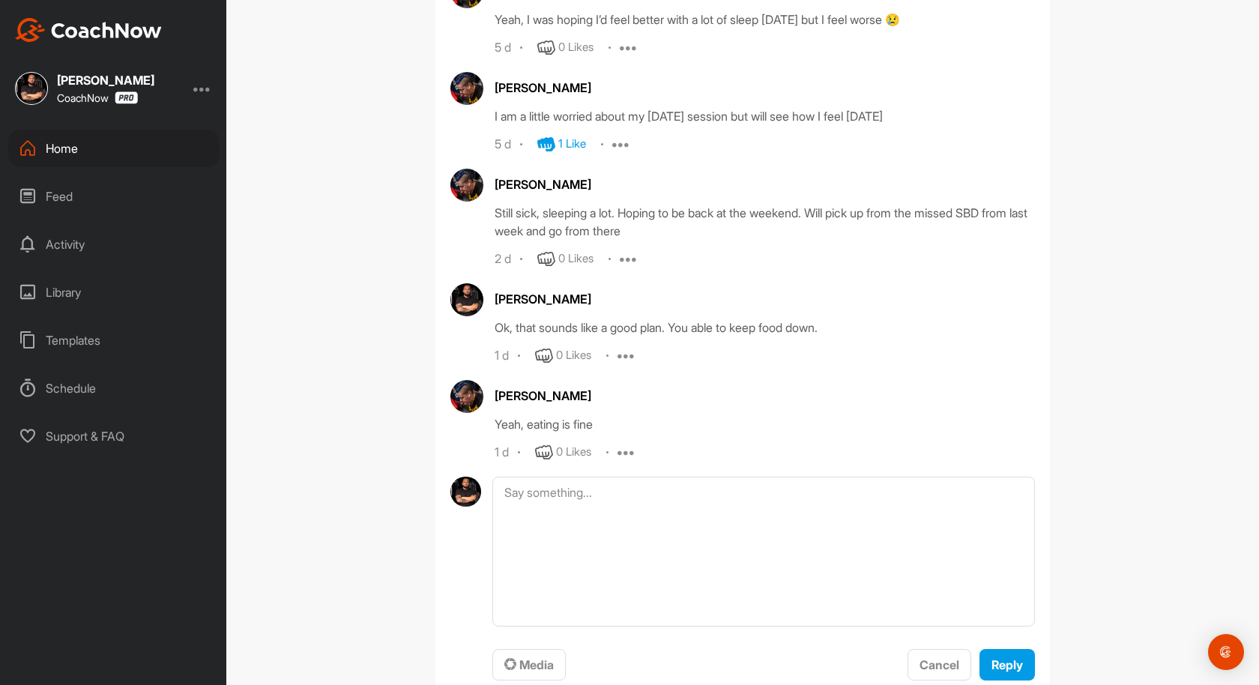
scroll to position [654, 0]
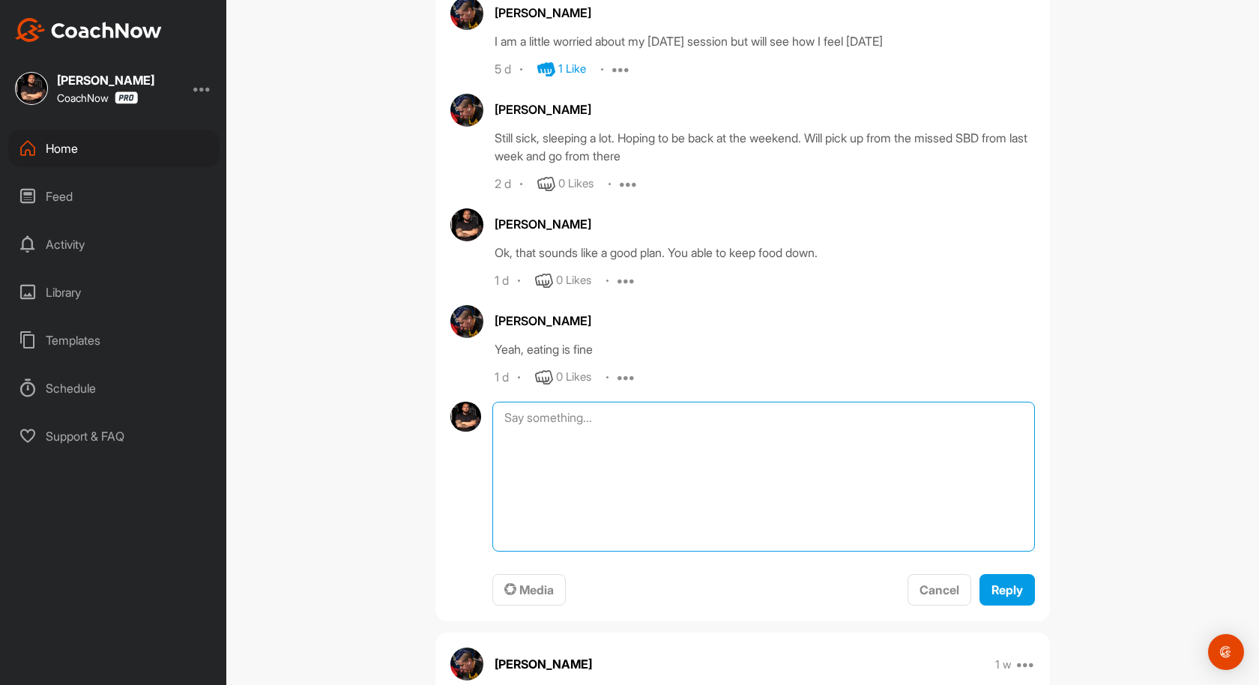
click at [584, 521] on textarea at bounding box center [763, 477] width 542 height 150
type textarea "How are you looking for the weekend?"
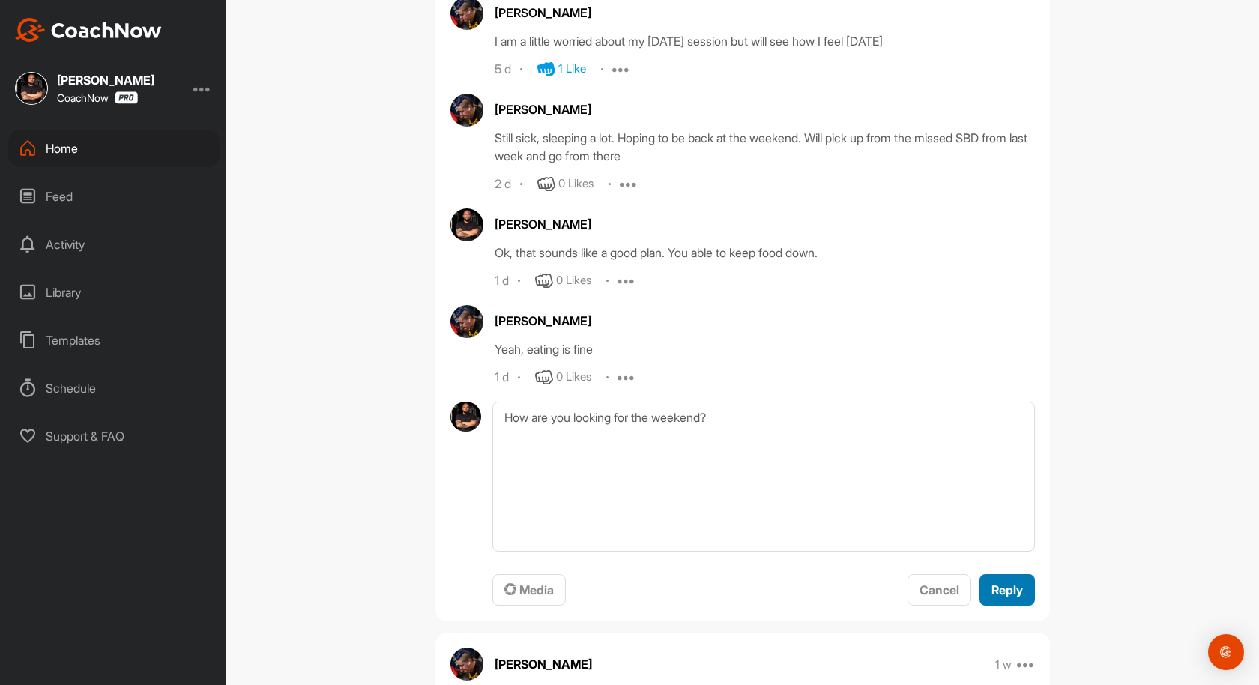
click at [1014, 597] on span "Reply" at bounding box center [1006, 589] width 31 height 15
